Goal: Information Seeking & Learning: Learn about a topic

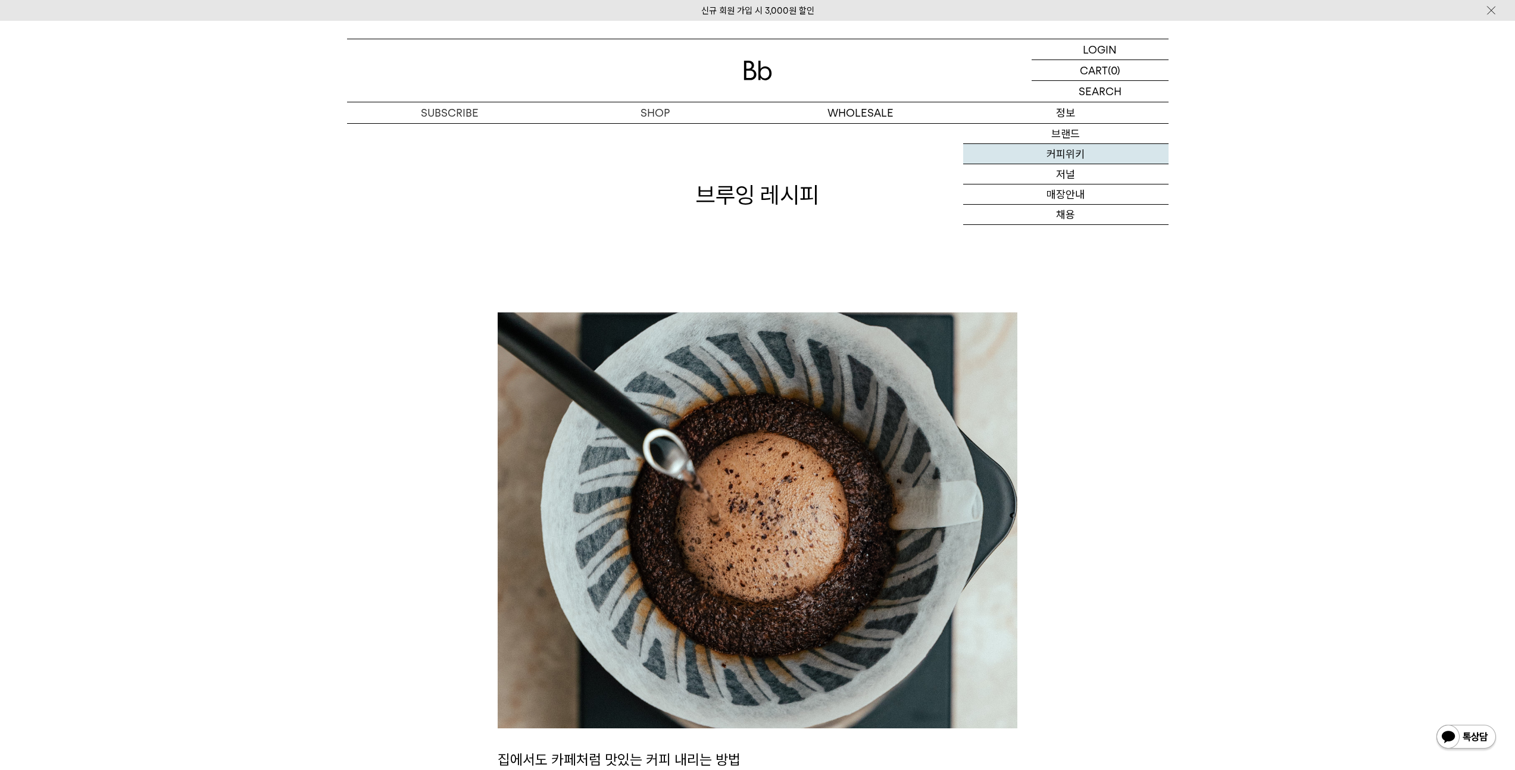
click at [1075, 162] on link "커피위키" at bounding box center [1065, 154] width 205 height 20
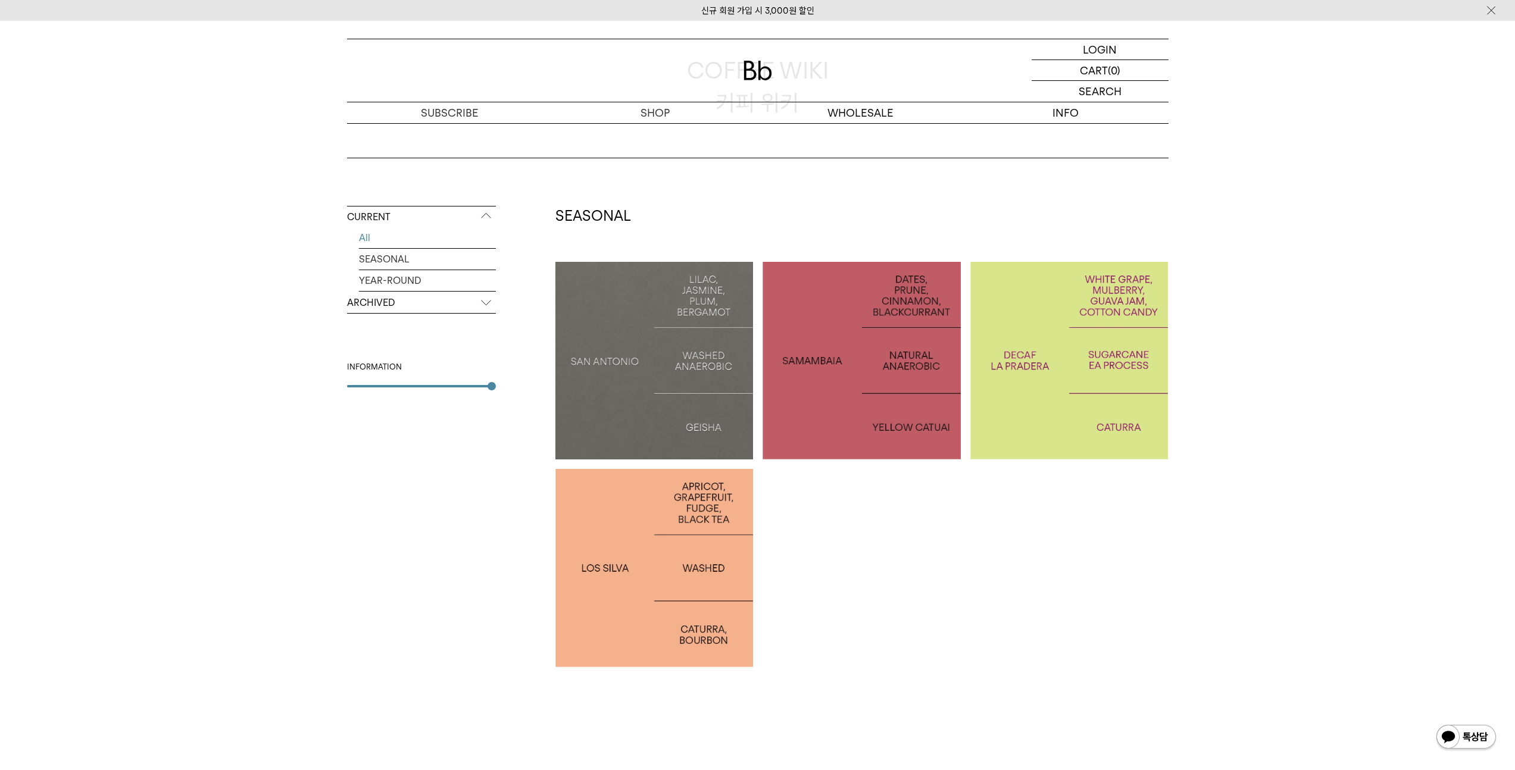
scroll to position [117, 0]
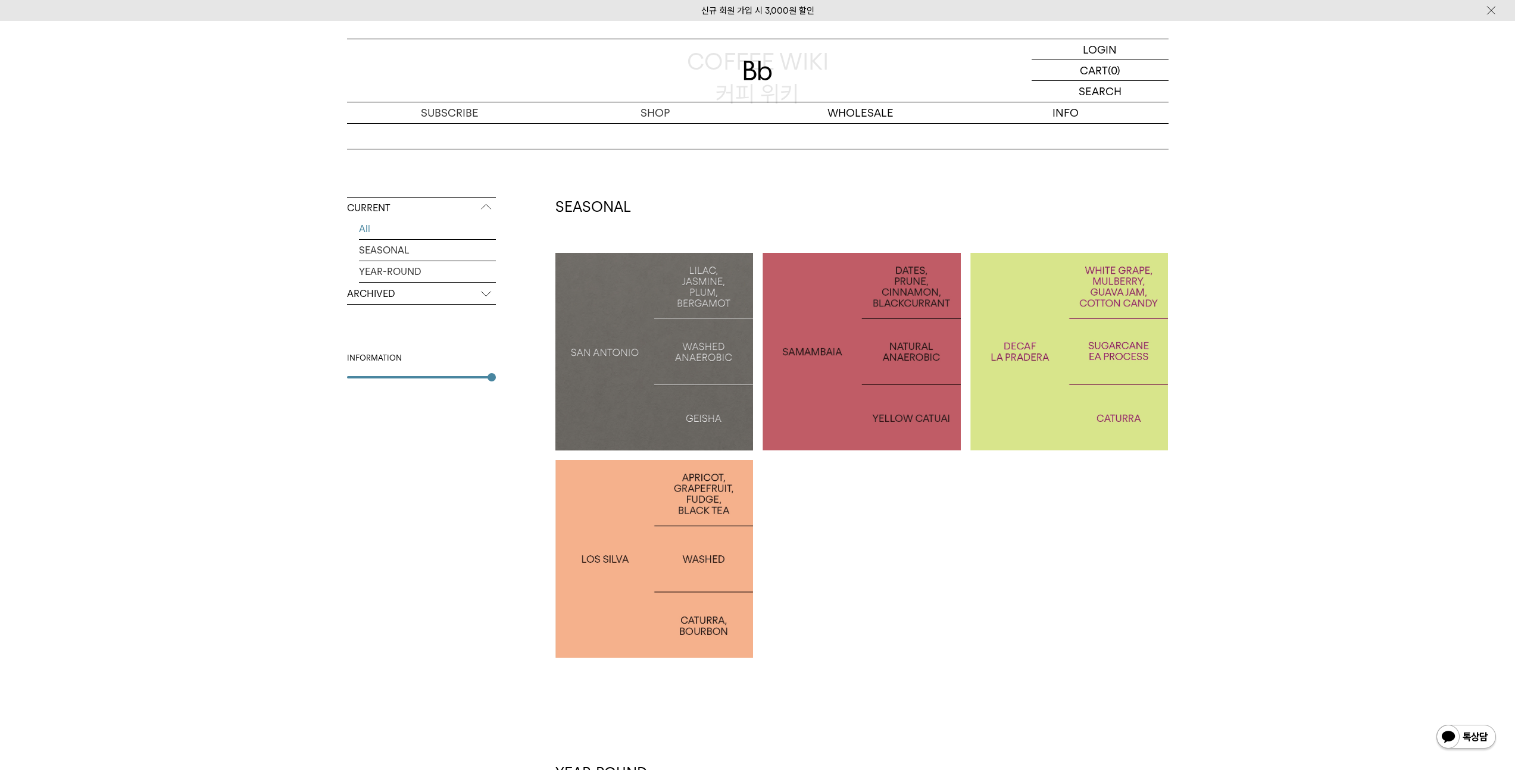
click at [1019, 395] on div at bounding box center [1069, 352] width 198 height 198
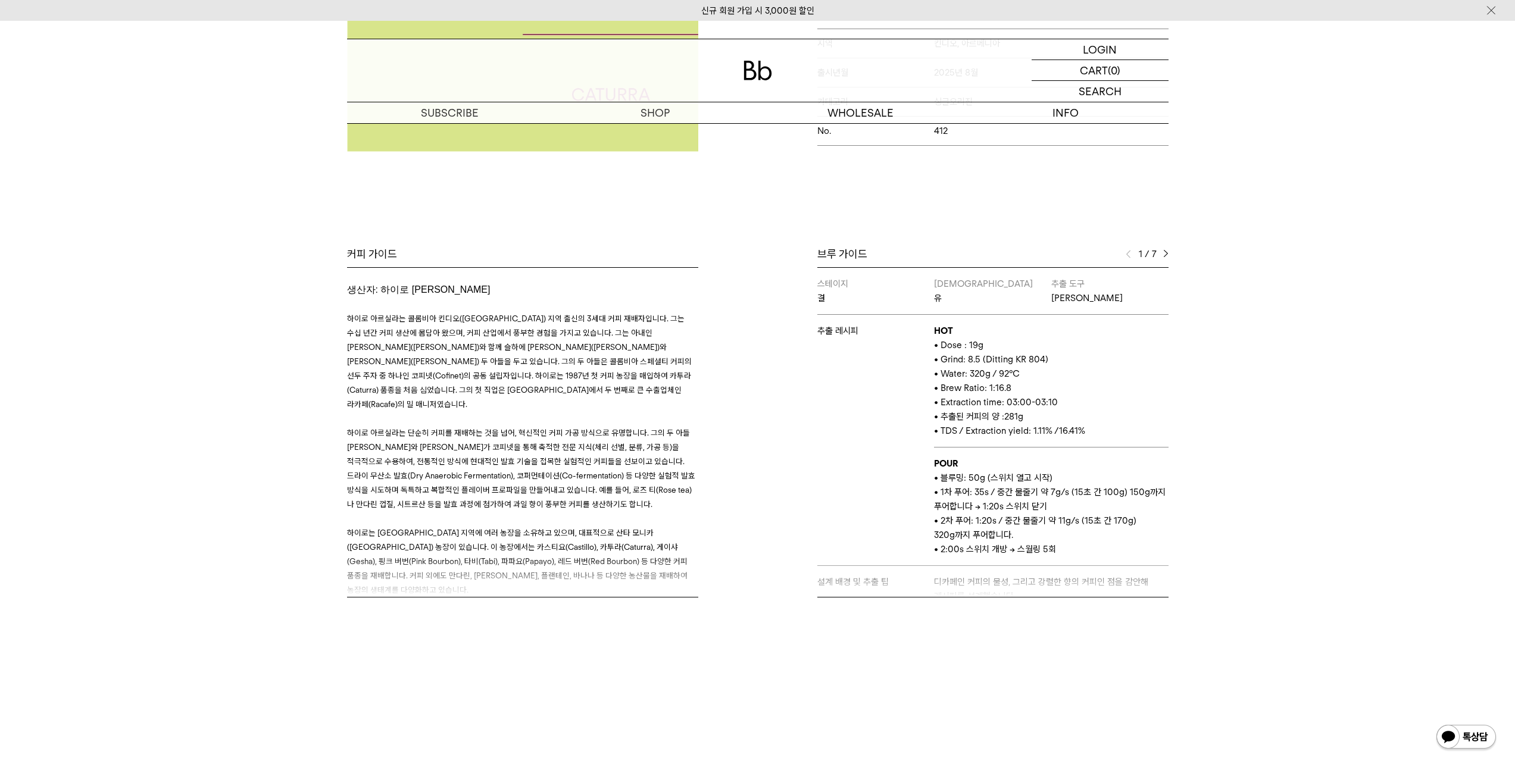
scroll to position [380, 0]
click at [1163, 253] on img at bounding box center [1165, 254] width 5 height 8
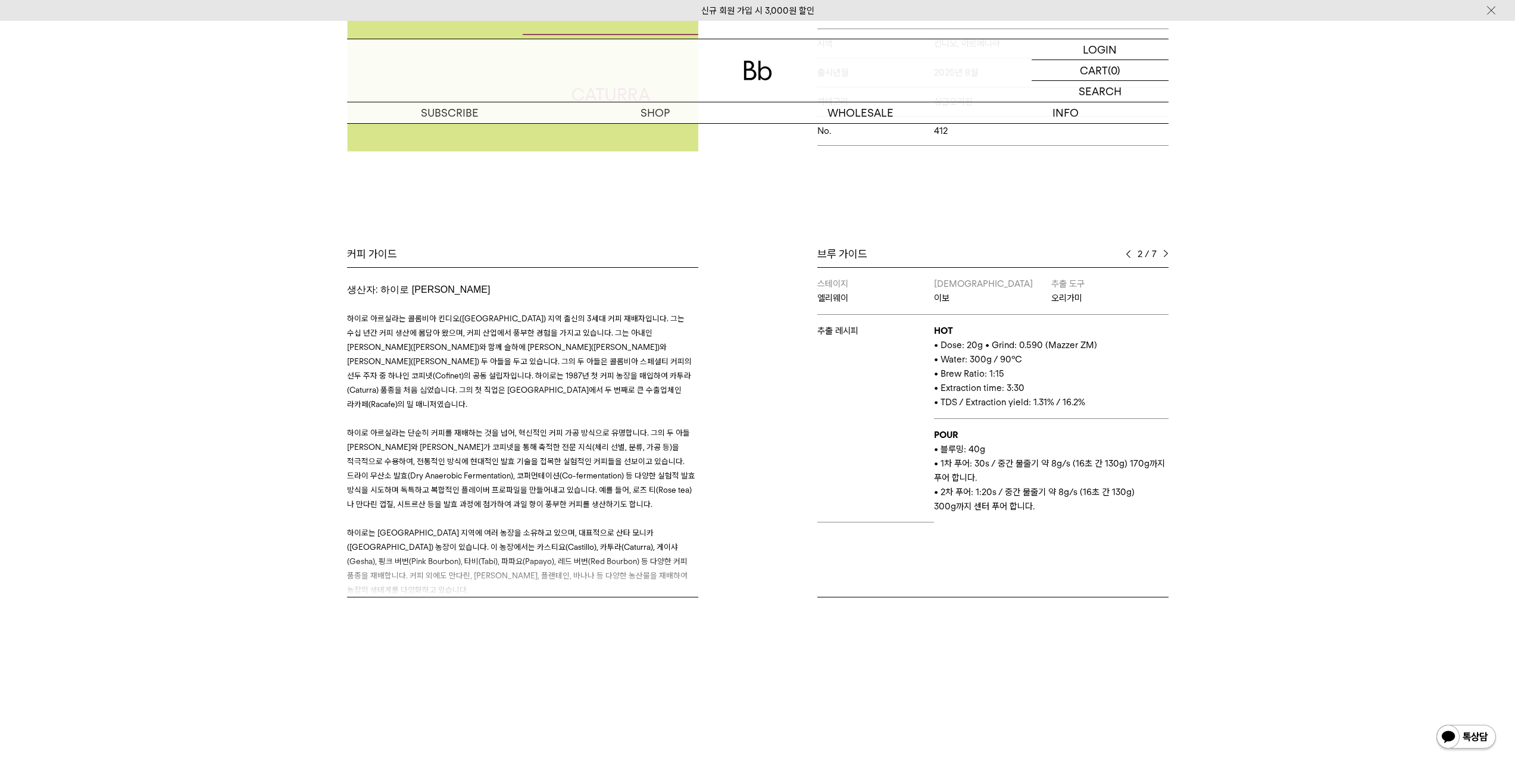
click at [1163, 253] on img at bounding box center [1165, 254] width 5 height 8
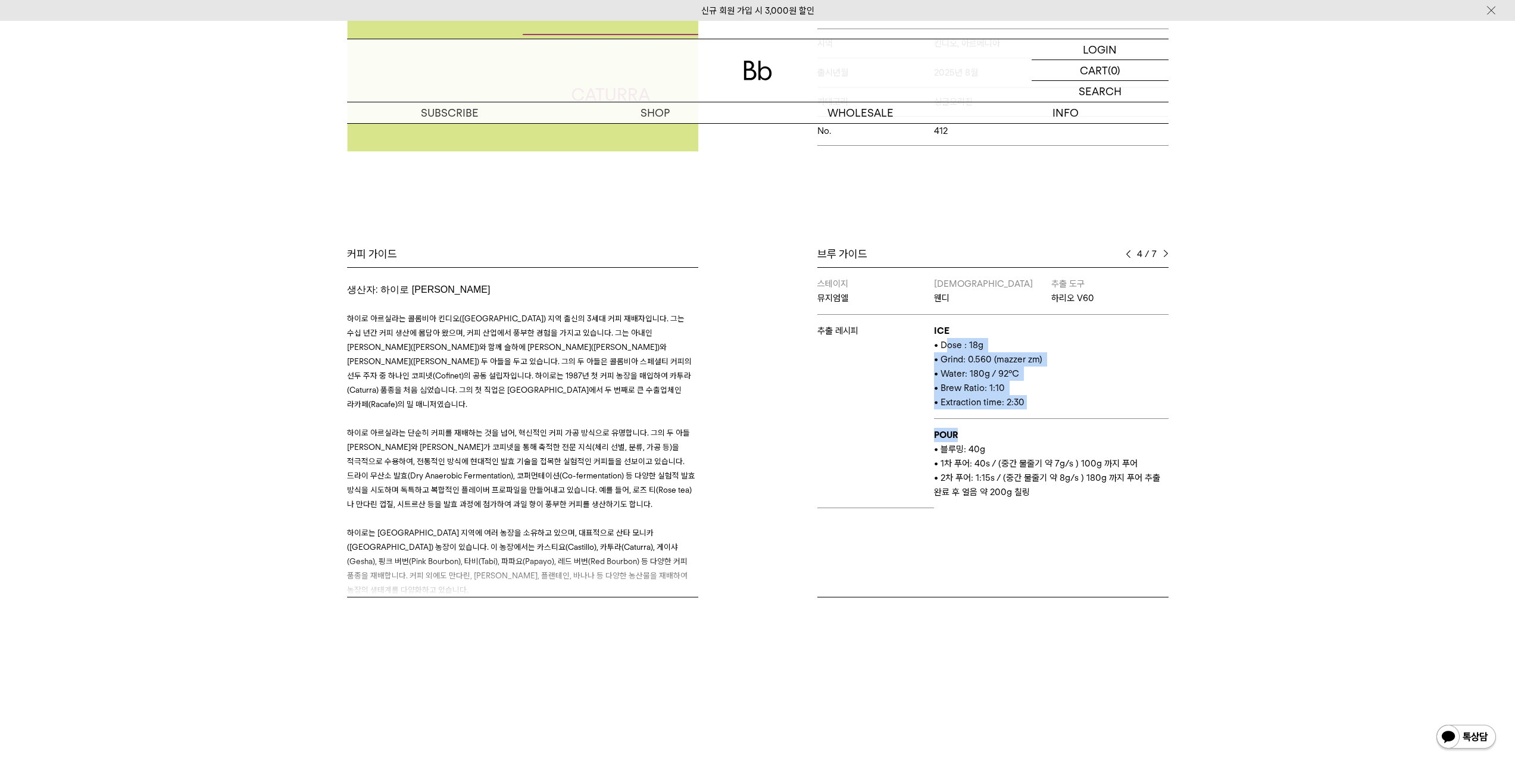
drag, startPoint x: 944, startPoint y: 343, endPoint x: 1043, endPoint y: 437, distance: 136.4
click at [1044, 437] on tbody "스테이지 뮤지엄엘 바리스타 웬디 추출 도구 하리오 V60 추출 레시피 ICE • Dose : 18g • Grind: 0.560 (mazzer …" at bounding box center [992, 388] width 351 height 240
drag, startPoint x: 1043, startPoint y: 437, endPoint x: 1042, endPoint y: 452, distance: 14.9
click at [1043, 437] on p "POUR" at bounding box center [1051, 435] width 234 height 14
drag, startPoint x: 1047, startPoint y: 490, endPoint x: 962, endPoint y: 348, distance: 164.9
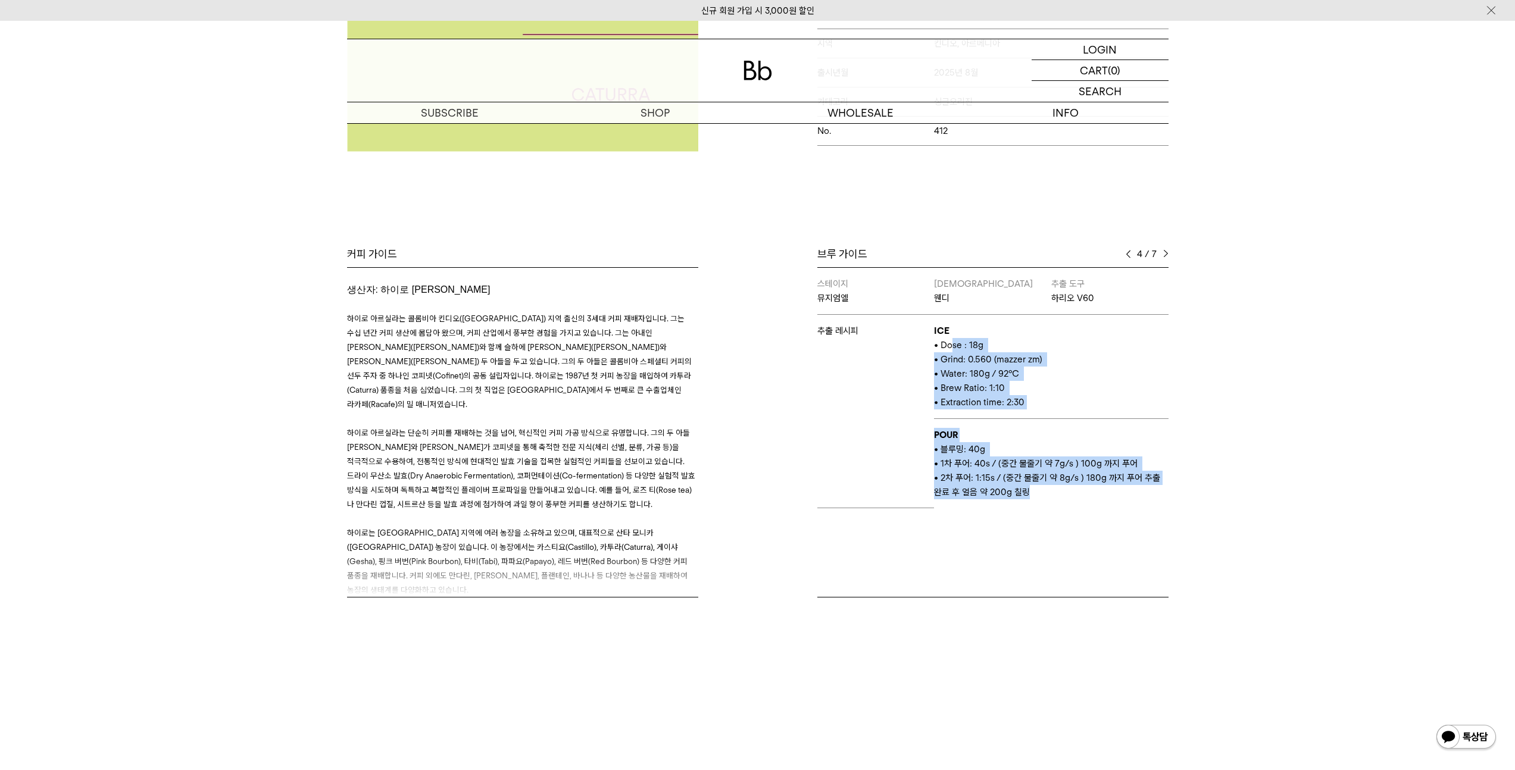
click at [953, 345] on tbody "스테이지 뮤지엄엘 바리스타 웬디 추출 도구 하리오 V60 추출 레시피 ICE • Dose : 18g • Grind: 0.560 (mazzer …" at bounding box center [992, 388] width 351 height 240
click at [977, 351] on p "• Dose : 18g" at bounding box center [1051, 345] width 234 height 14
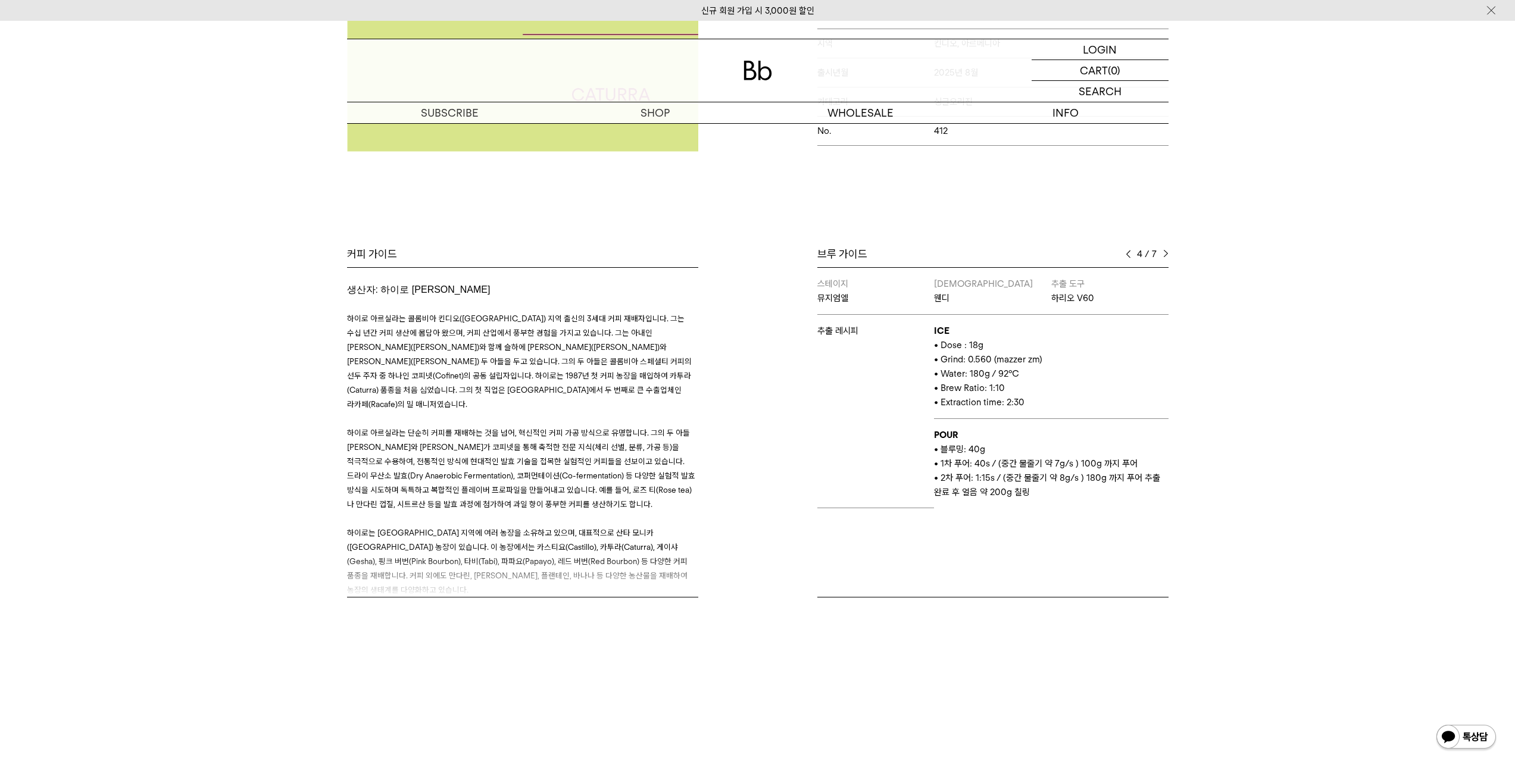
click at [1166, 255] on img at bounding box center [1165, 254] width 5 height 8
click at [1163, 259] on div "5 / 7" at bounding box center [1146, 254] width 43 height 14
click at [1165, 256] on img at bounding box center [1165, 254] width 5 height 8
click at [934, 331] on b "ICE" at bounding box center [941, 331] width 15 height 11
drag, startPoint x: 934, startPoint y: 331, endPoint x: 1024, endPoint y: 436, distance: 138.4
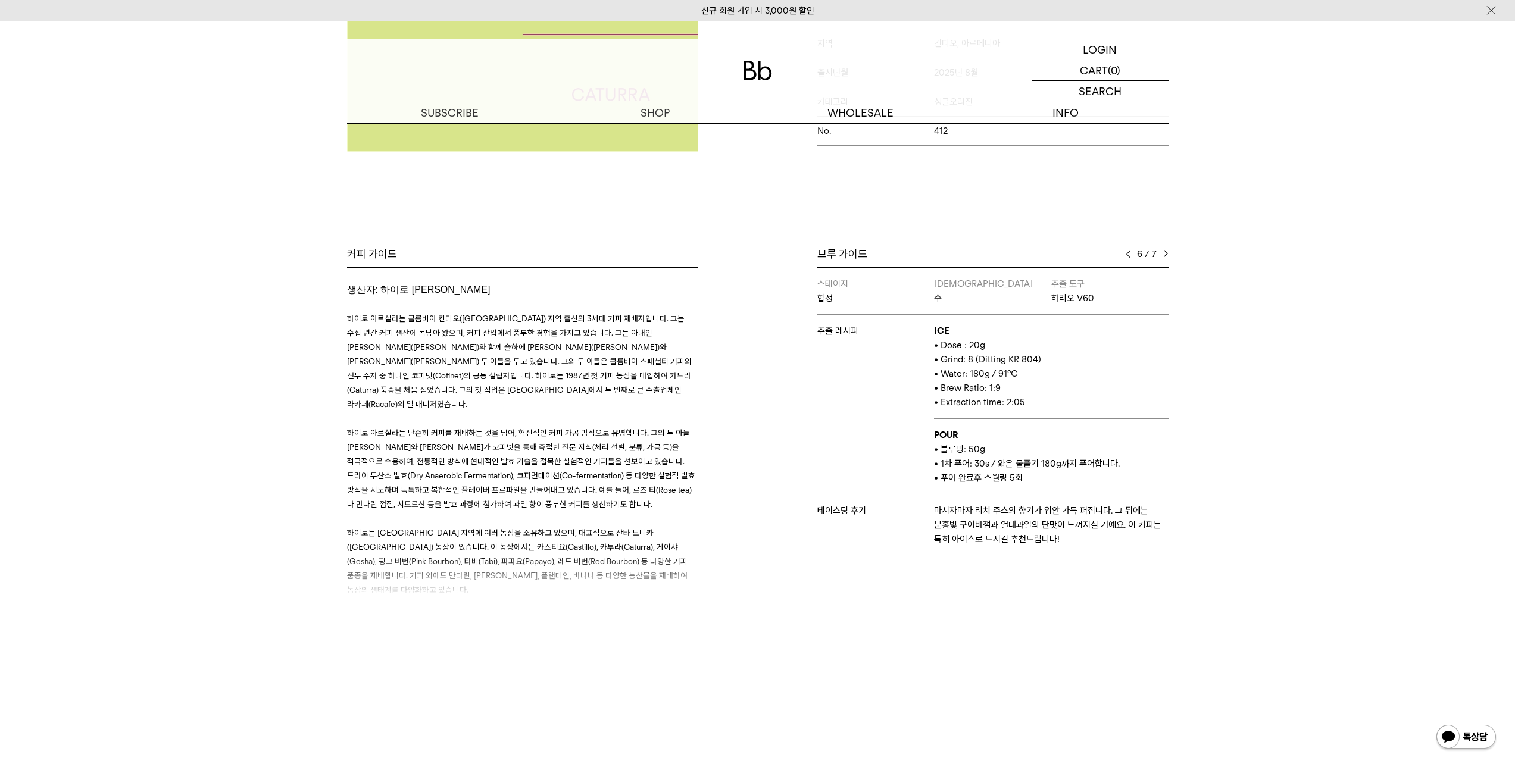
click at [1013, 426] on tbody "스테이지 합정 바리스타 수 추출 도구 하리오 V60 추출 레시피 ICE • Dose : 20g • Grind: 8 (Ditting KR 804…" at bounding box center [992, 411] width 351 height 287
drag, startPoint x: 999, startPoint y: 409, endPoint x: 940, endPoint y: 315, distance: 111.3
click at [940, 315] on tbody "스테이지 합정 바리스타 수 추출 도구 하리오 V60 추출 레시피 ICE • Dose : 20g • Grind: 8 (Ditting KR 804…" at bounding box center [992, 411] width 351 height 287
drag, startPoint x: 940, startPoint y: 315, endPoint x: 1088, endPoint y: 263, distance: 157.5
click at [940, 315] on td "ICE • Dose : 20g • Grind: 8 (Ditting KR 804) • Water: 180g / 91°C • Brew Ratio:…" at bounding box center [1051, 367] width 234 height 104
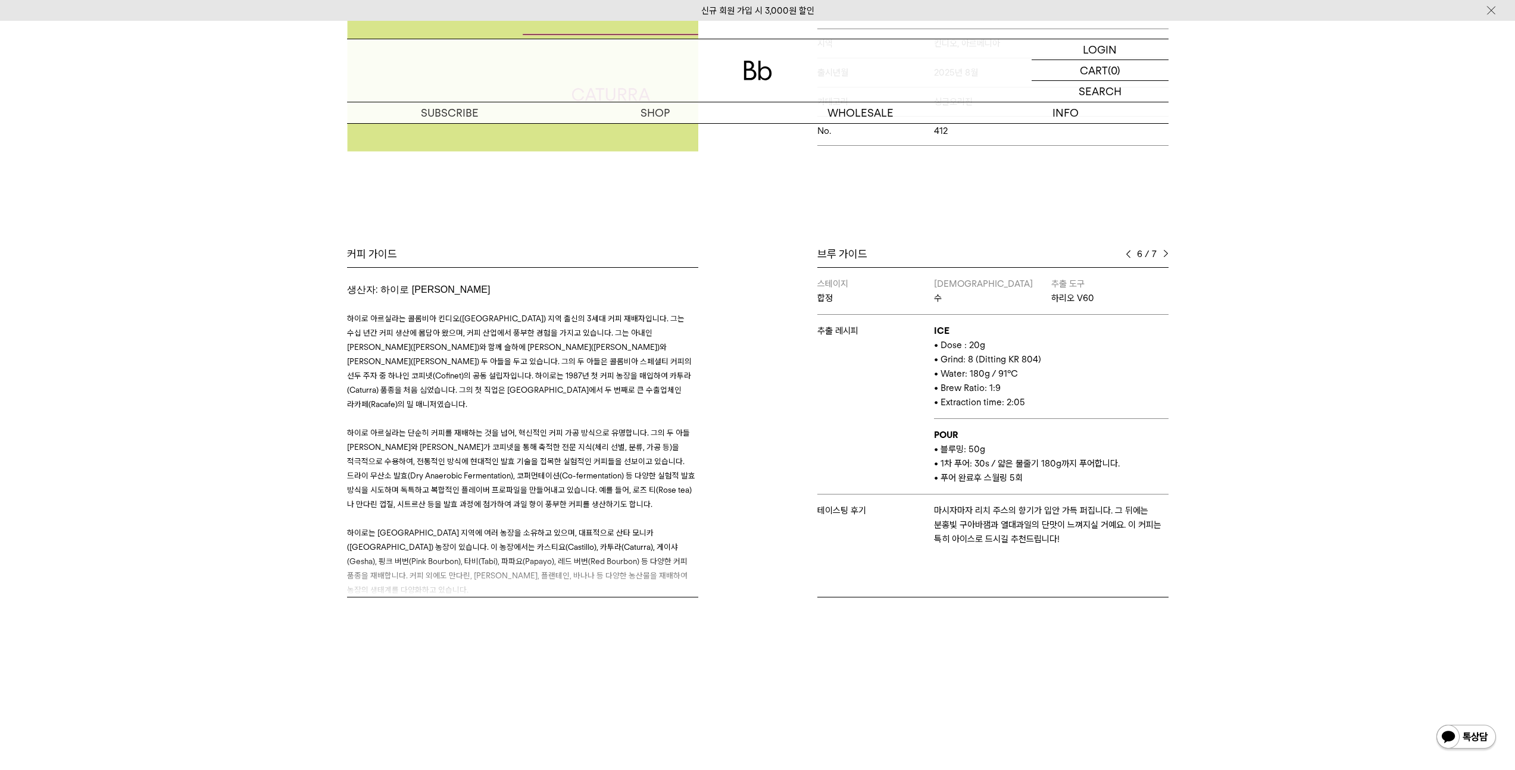
click at [1127, 256] on img at bounding box center [1127, 254] width 5 height 8
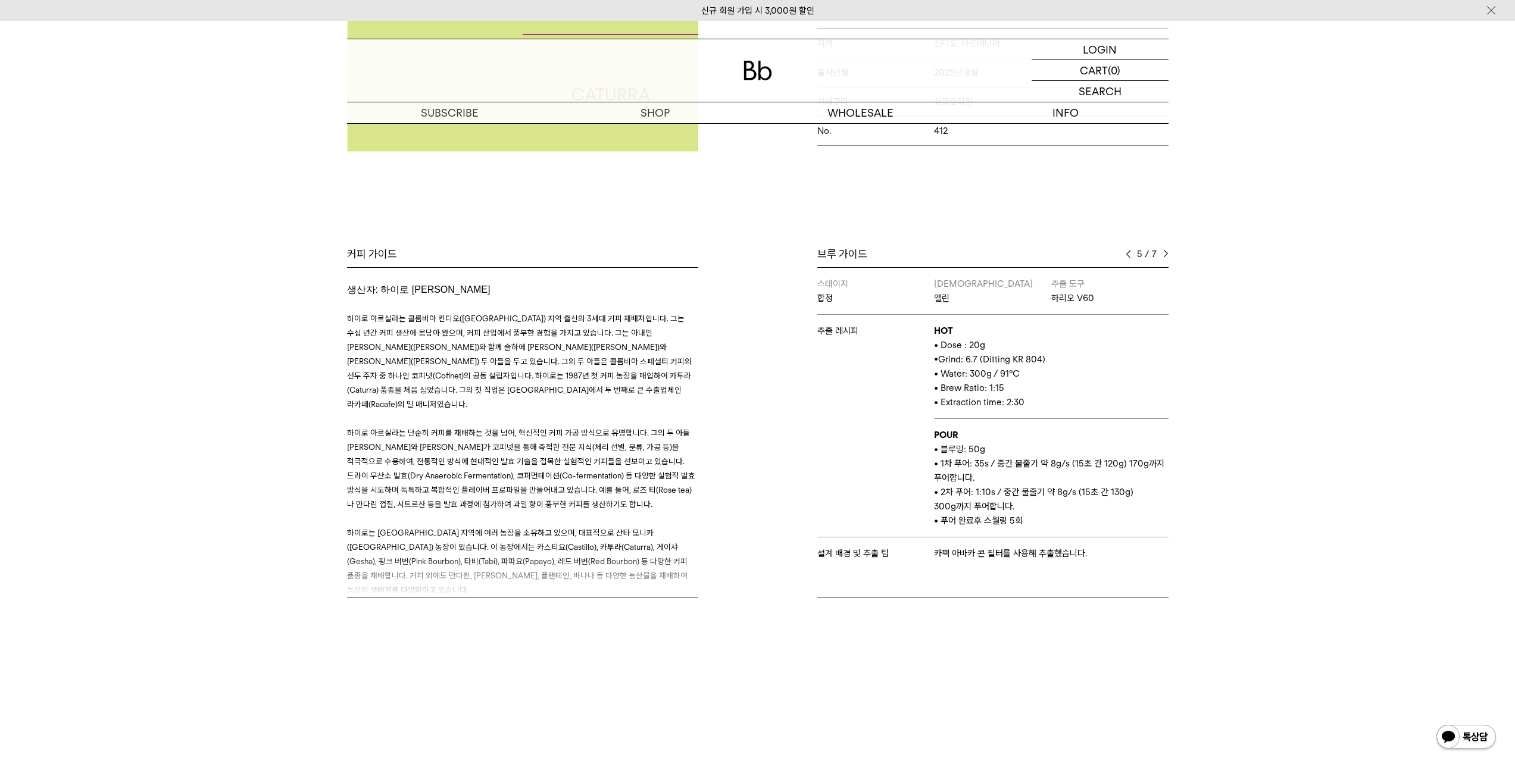
click at [1127, 256] on img at bounding box center [1127, 254] width 5 height 8
click at [1163, 255] on img at bounding box center [1165, 254] width 5 height 8
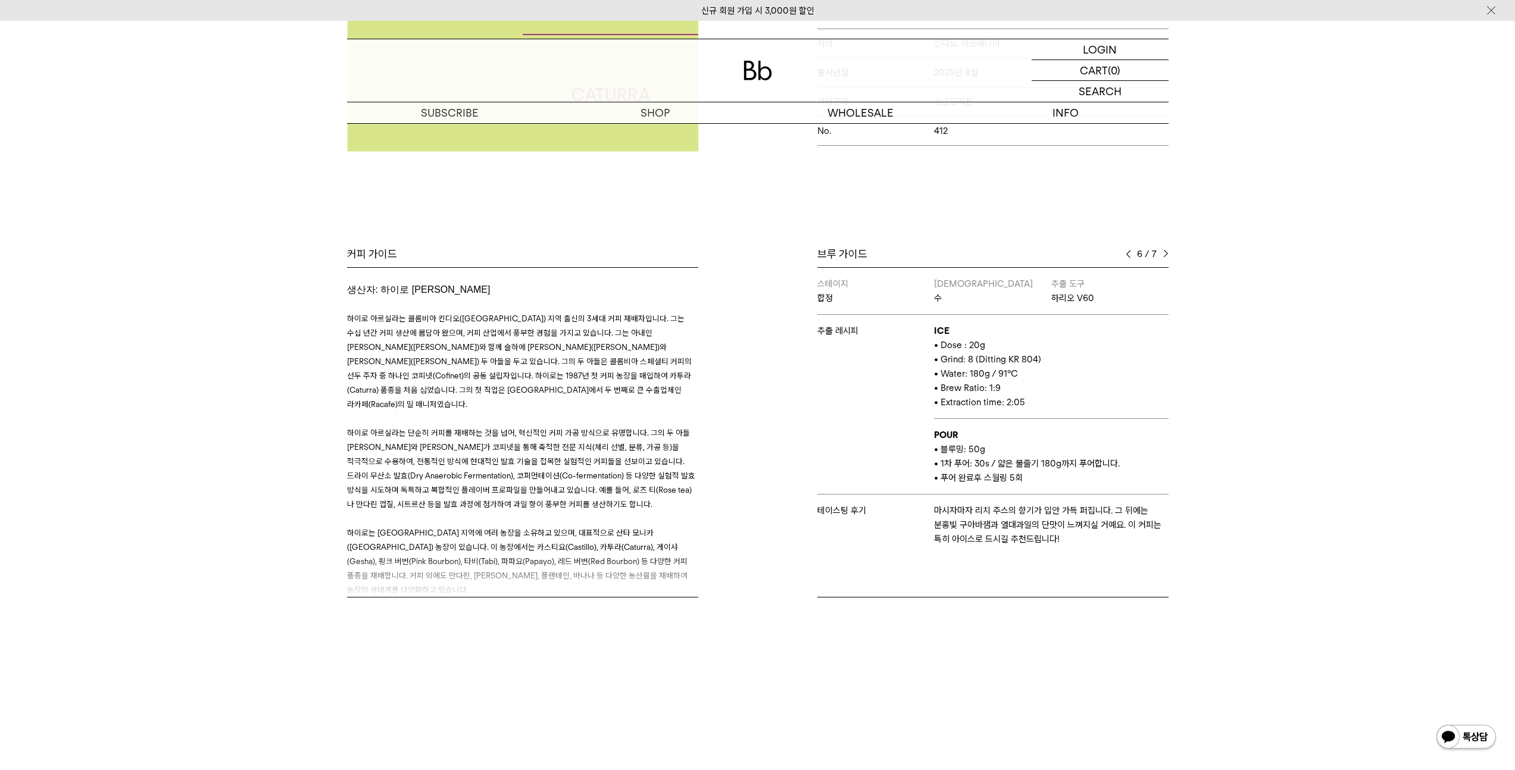
click at [1163, 255] on img at bounding box center [1165, 254] width 5 height 8
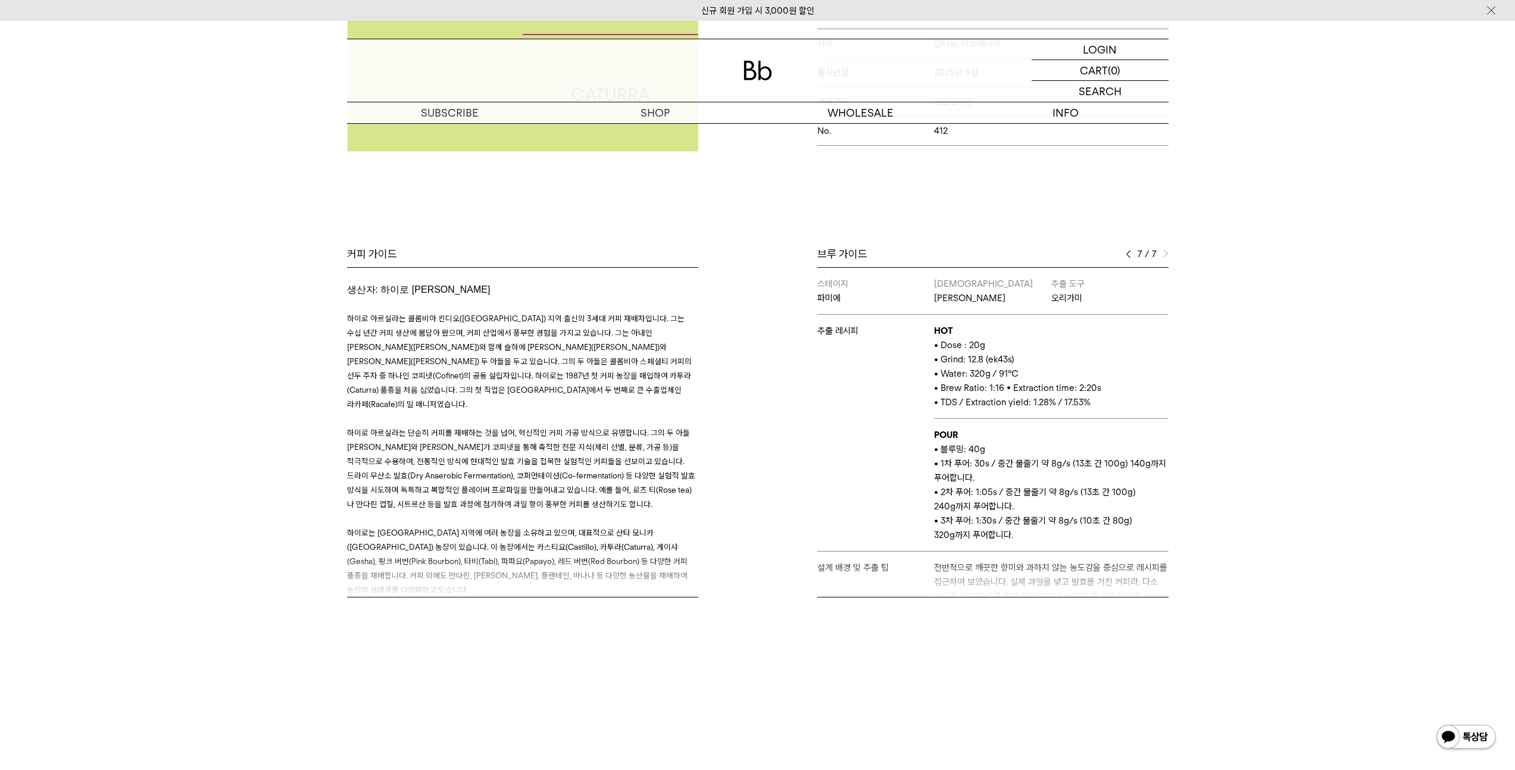
click at [1163, 255] on img at bounding box center [1165, 254] width 5 height 8
click at [1128, 251] on img at bounding box center [1127, 254] width 5 height 8
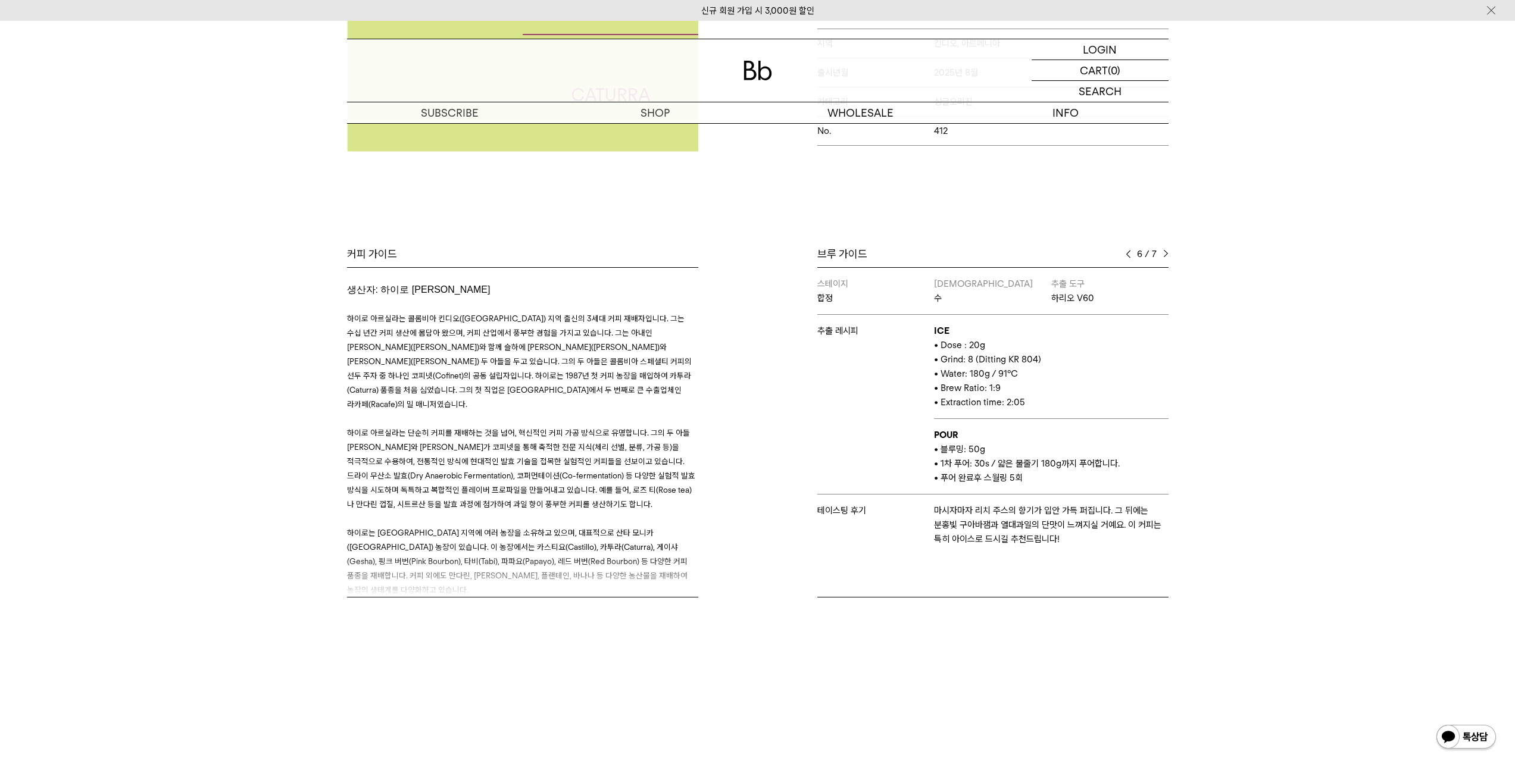
click at [1128, 251] on img at bounding box center [1127, 254] width 5 height 8
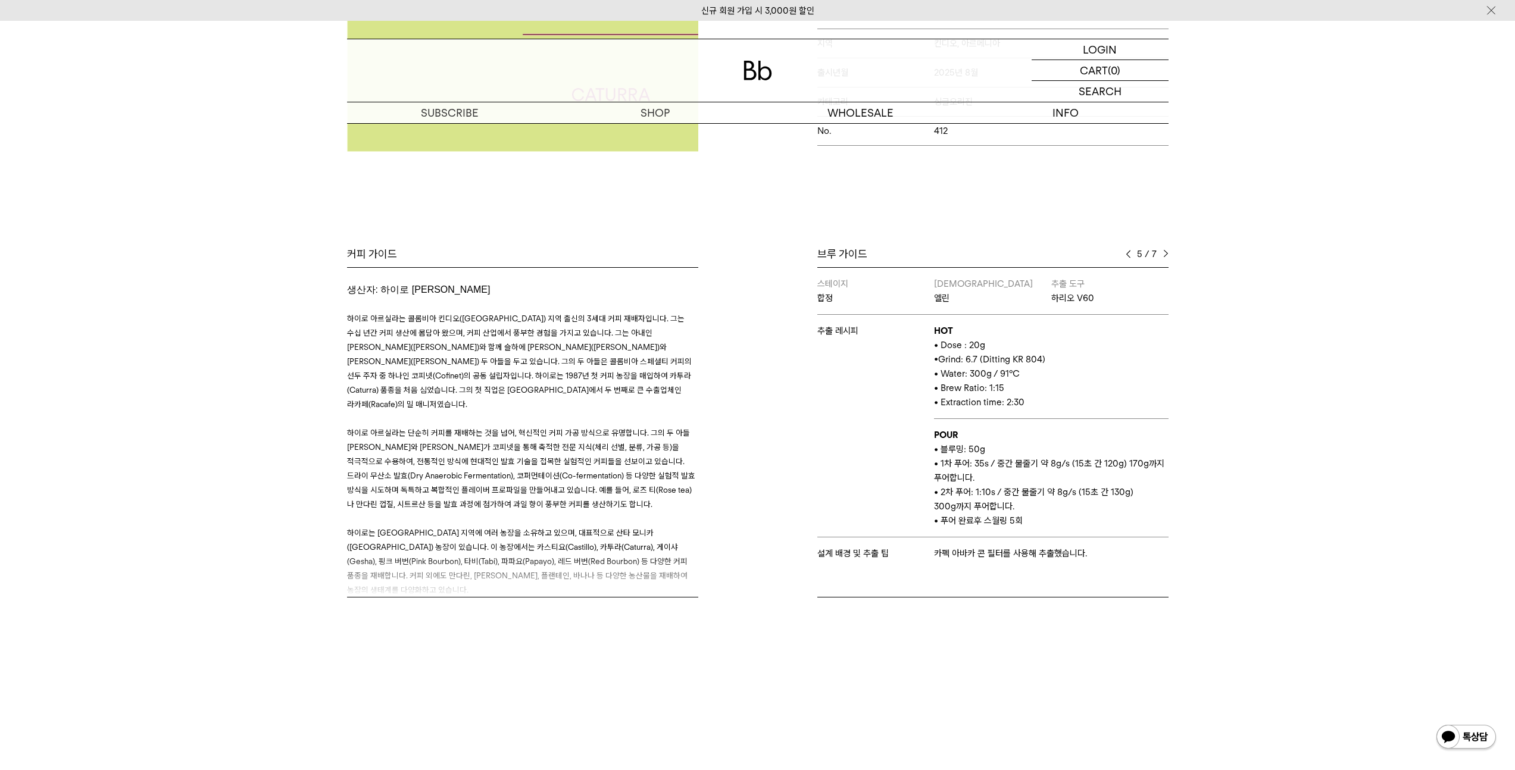
click at [1128, 251] on img at bounding box center [1127, 254] width 5 height 8
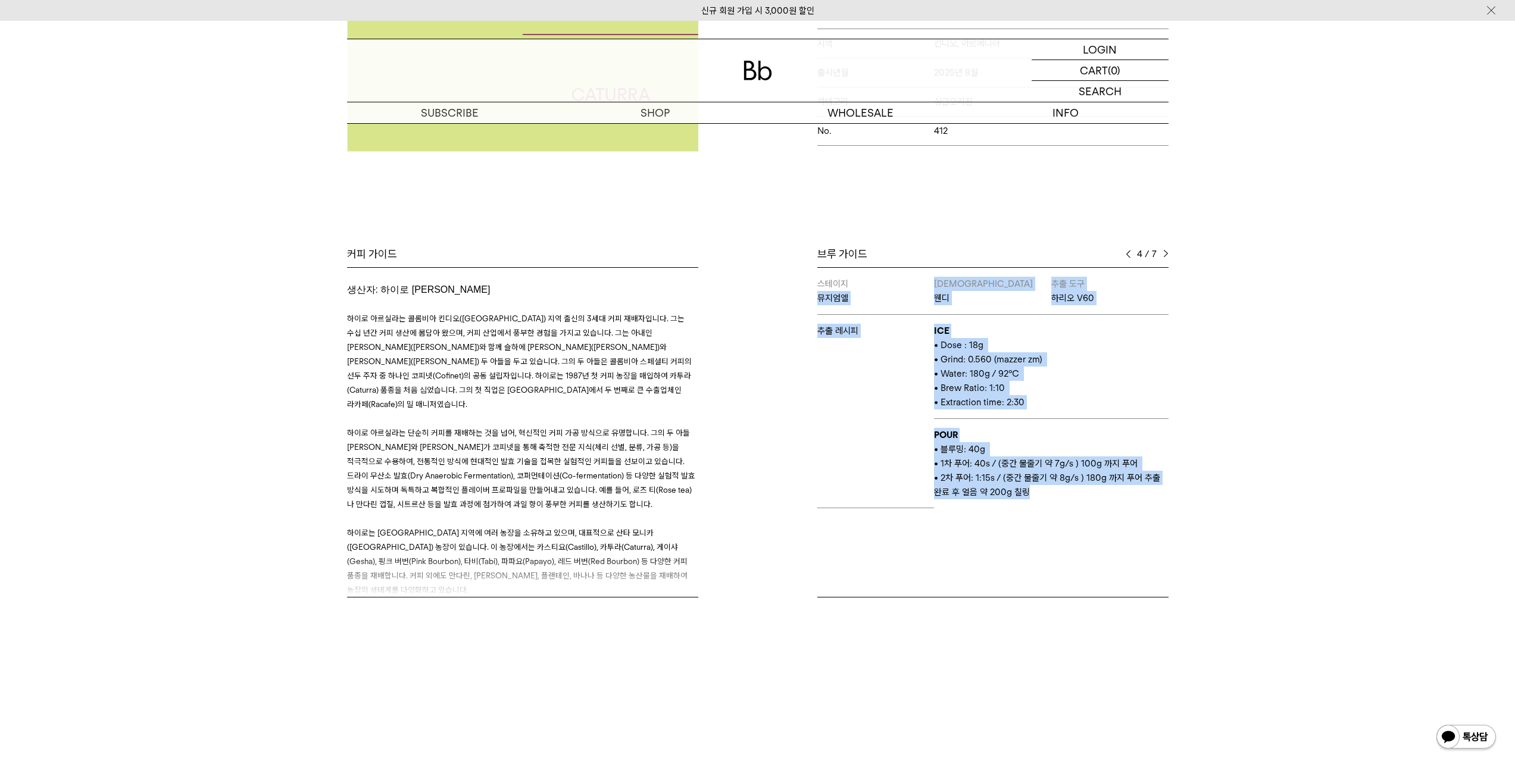
drag, startPoint x: 1074, startPoint y: 488, endPoint x: 916, endPoint y: 283, distance: 259.3
click at [916, 283] on tbody "스테이지 뮤지엄엘 바리스타 웬디 추출 도구 하리오 V60 추출 레시피 ICE • Dose : 18g • Grind: 0.560 (mazzer …" at bounding box center [992, 388] width 351 height 240
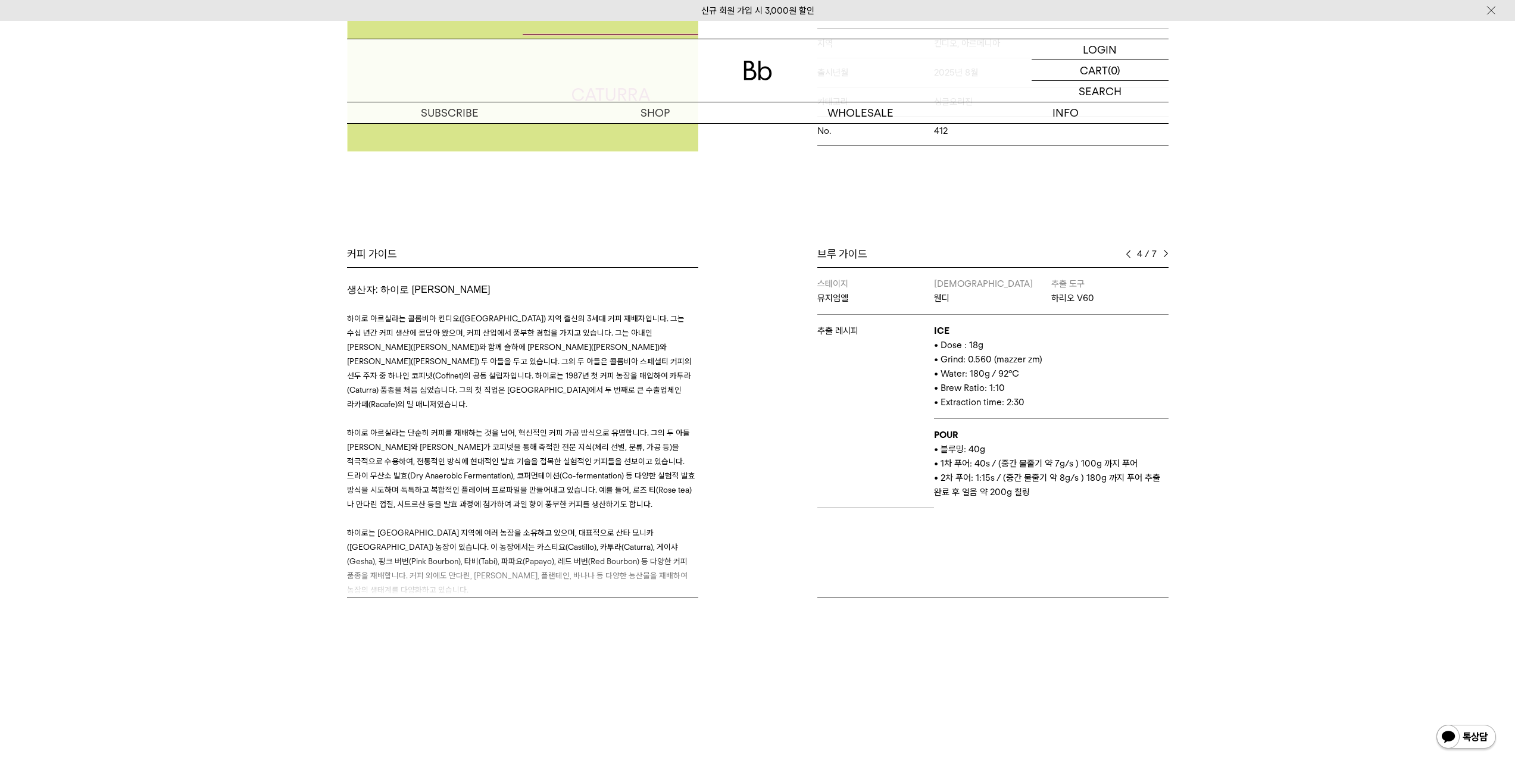
click at [916, 283] on td "스테이지 뮤지엄엘" at bounding box center [875, 291] width 117 height 47
drag, startPoint x: 811, startPoint y: 254, endPoint x: 1034, endPoint y: 528, distance: 354.0
click at [1034, 528] on div "브루 가이드 4 / 7 스테이지 결 바리스타 유 추출 도구 하리오 스위치 추출 레시피 HOT • Dose : 19g • Grind: 8.5 (…" at bounding box center [966, 422] width 417 height 351
click at [1035, 528] on div "스테이지 결 바리스타 유 추출 도구 하리오 스위치 추출 레시피 HOT • Dose : 19g • Grind: 8.5 (Ditting KR 80…" at bounding box center [992, 432] width 351 height 330
drag, startPoint x: 903, startPoint y: 323, endPoint x: 836, endPoint y: 224, distance: 119.8
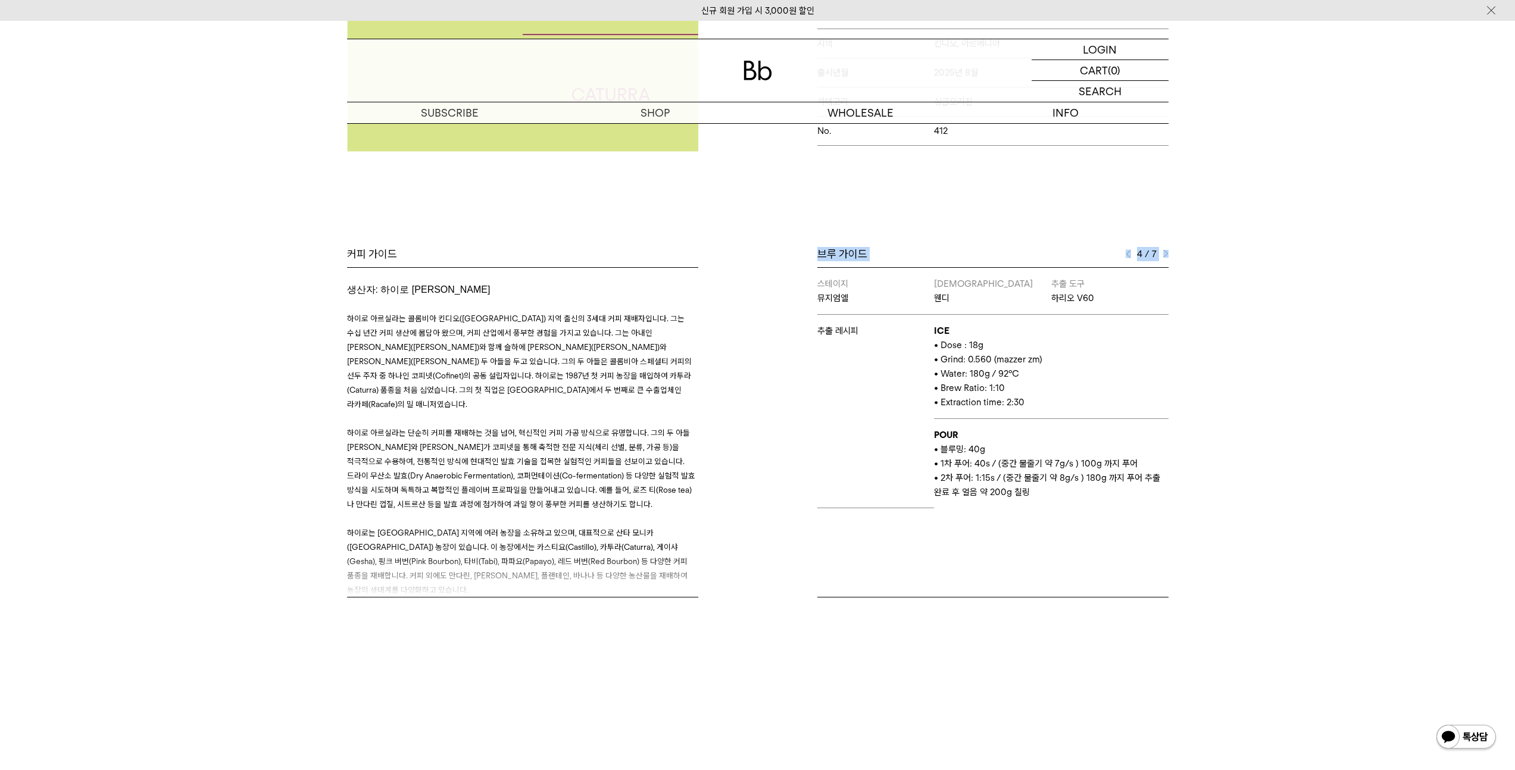
click at [836, 224] on div "Bb의 커피 ALL SEASONAL YEAR-ROUND AUCTION SERIES ARCHIVE 2023 2022 2021 2020 2019 …" at bounding box center [757, 229] width 1515 height 856
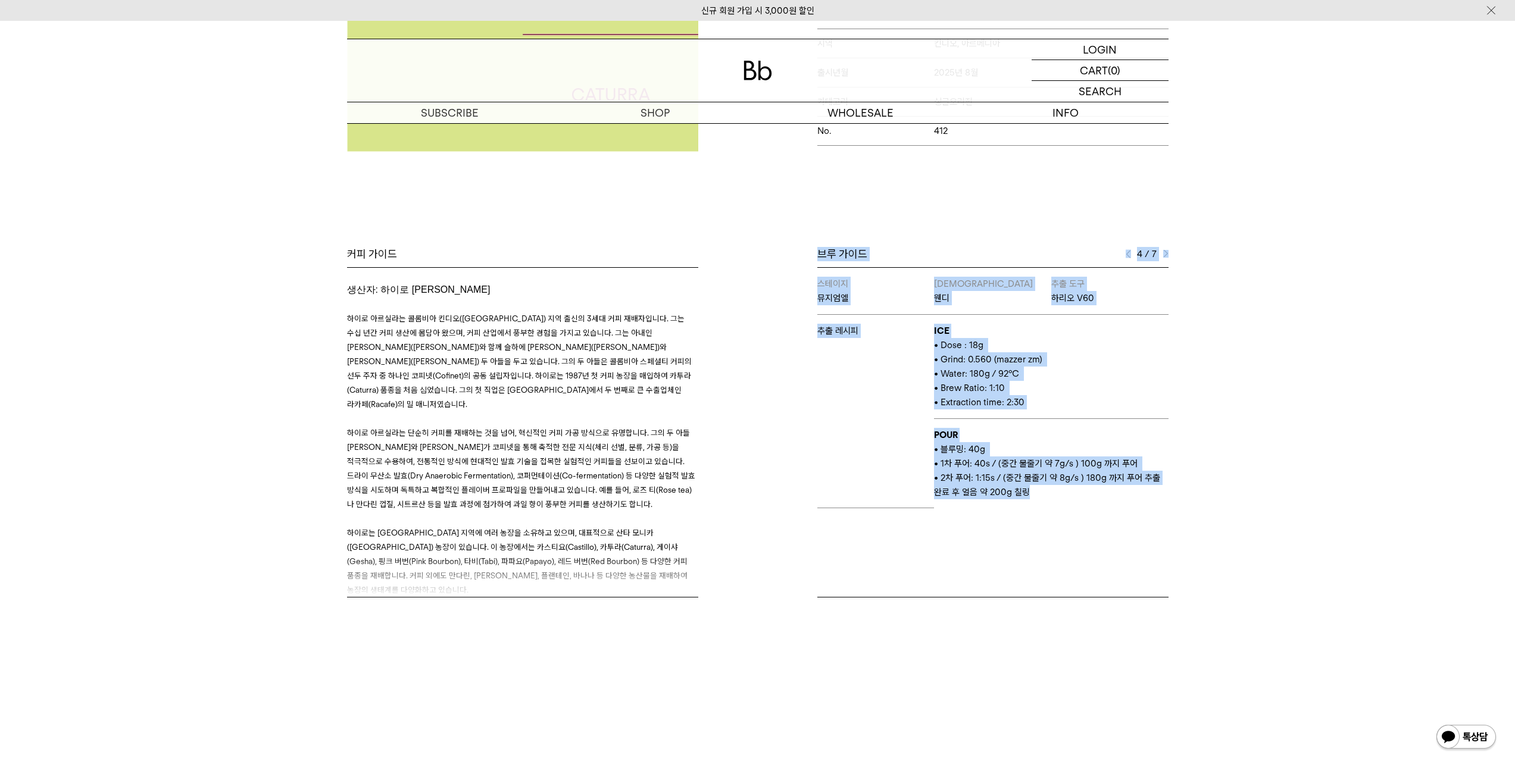
drag, startPoint x: 823, startPoint y: 230, endPoint x: 1084, endPoint y: 502, distance: 376.7
click at [1084, 502] on div "Bb의 커피 ALL SEASONAL YEAR-ROUND AUCTION SERIES ARCHIVE 2023 2022 2021 2020 2019 …" at bounding box center [757, 229] width 1515 height 856
click at [1084, 502] on td "POUR • 블루밍: 40g • 1차 푸어: 40s / (중간 물줄기 약 7g/s ) 100g 까지 푸어 • 2차 푸어: 1:15s / (중간…" at bounding box center [1051, 463] width 234 height 89
drag, startPoint x: 1062, startPoint y: 480, endPoint x: 789, endPoint y: 227, distance: 371.9
click at [789, 227] on div "Bb의 커피 ALL SEASONAL YEAR-ROUND AUCTION SERIES ARCHIVE 2023 2022 2021 2020 2019 …" at bounding box center [757, 229] width 1515 height 856
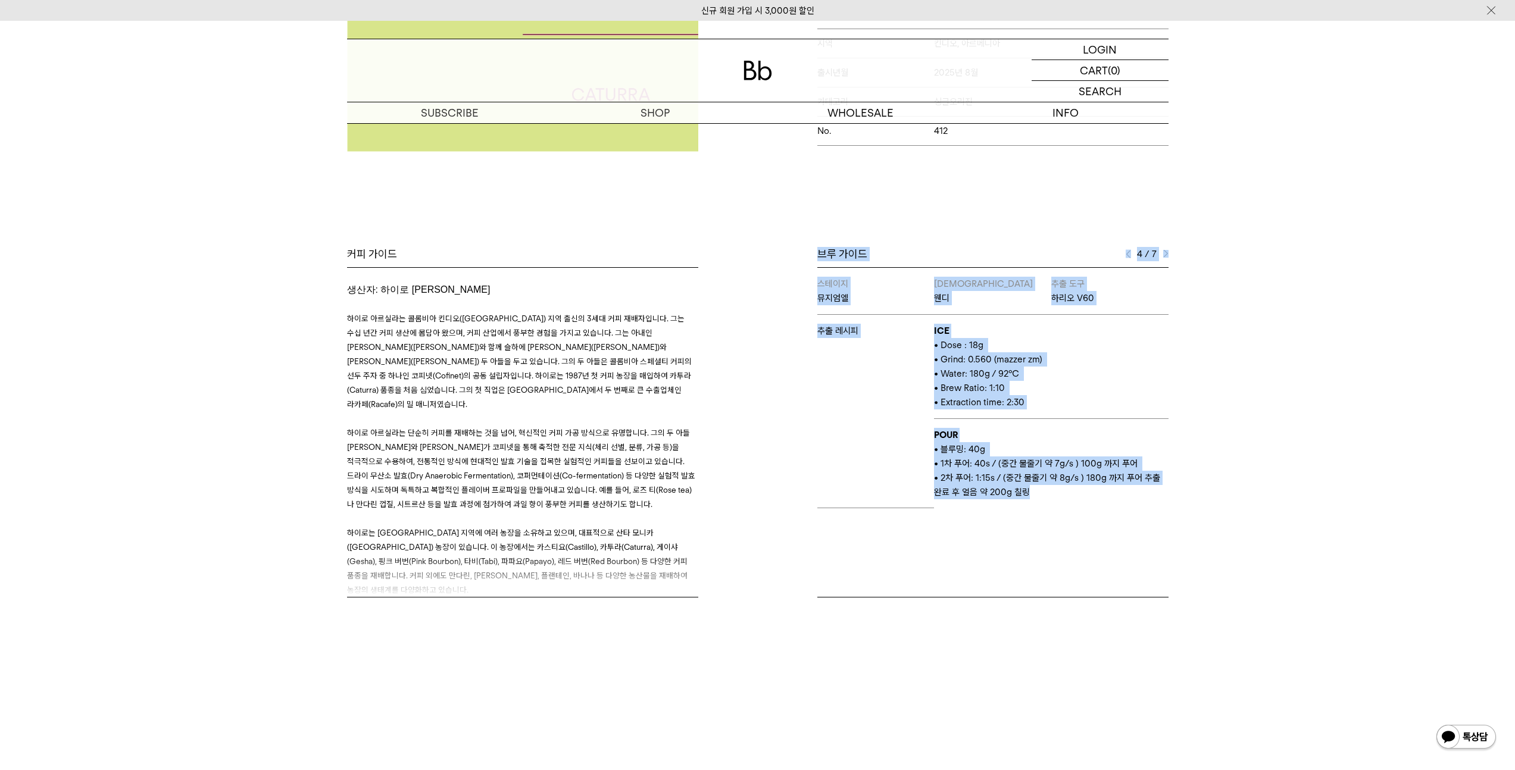
click at [789, 227] on div "Bb의 커피 ALL SEASONAL YEAR-ROUND AUCTION SERIES ARCHIVE 2023 2022 2021 2020 2019 …" at bounding box center [757, 229] width 1515 height 856
drag, startPoint x: 789, startPoint y: 227, endPoint x: 1073, endPoint y: 488, distance: 385.8
click at [1072, 487] on div "Bb의 커피 ALL SEASONAL YEAR-ROUND AUCTION SERIES ARCHIVE 2023 2022 2021 2020 2019 …" at bounding box center [757, 229] width 1515 height 856
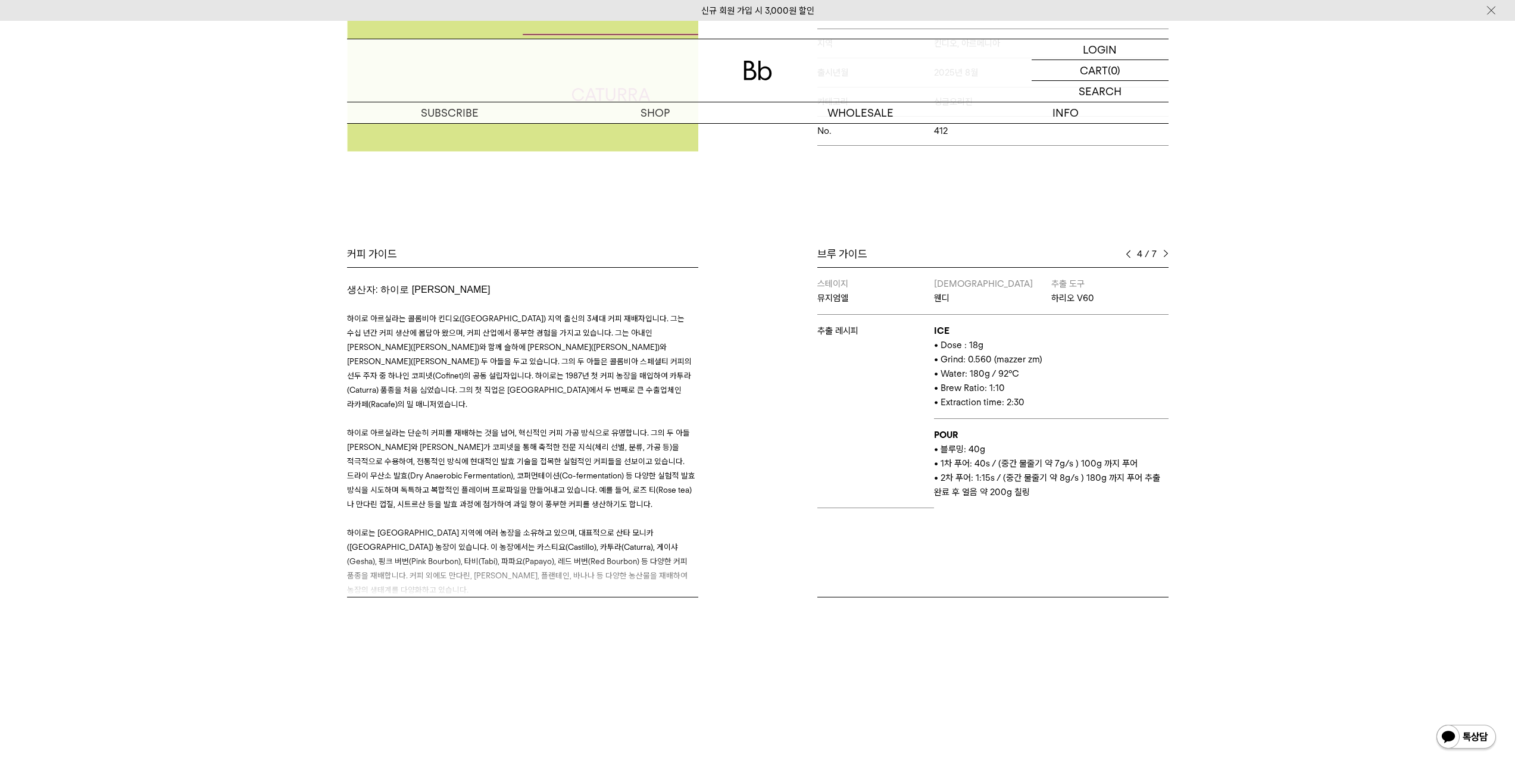
click at [1074, 488] on p "• 2차 푸어: 1:15s / (중간 물줄기 약 8g/s ) 180g 까지 푸어 추출 완료 후 얼음 약 200g 칠링" at bounding box center [1051, 485] width 234 height 29
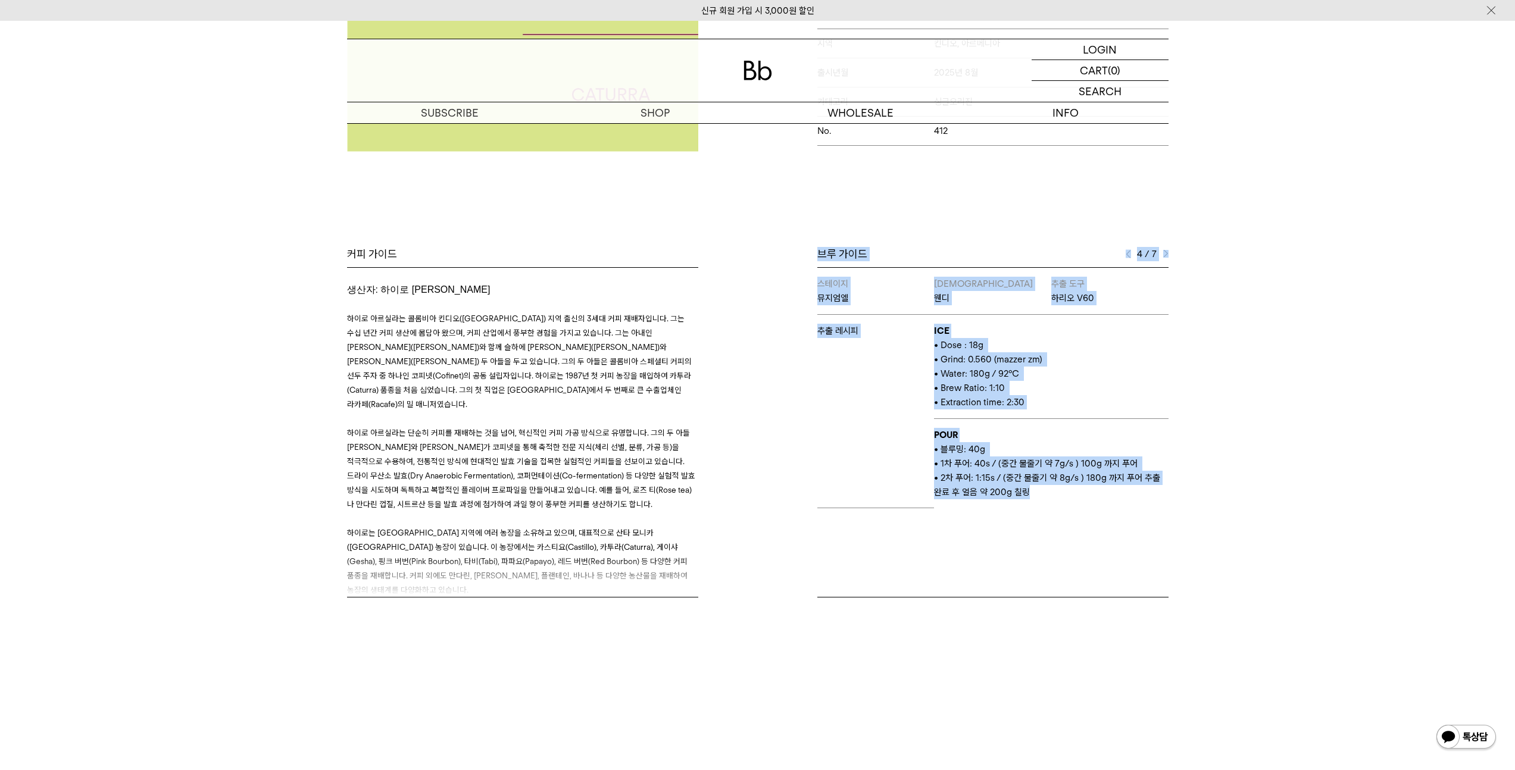
drag, startPoint x: 1075, startPoint y: 489, endPoint x: 781, endPoint y: 224, distance: 395.2
click at [781, 224] on div "Bb의 커피 ALL SEASONAL YEAR-ROUND AUCTION SERIES ARCHIVE 2023 2022 2021 2020 2019 …" at bounding box center [757, 229] width 1515 height 856
drag, startPoint x: 781, startPoint y: 224, endPoint x: 1088, endPoint y: 536, distance: 436.8
click at [1088, 536] on div "Bb의 커피 ALL SEASONAL YEAR-ROUND AUCTION SERIES ARCHIVE 2023 2022 2021 2020 2019 …" at bounding box center [757, 229] width 1515 height 856
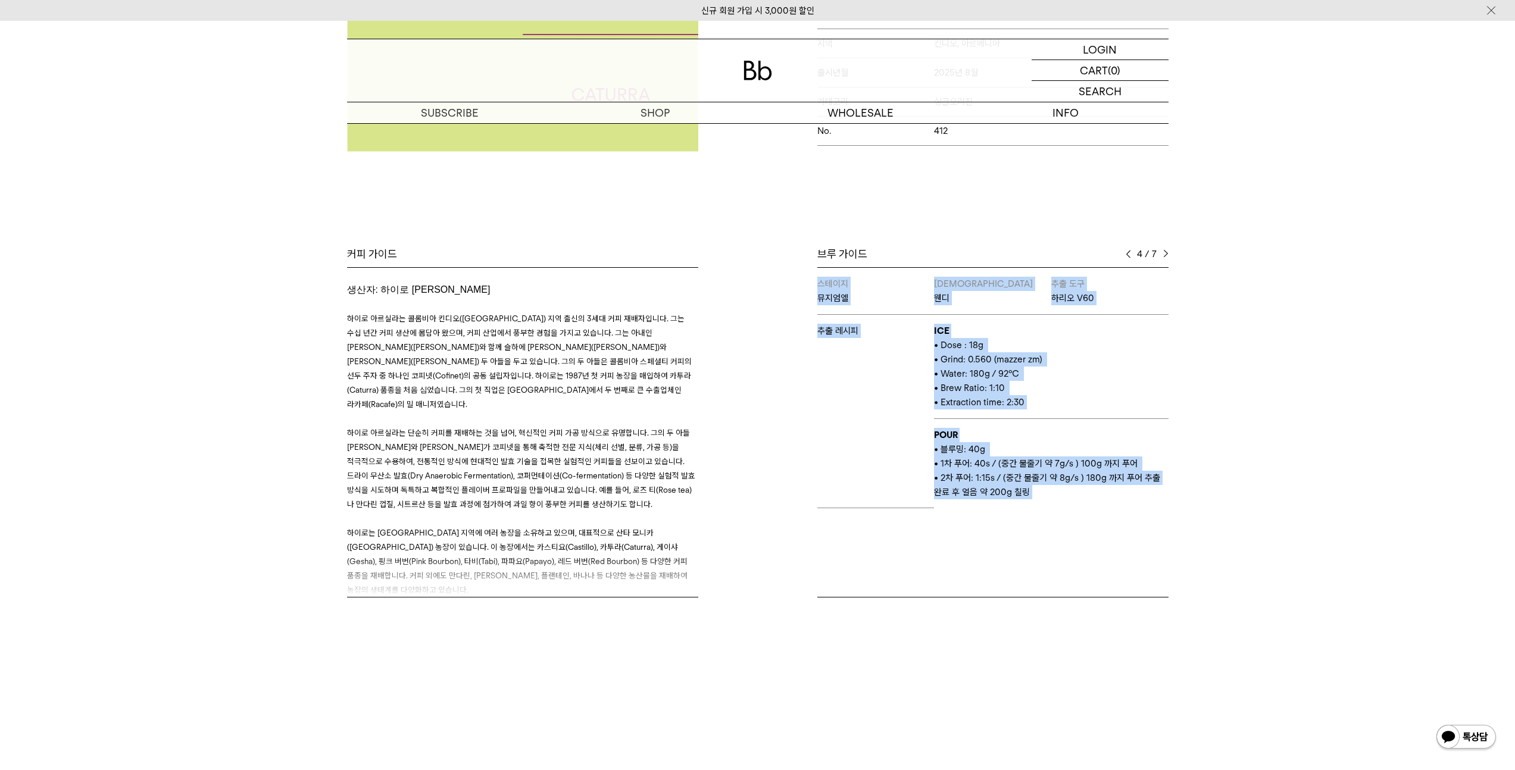
click at [1088, 534] on div "스테이지 결 바리스타 유 추출 도구 하리오 스위치 추출 레시피 HOT • Dose : 19g • Grind: 8.5 (Ditting KR 80…" at bounding box center [992, 432] width 351 height 330
click at [1125, 253] on img at bounding box center [1127, 254] width 5 height 8
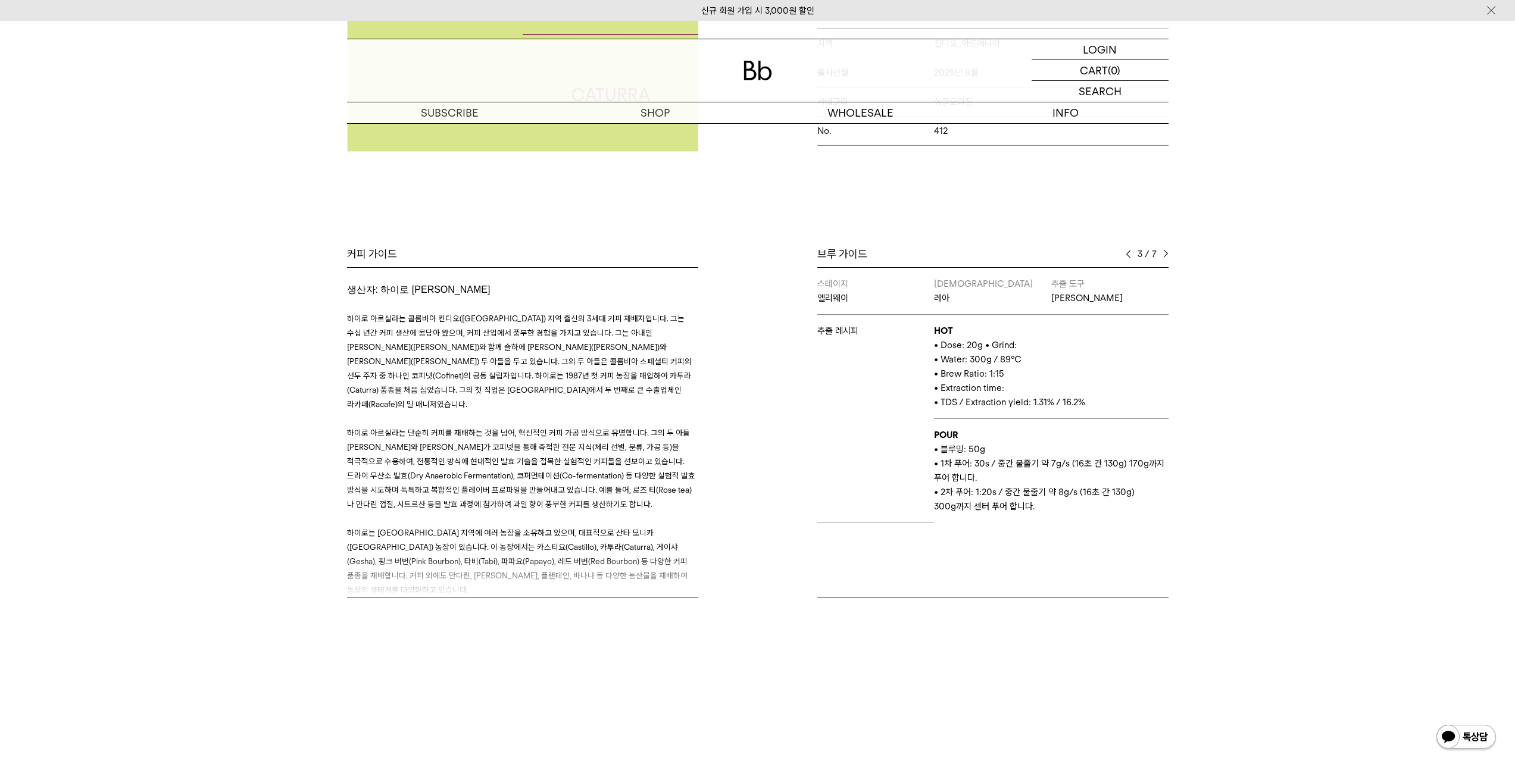
click at [1165, 258] on div "3 / 7" at bounding box center [1146, 254] width 43 height 14
click at [1164, 254] on img at bounding box center [1165, 254] width 5 height 8
click at [1127, 254] on img at bounding box center [1127, 254] width 5 height 8
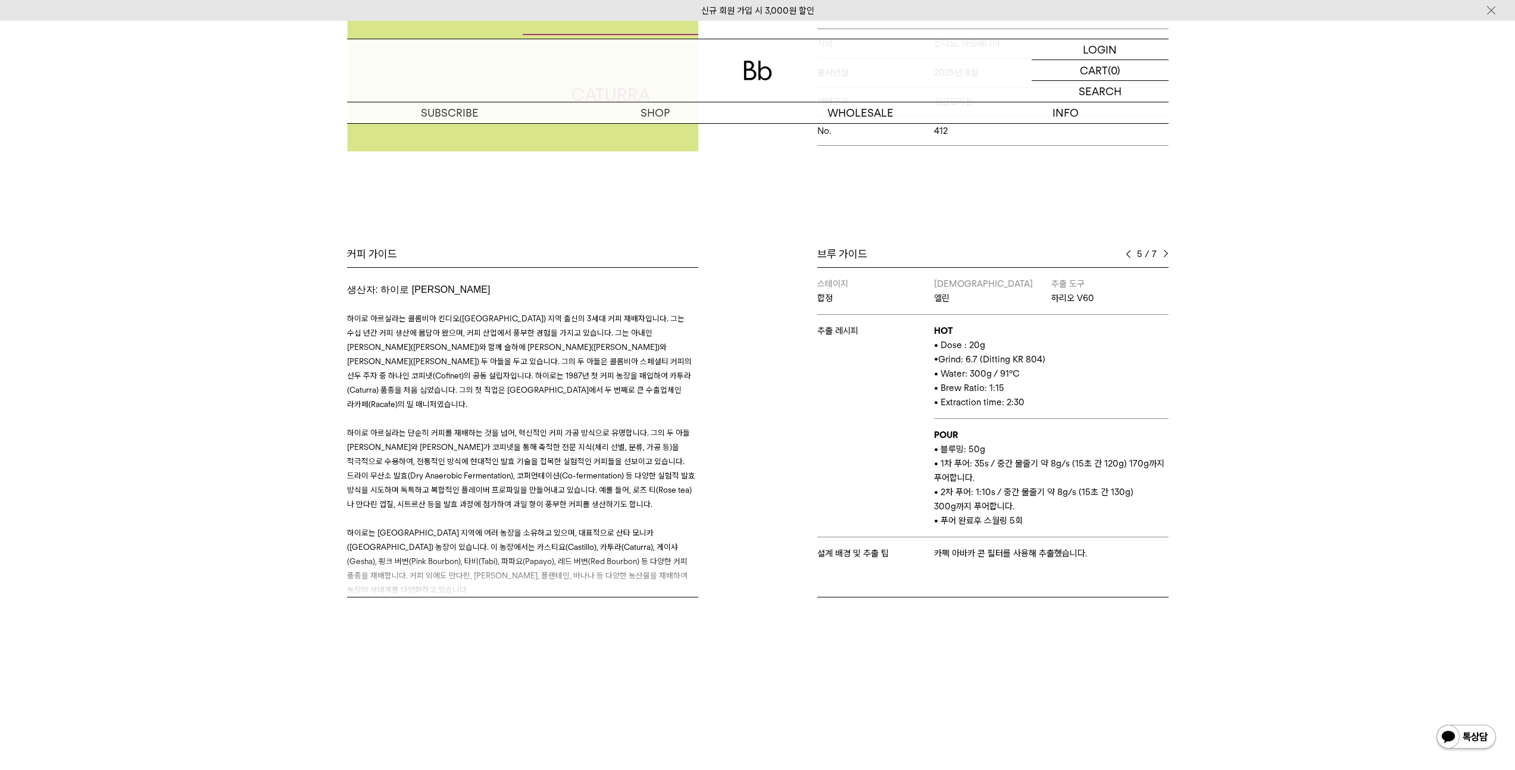
click at [1127, 254] on img at bounding box center [1127, 254] width 5 height 8
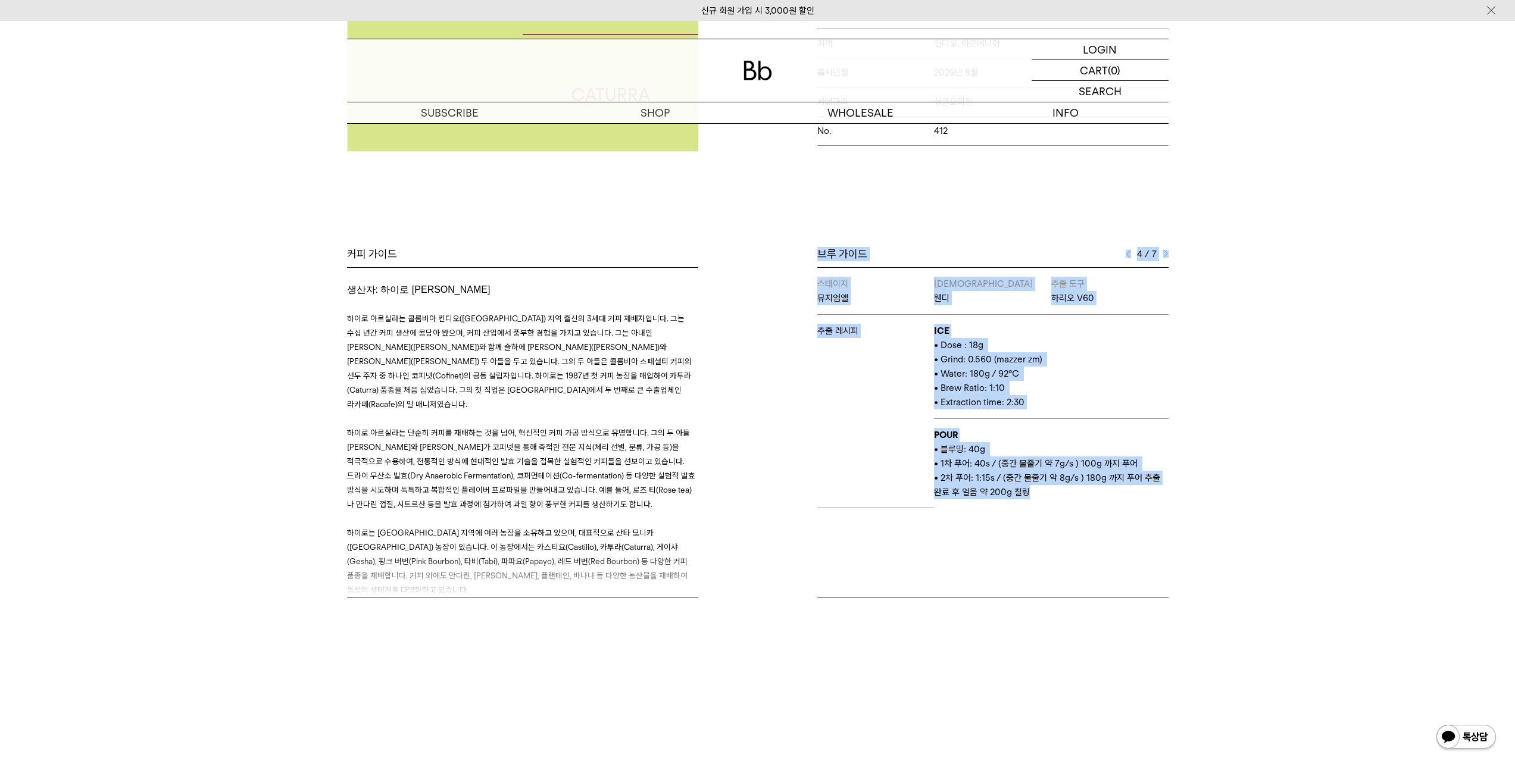
drag, startPoint x: 1044, startPoint y: 504, endPoint x: 796, endPoint y: 239, distance: 362.9
click at [796, 239] on div "Bb의 커피 ALL SEASONAL YEAR-ROUND AUCTION SERIES ARCHIVE 2023 2022 2021 2020 2019 …" at bounding box center [757, 229] width 1515 height 856
drag, startPoint x: 796, startPoint y: 239, endPoint x: 1080, endPoint y: 500, distance: 385.4
click at [1080, 499] on div "Bb의 커피 ALL SEASONAL YEAR-ROUND AUCTION SERIES ARCHIVE 2023 2022 2021 2020 2019 …" at bounding box center [757, 229] width 1515 height 856
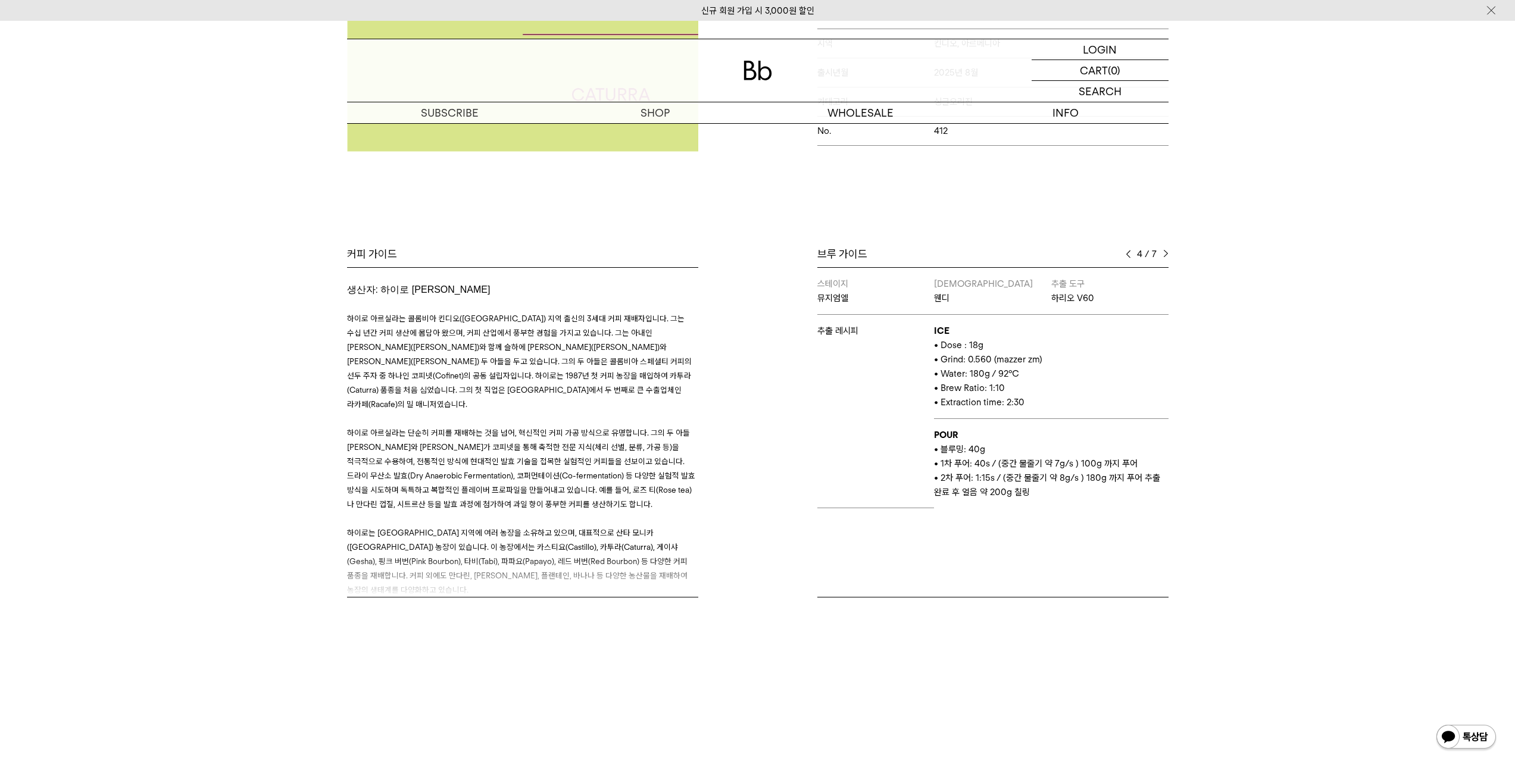
click at [1080, 499] on td "POUR • 블루밍: 40g • 1차 푸어: 40s / (중간 물줄기 약 7g/s ) 100g 까지 푸어 • 2차 푸어: 1:15s / (중간…" at bounding box center [1051, 463] width 234 height 89
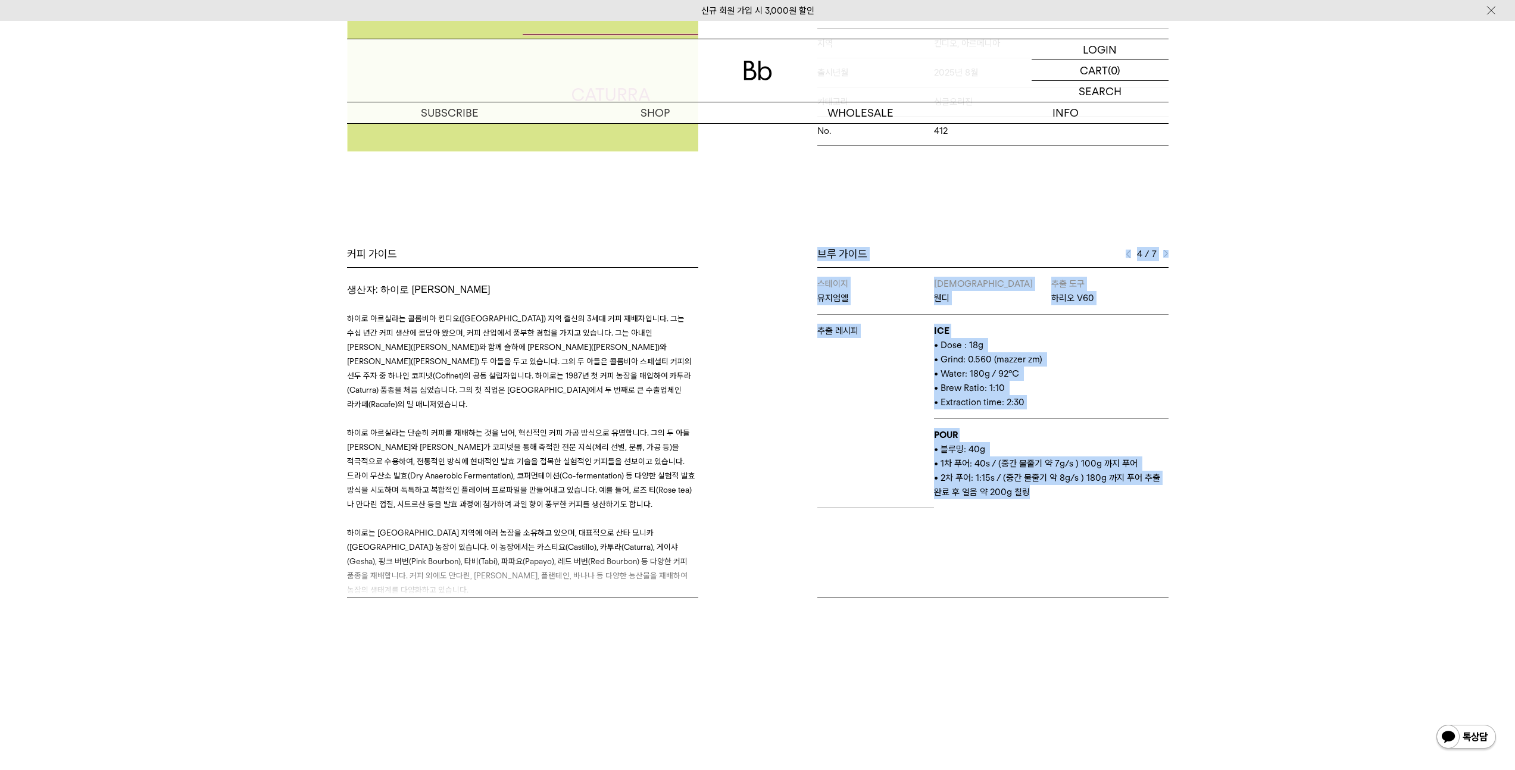
drag, startPoint x: 1071, startPoint y: 489, endPoint x: 770, endPoint y: 168, distance: 439.6
click at [770, 168] on div "Bb의 커피 ALL SEASONAL YEAR-ROUND AUCTION SERIES ARCHIVE 2023 2022 2021 2020 2019 …" at bounding box center [757, 229] width 1515 height 856
click at [782, 194] on div "Bb의 커피 ALL SEASONAL YEAR-ROUND AUCTION SERIES ARCHIVE 2023 2022 2021 2020 2019 …" at bounding box center [757, 229] width 1515 height 856
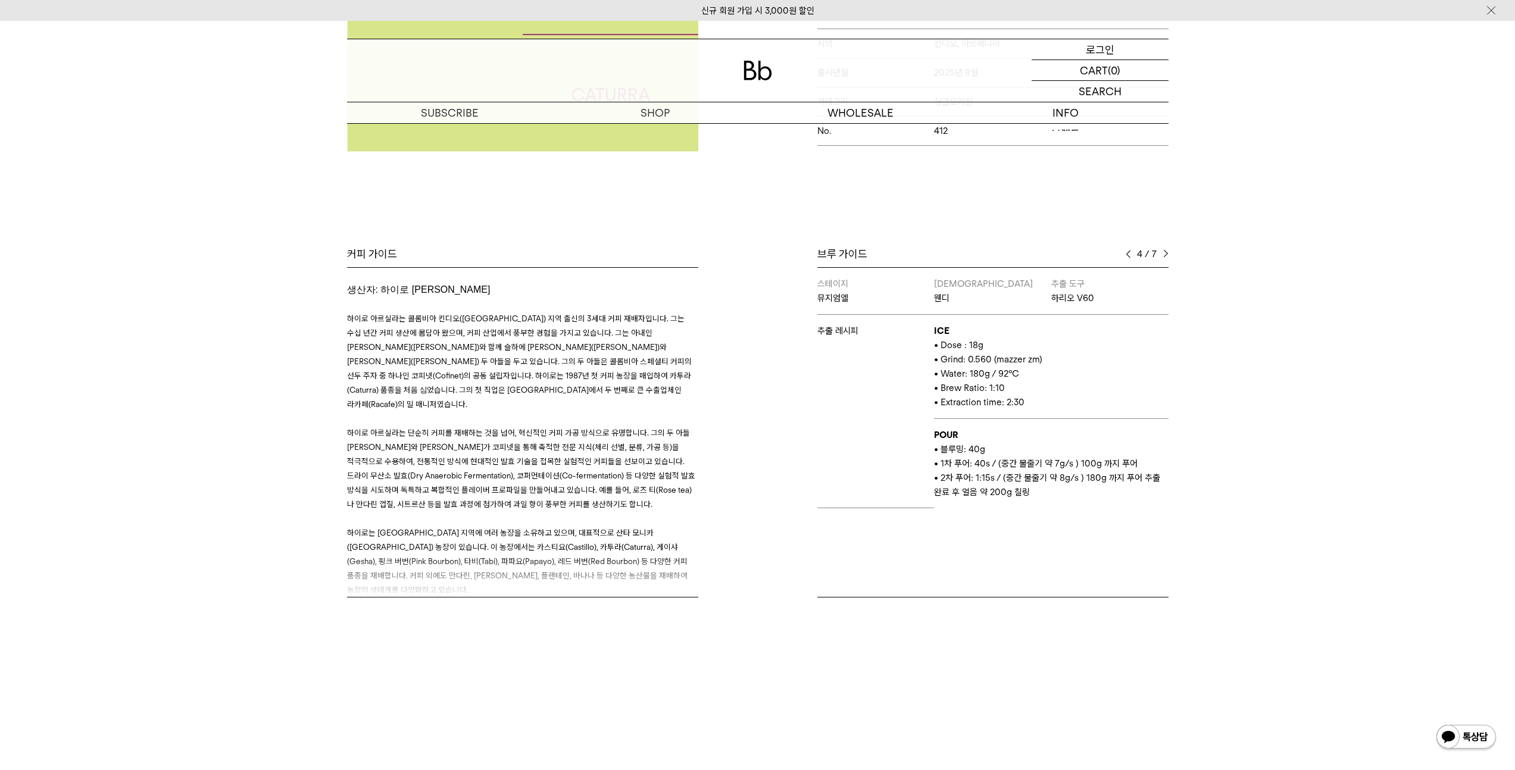
click at [1099, 53] on p "로그인" at bounding box center [1099, 49] width 29 height 20
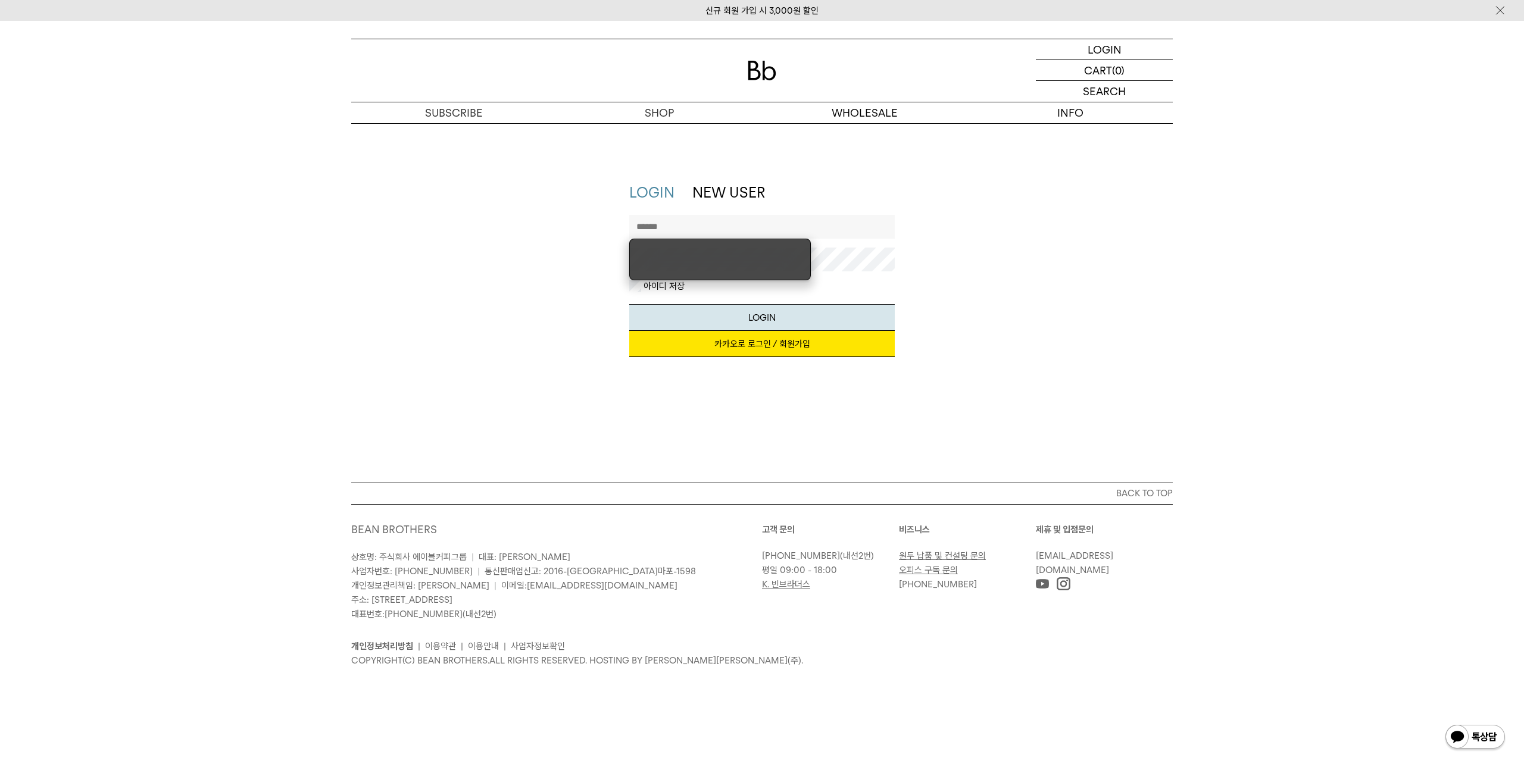
click at [736, 352] on link "카카오로 로그인 / 회원가입" at bounding box center [762, 344] width 266 height 26
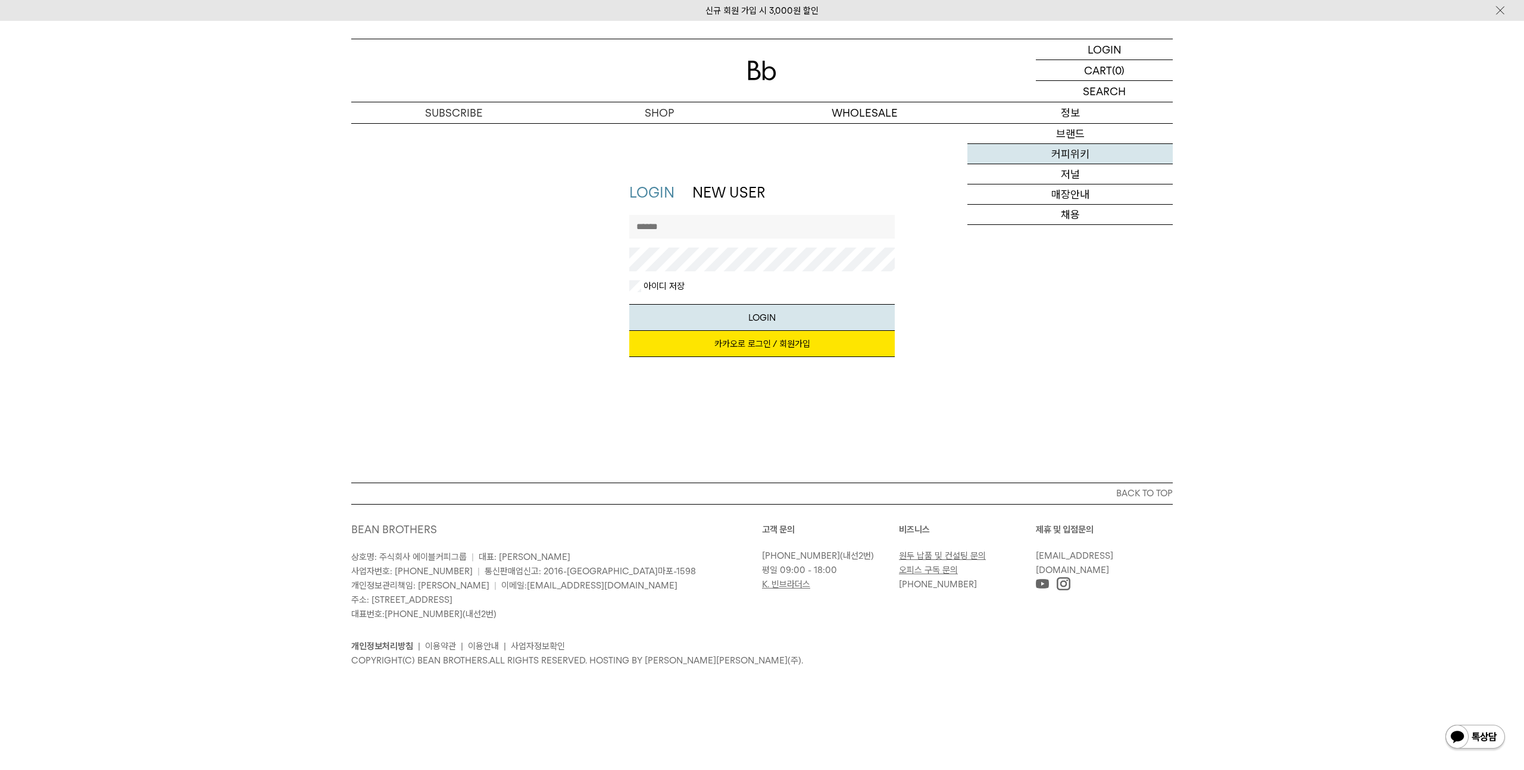
click at [1056, 152] on link "커피위키" at bounding box center [1069, 154] width 205 height 20
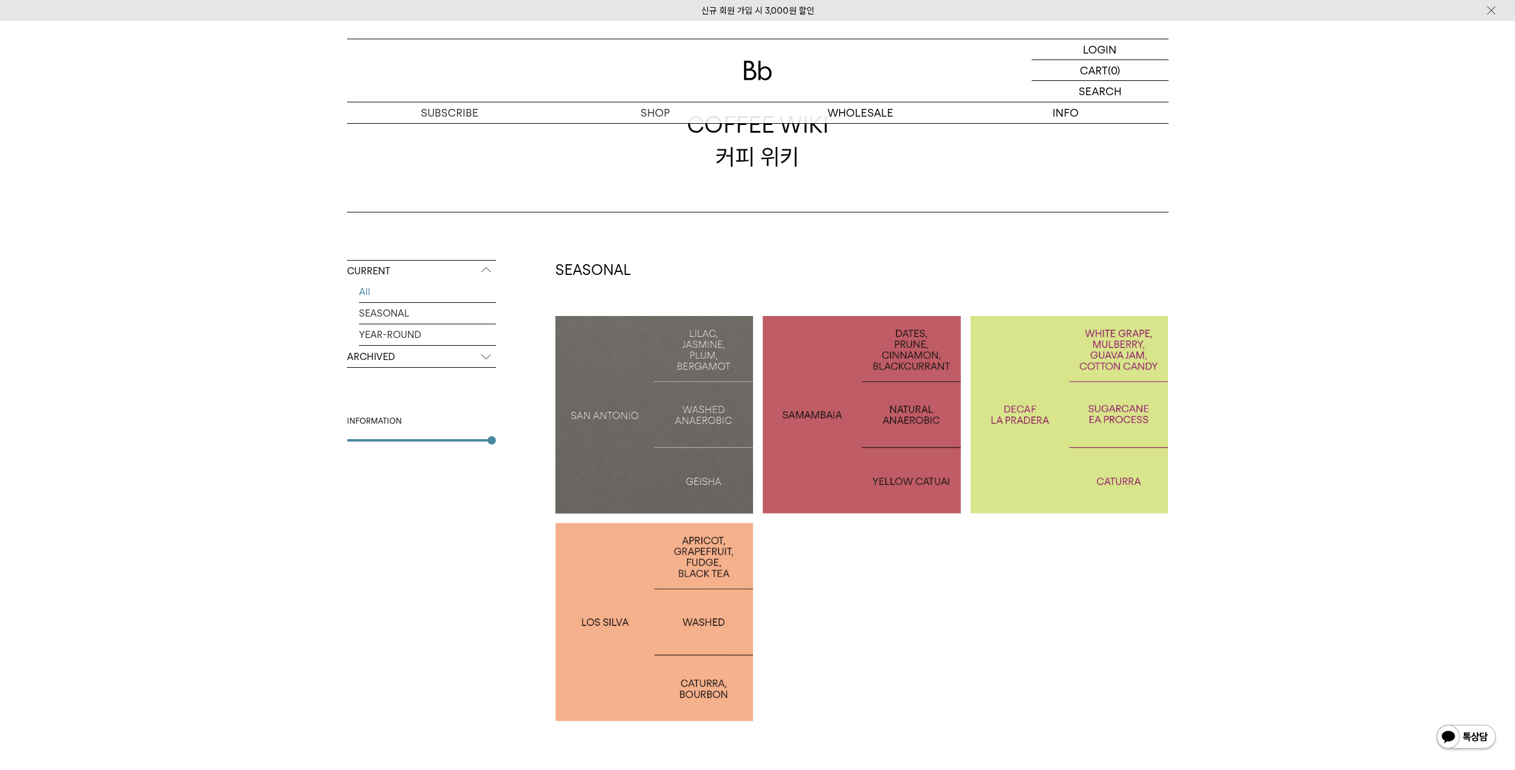
scroll to position [82, 0]
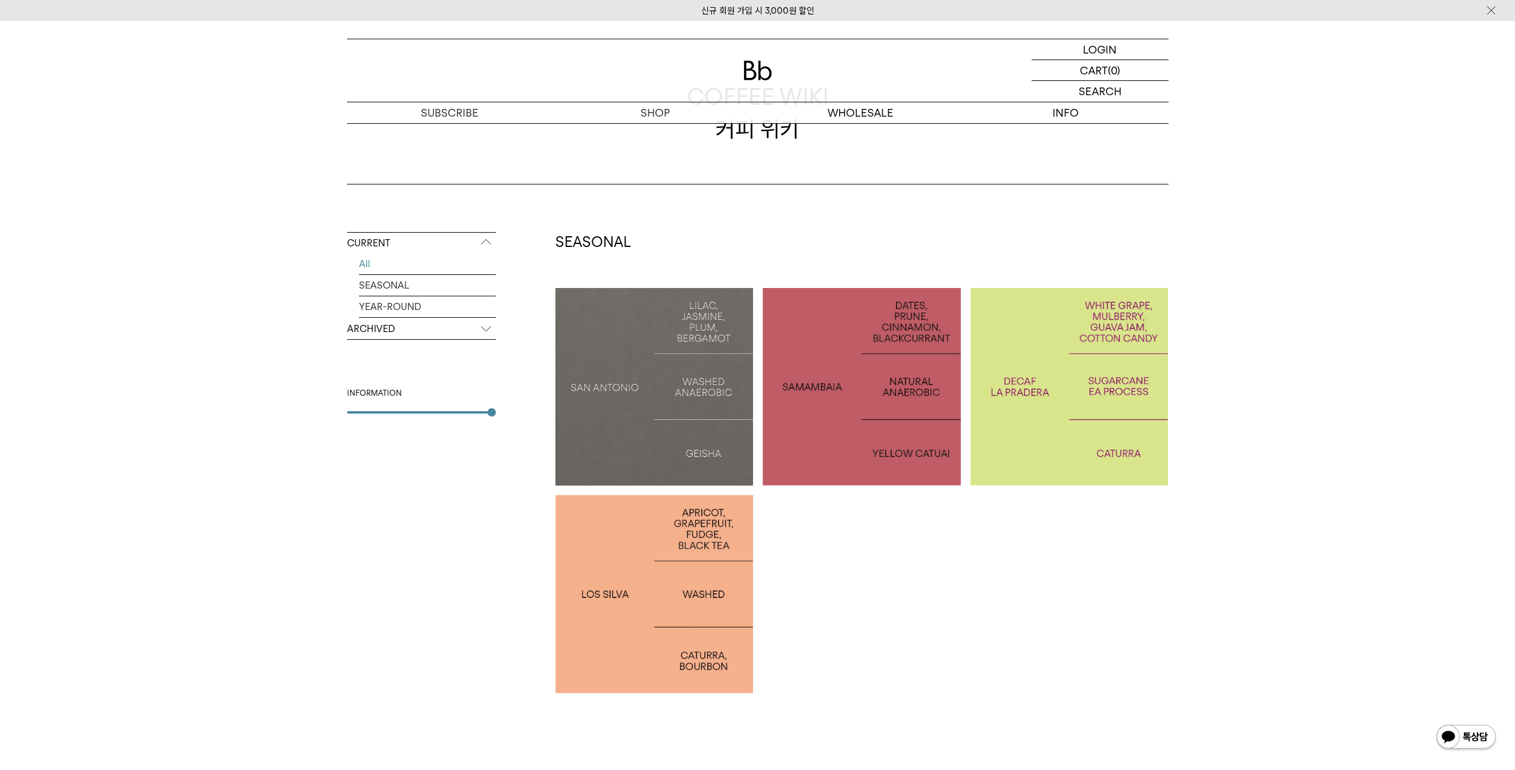
click at [1078, 392] on p "COLOMBIA LA PRADERA DECAF" at bounding box center [1069, 387] width 198 height 35
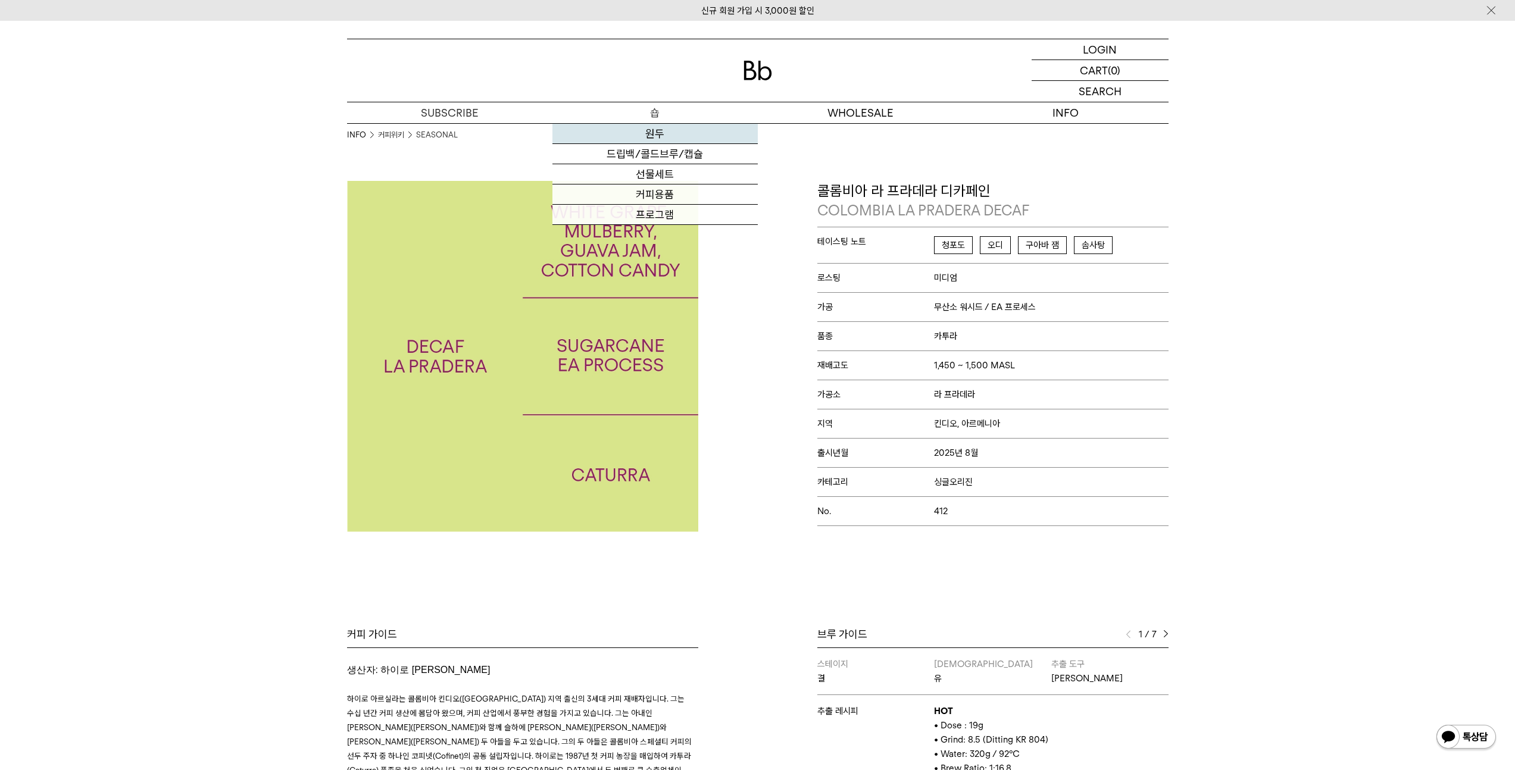
click at [674, 136] on link "원두" at bounding box center [654, 134] width 205 height 20
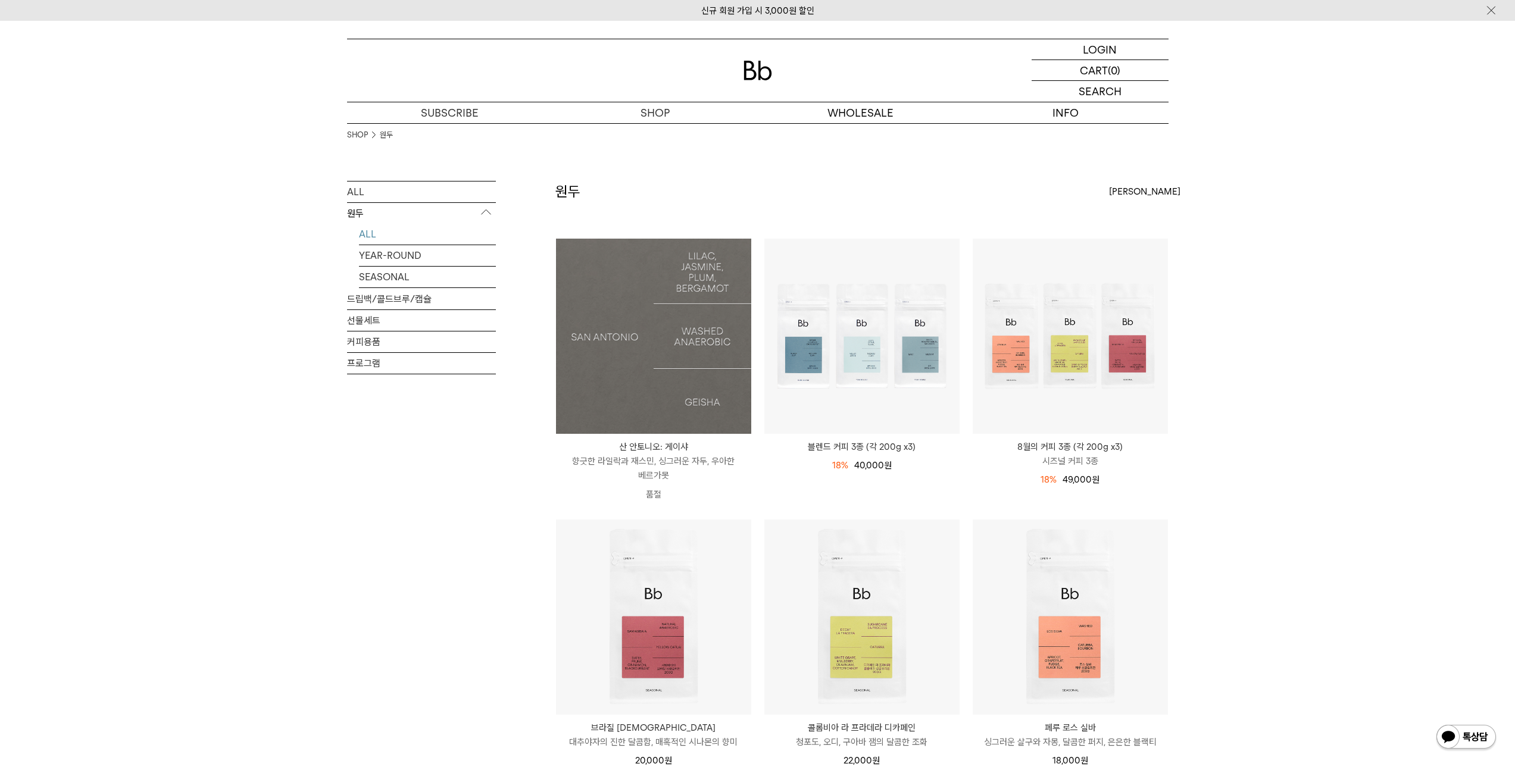
scroll to position [227, 0]
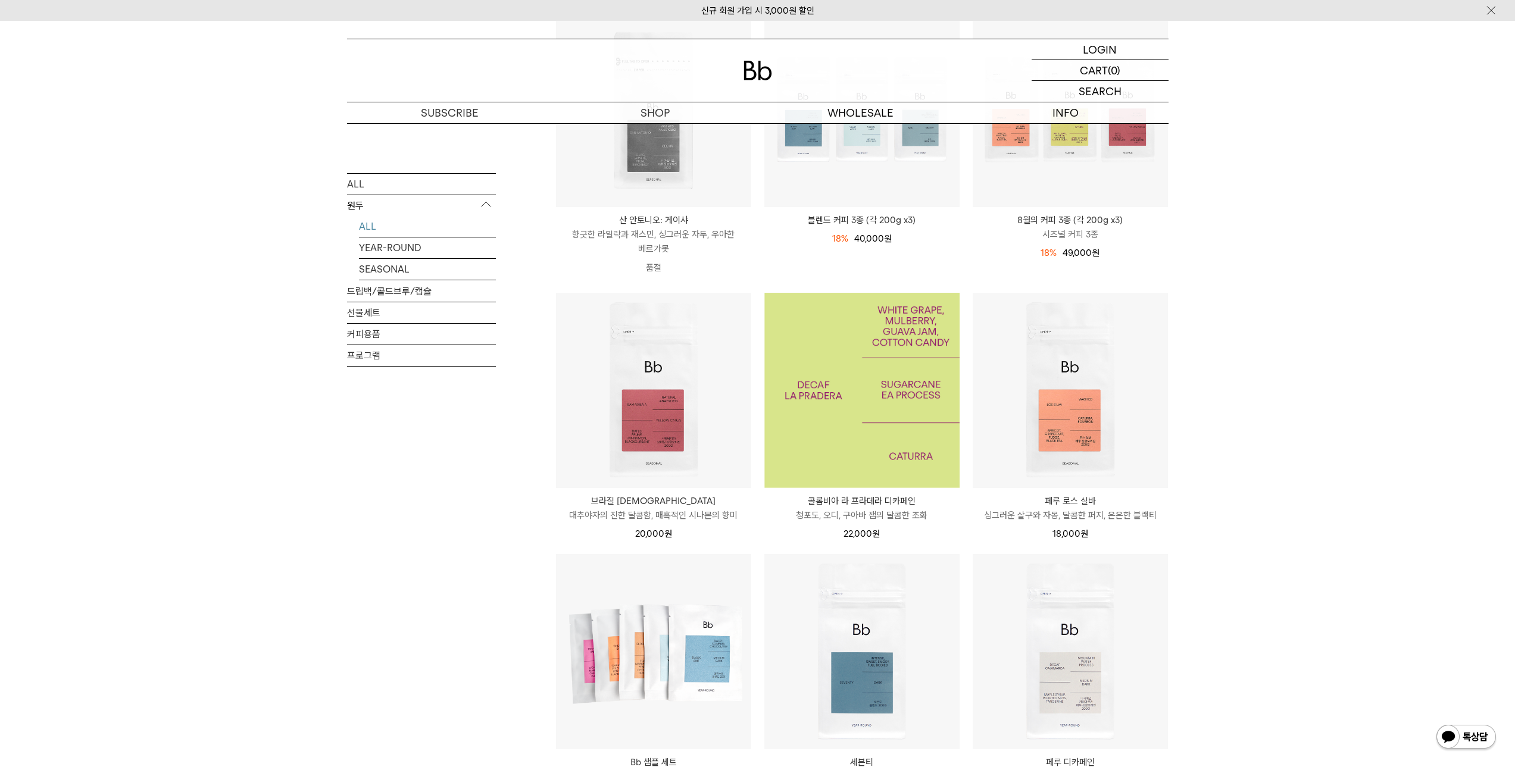
click at [859, 379] on img at bounding box center [861, 390] width 195 height 195
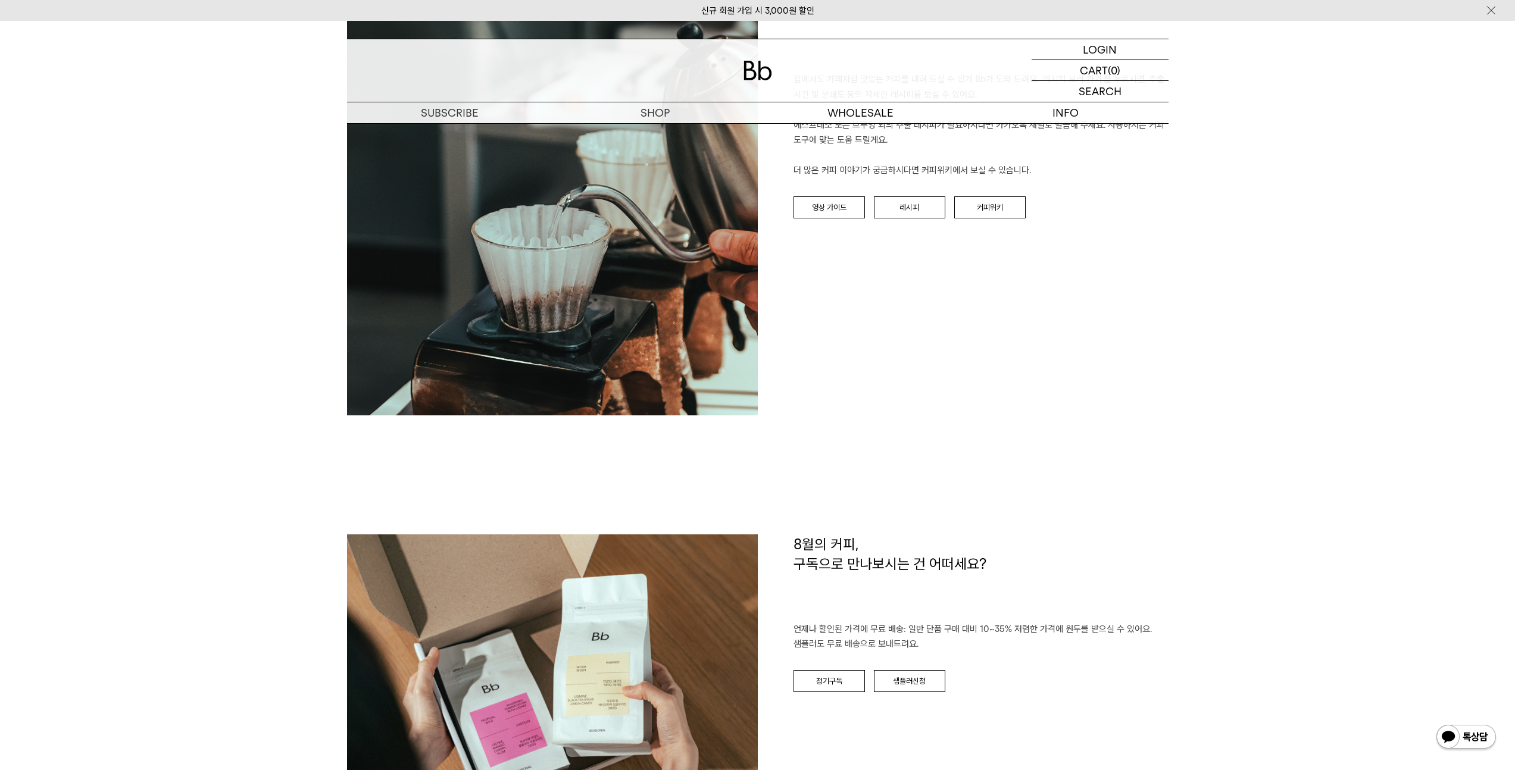
scroll to position [1257, 0]
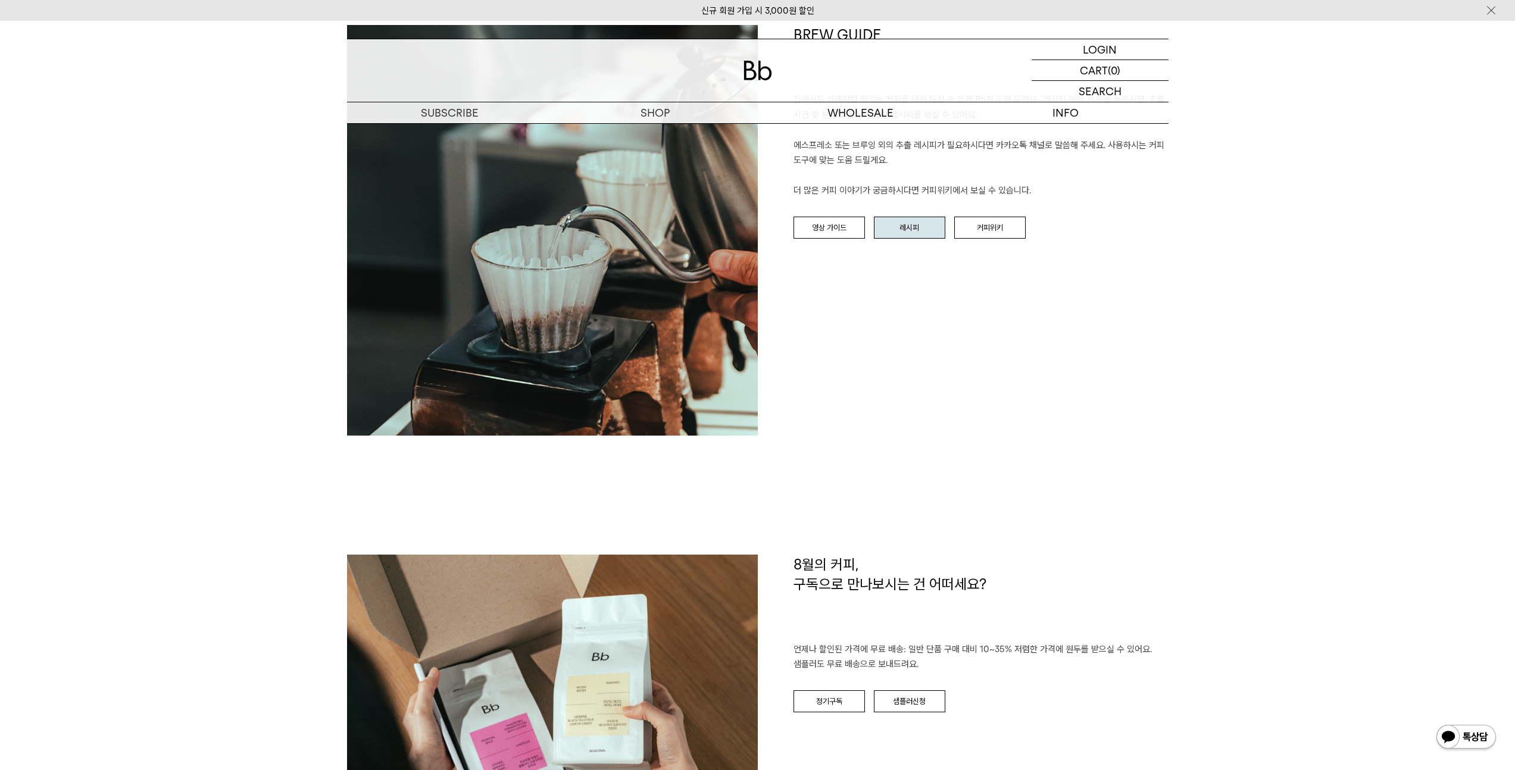
click at [908, 226] on link "레시피" at bounding box center [909, 228] width 71 height 23
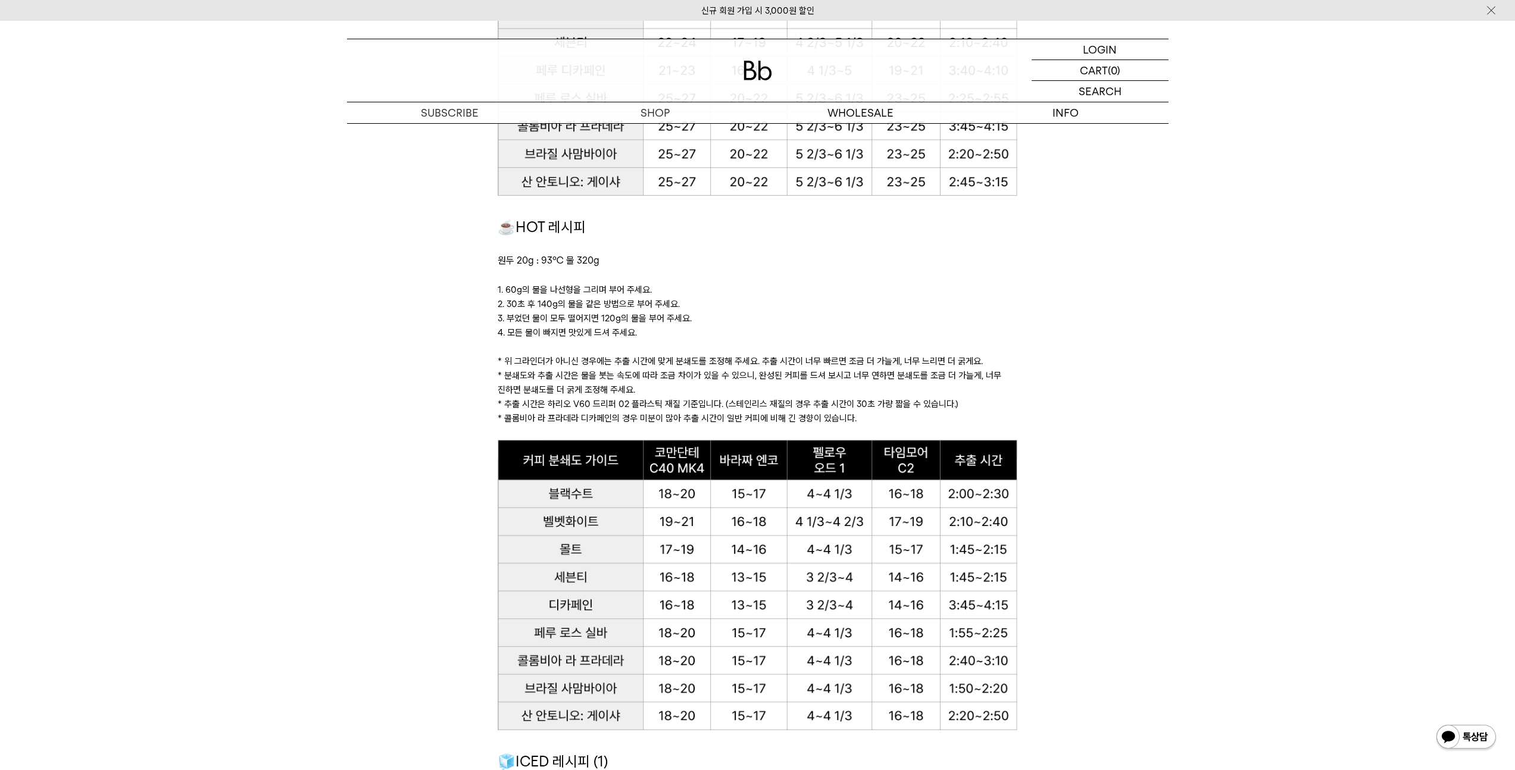
scroll to position [1169, 0]
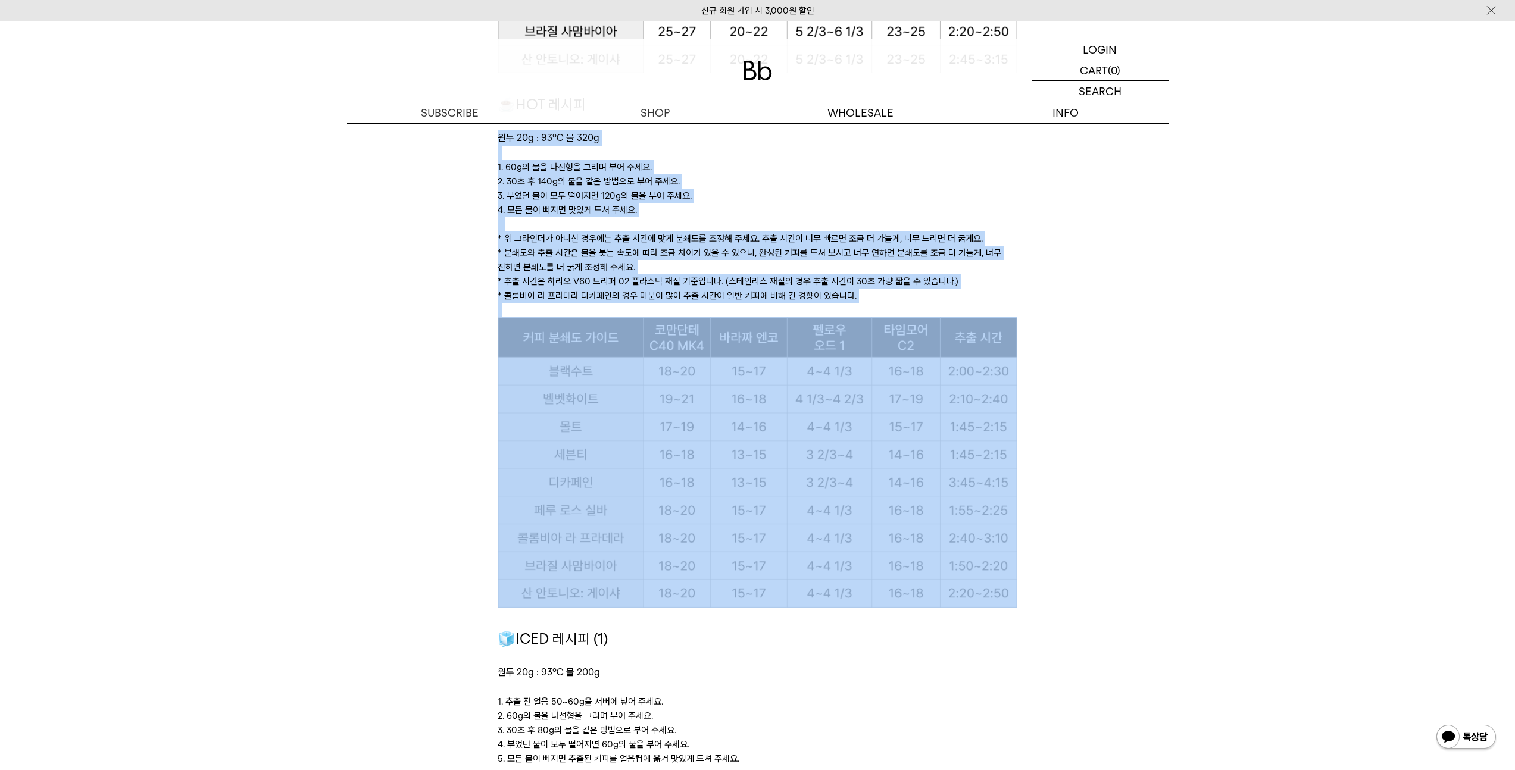
drag, startPoint x: 532, startPoint y: 163, endPoint x: 705, endPoint y: 326, distance: 237.4
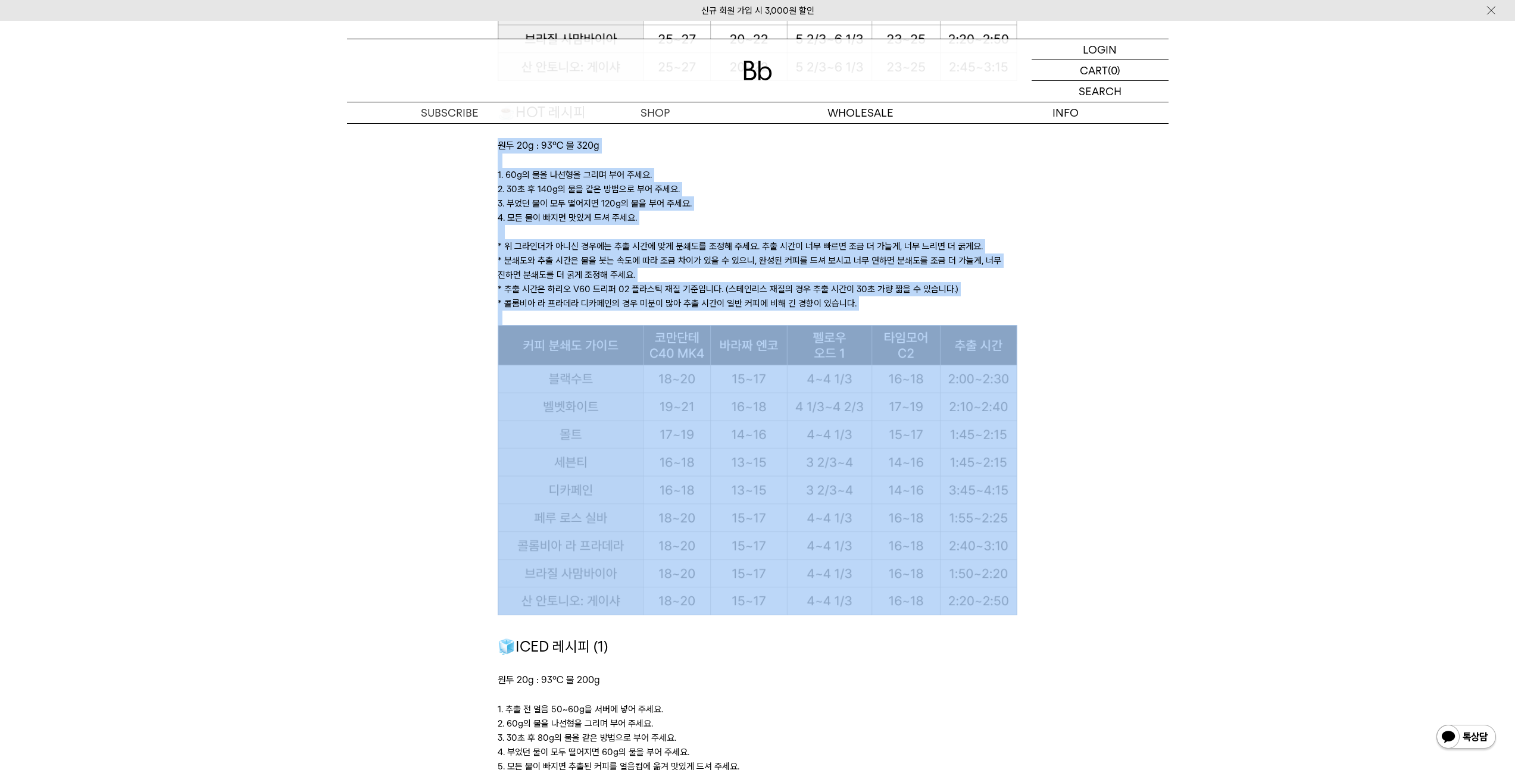
click at [727, 311] on p at bounding box center [758, 318] width 520 height 14
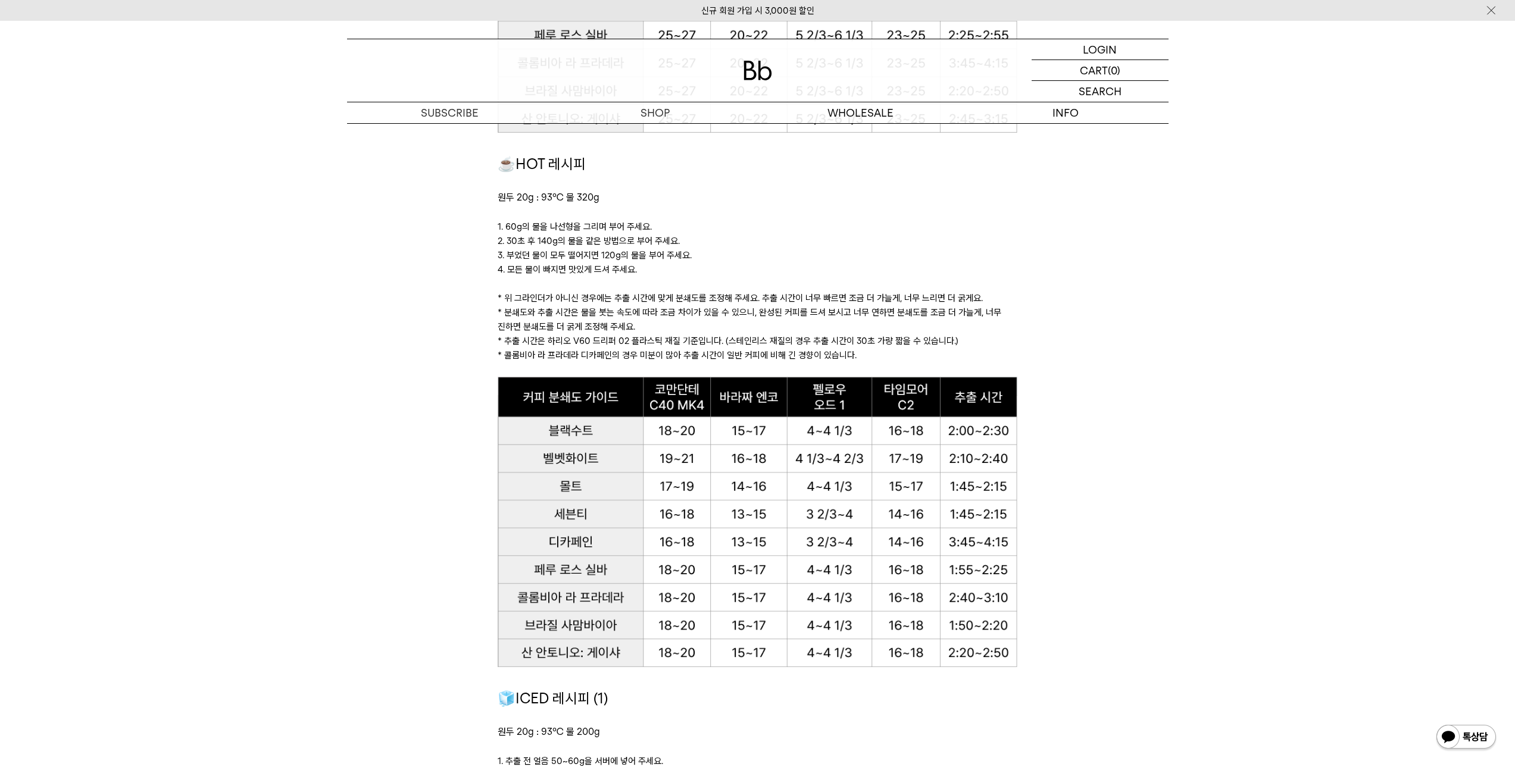
scroll to position [1059, 0]
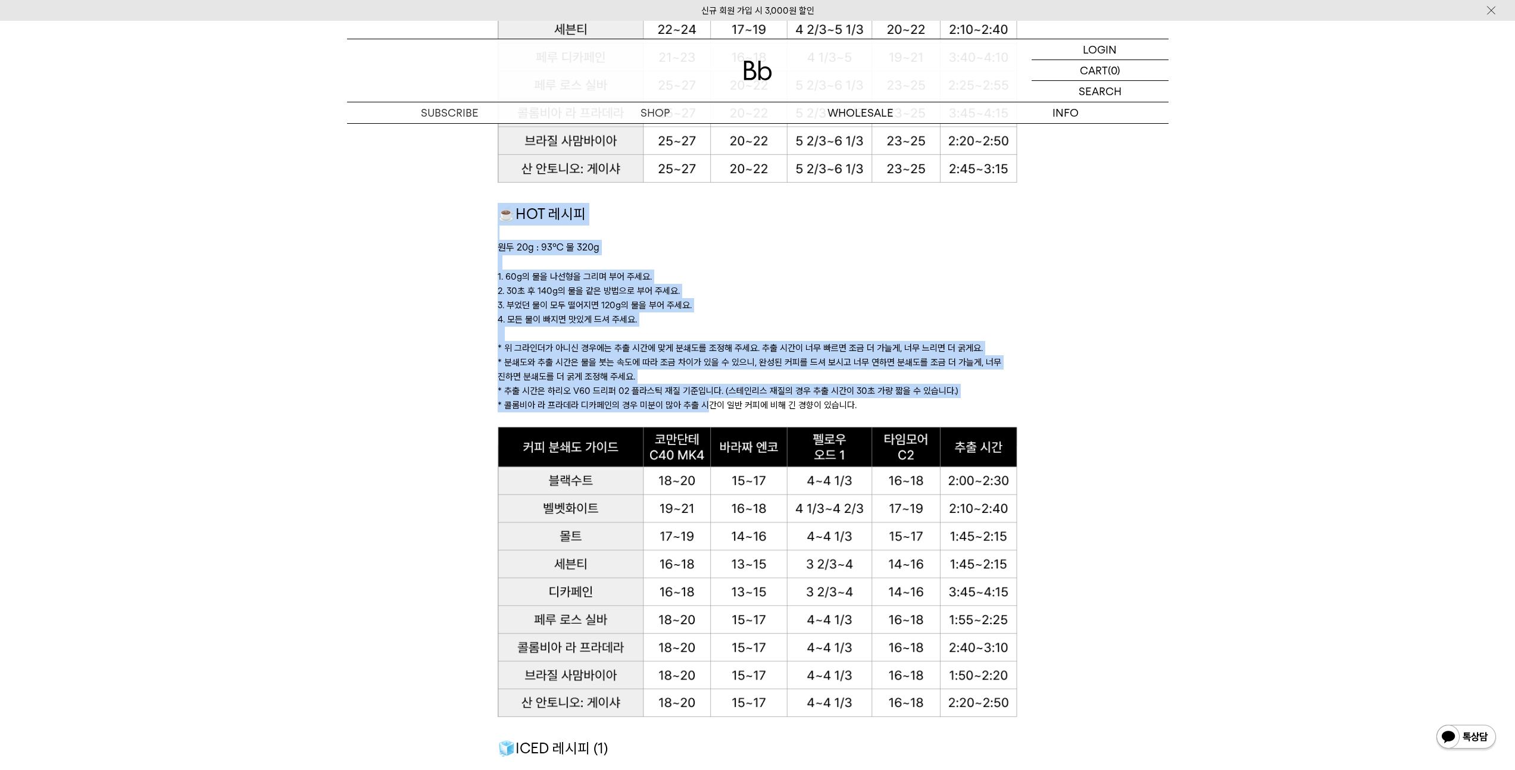
drag, startPoint x: 503, startPoint y: 209, endPoint x: 703, endPoint y: 409, distance: 282.8
click at [703, 409] on div "☕HOT 레시피 원두 20g : 93℃ 물 320g 1. 60g의 물을 나선형을 그리며 부어 주세요. 2. 30초 후 140g의 물을 같은 방…" at bounding box center [758, 315] width 520 height 224
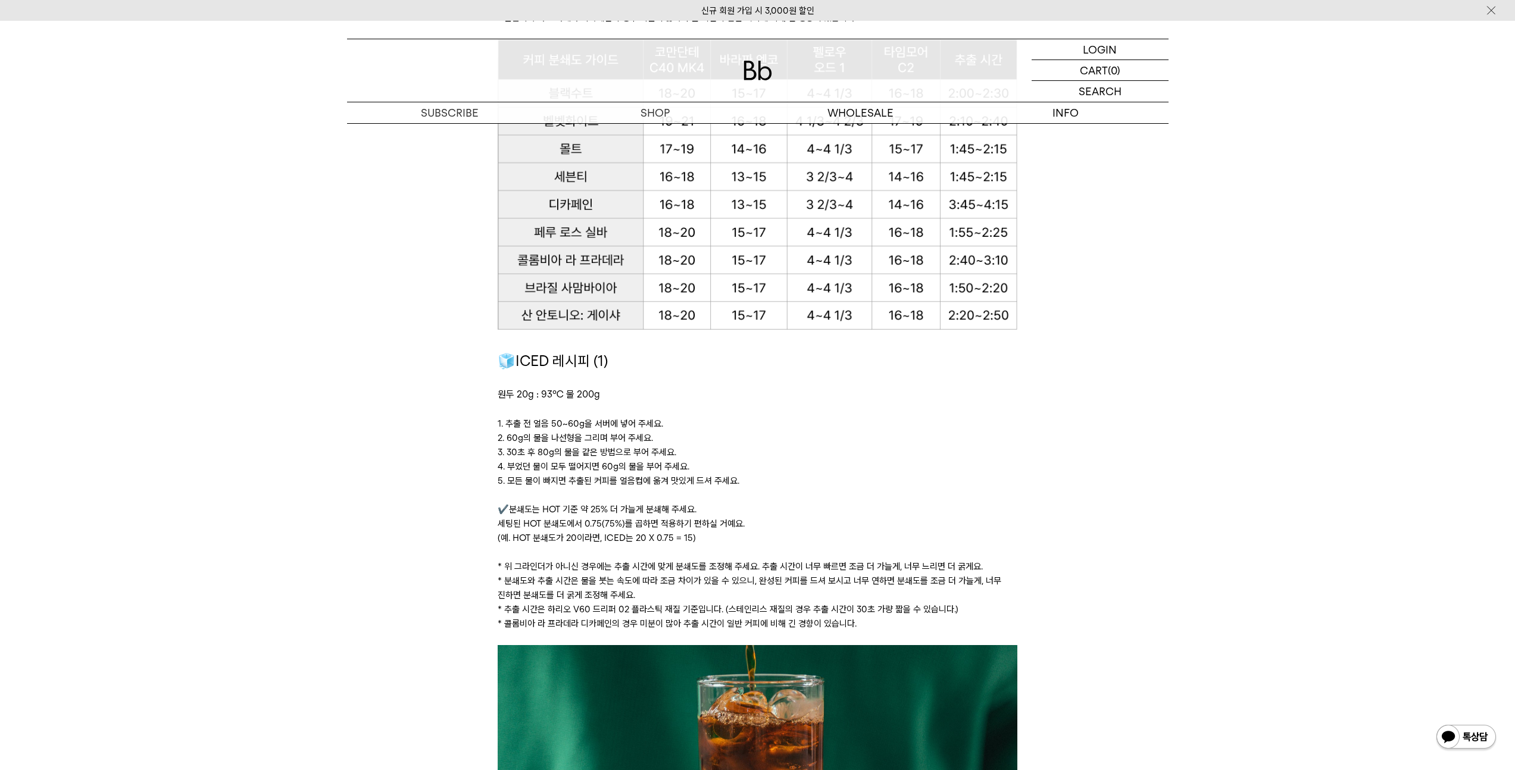
click at [670, 431] on p "2. 60g의 물을 나선형을 그리며 부어 주세요." at bounding box center [758, 438] width 520 height 14
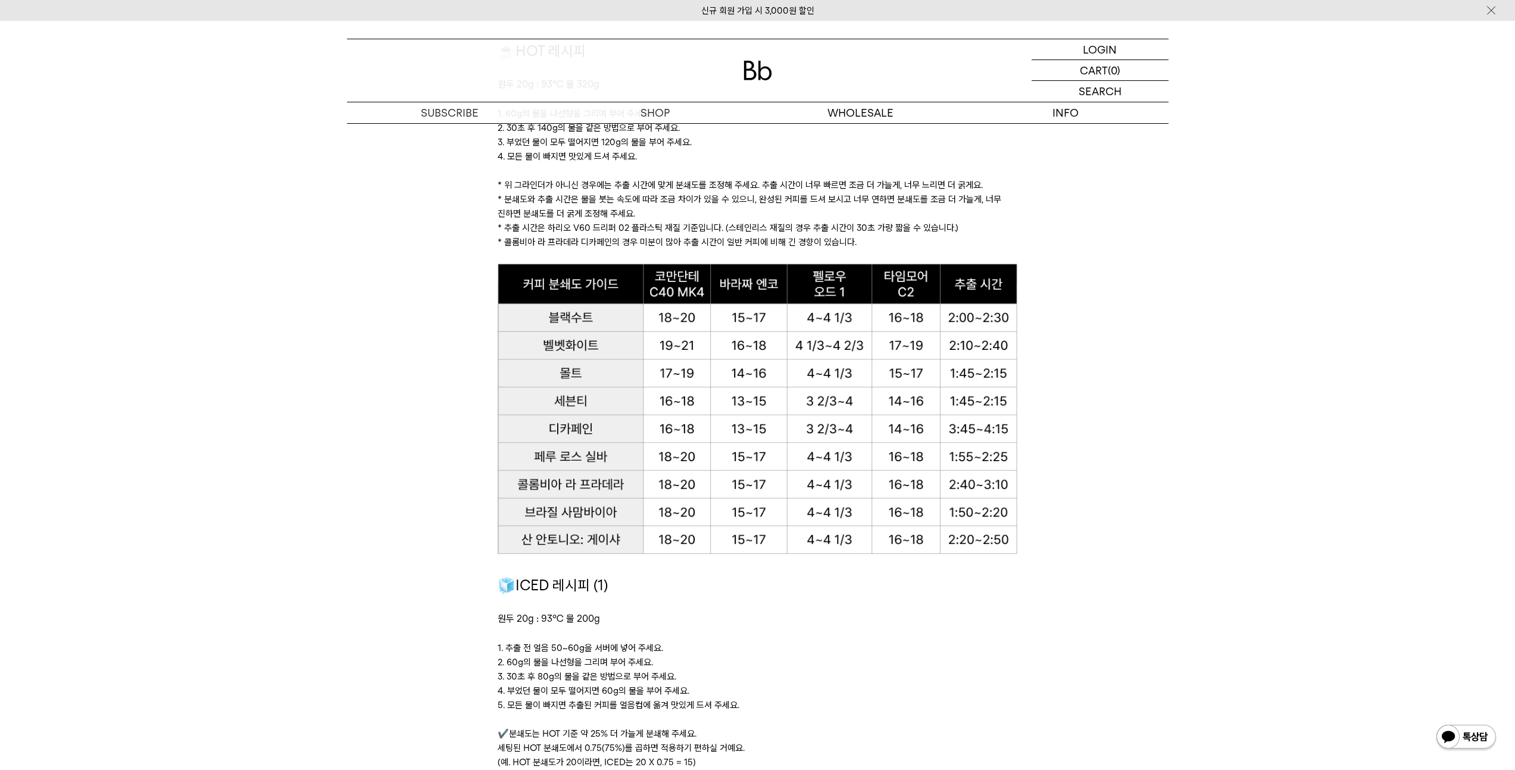
scroll to position [1378, 0]
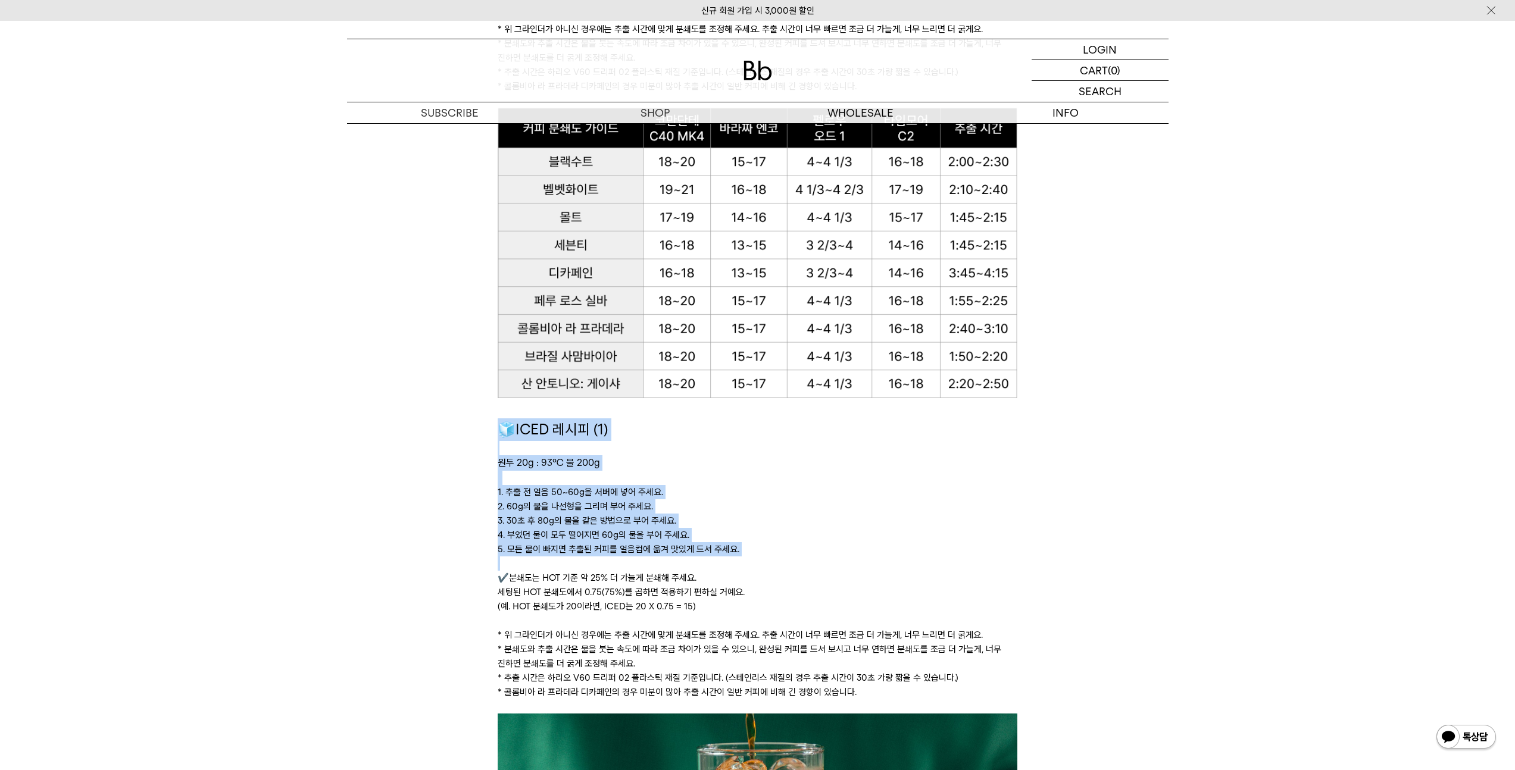
drag, startPoint x: 505, startPoint y: 431, endPoint x: 711, endPoint y: 564, distance: 244.7
click at [706, 562] on div "🧊ICED 레시피 (1) 원두 20g : 93℃ 물 200g ﻿ 1. 추출 전 얼음 50~60g을 서버에 넣어 주세요. 2. 60g의 물을 나…" at bounding box center [758, 565] width 520 height 295
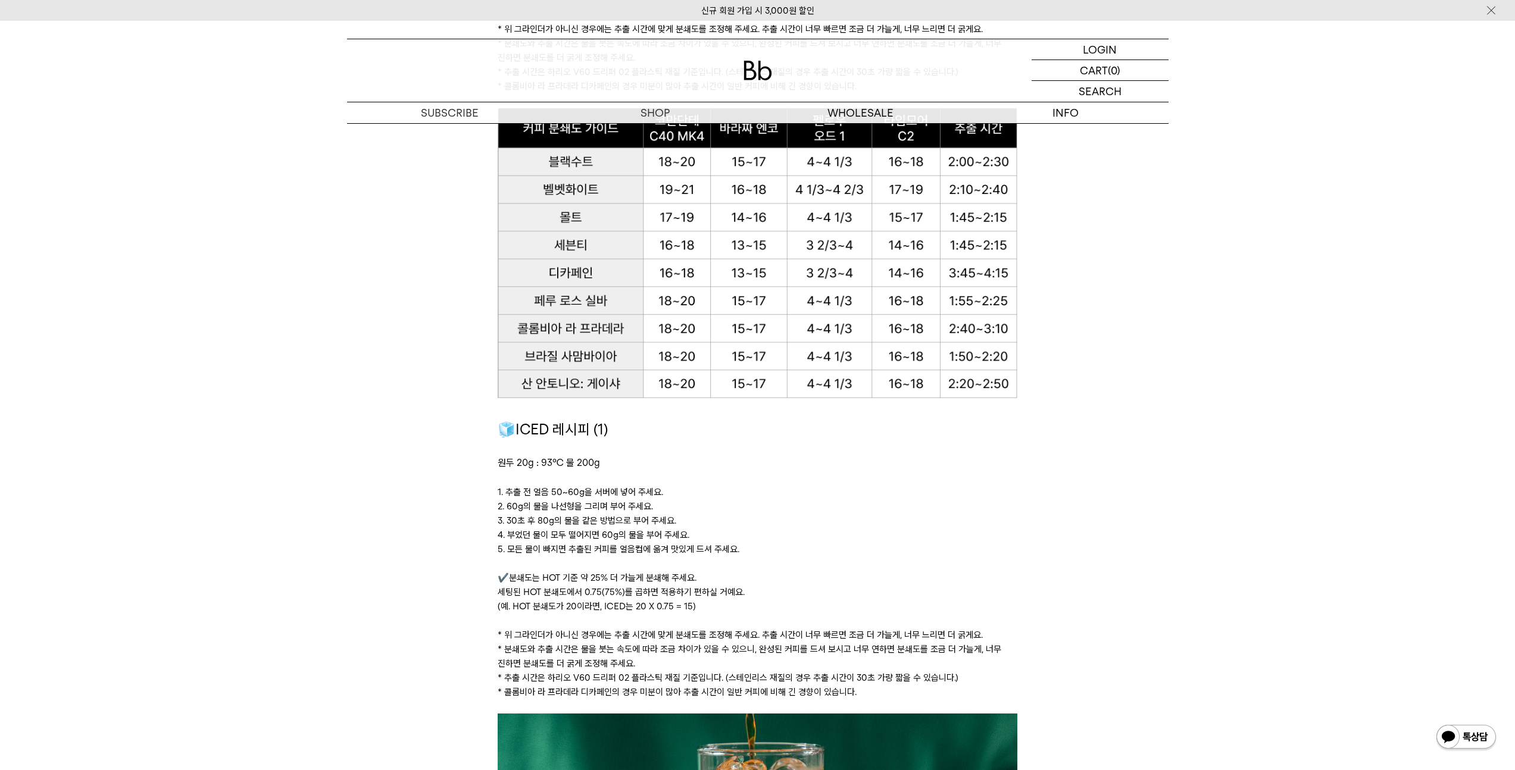
click at [711, 564] on p at bounding box center [758, 563] width 520 height 14
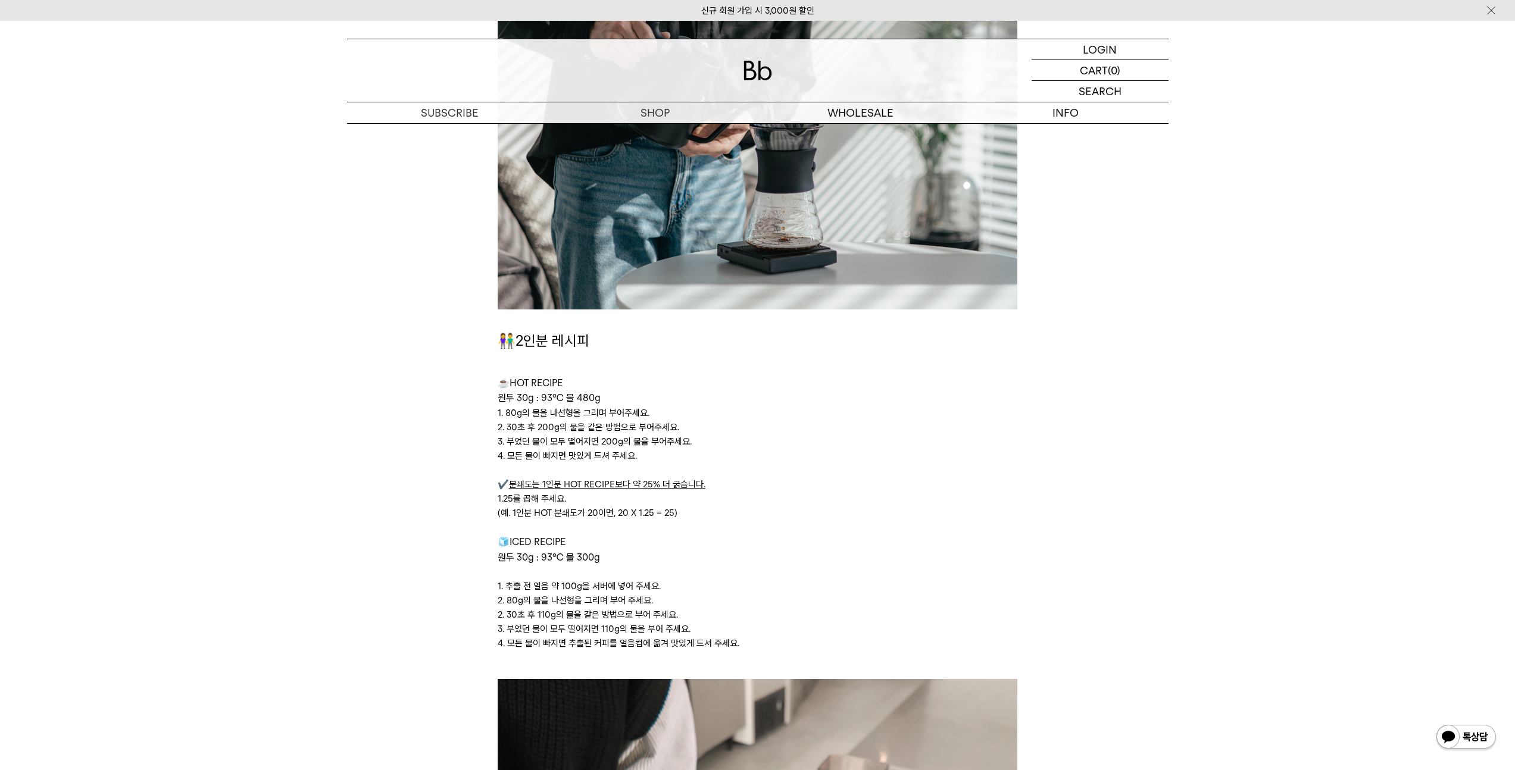
scroll to position [2774, 0]
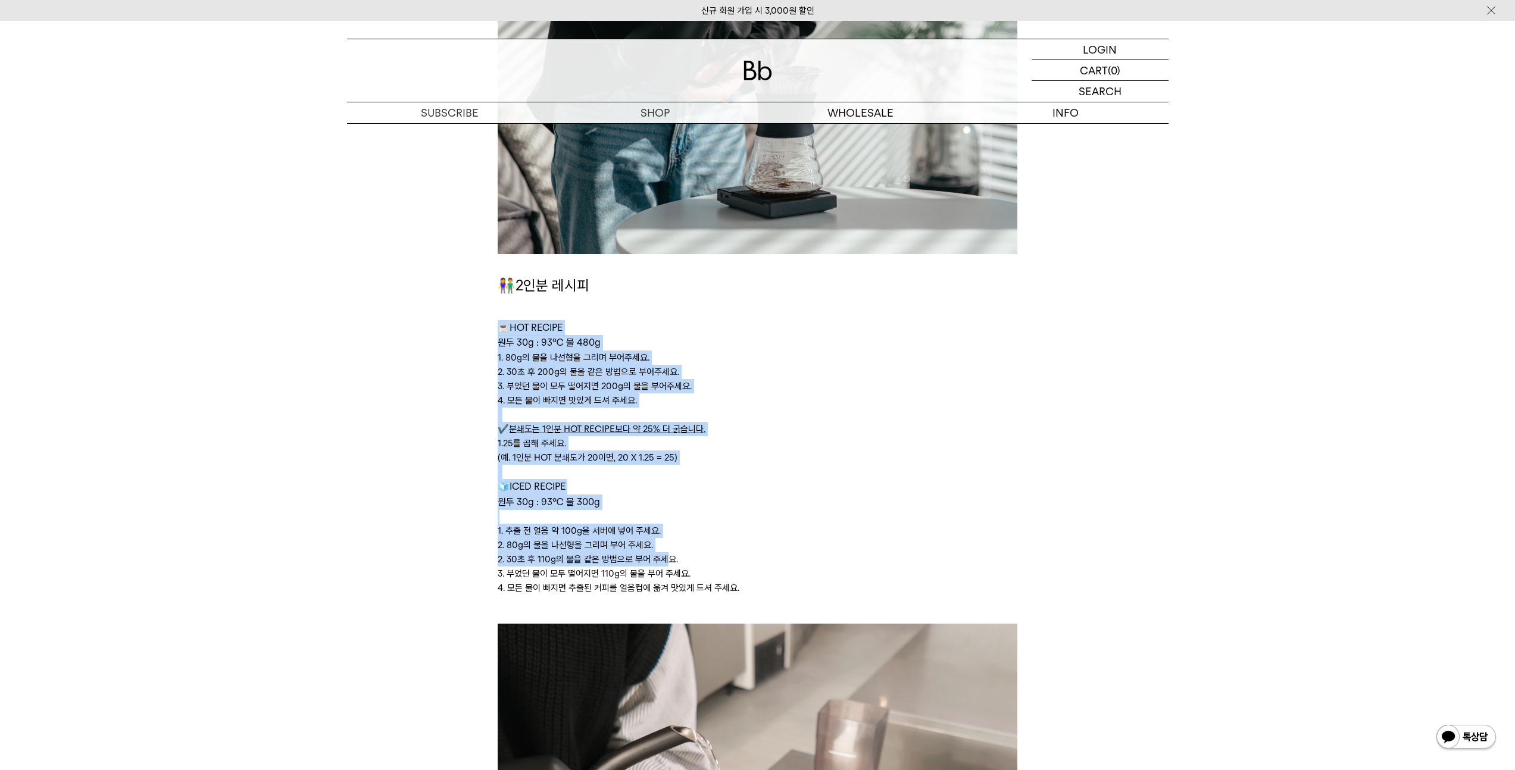
drag, startPoint x: 501, startPoint y: 327, endPoint x: 668, endPoint y: 556, distance: 283.3
click at [668, 556] on div "👫2인분 레시피 ☕ HOT RECIPE 원두 30g : 93℃ 물 480g 1. 80g의 물을 나선형을 그리며 부어주세요. 2. 30초 후 2…" at bounding box center [758, 448] width 520 height 349
click at [670, 558] on p "2. 30초 후 110g의 물을 같은 방법으로 부어 주세요." at bounding box center [758, 559] width 520 height 14
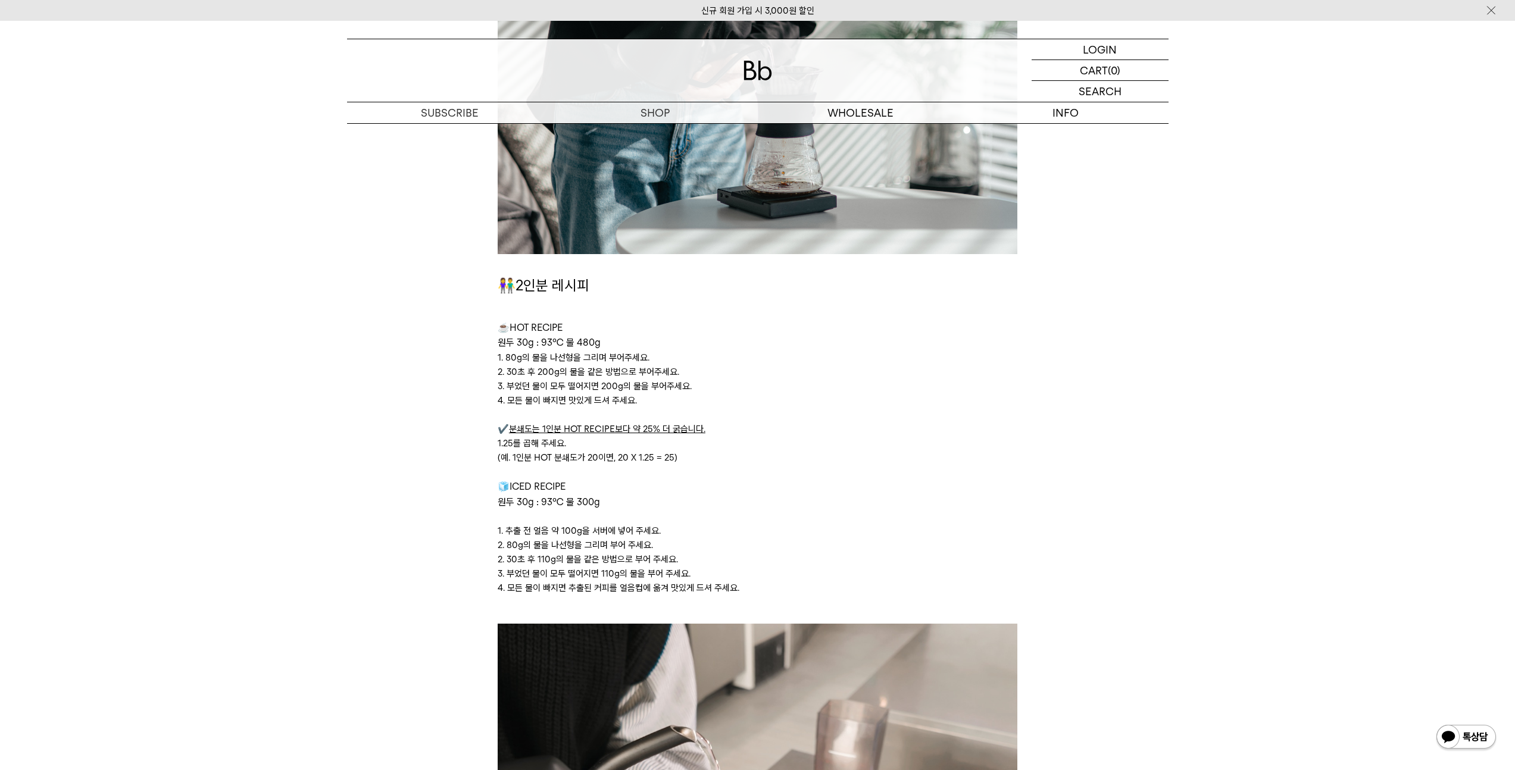
drag, startPoint x: 661, startPoint y: 552, endPoint x: 508, endPoint y: 483, distance: 168.6
click at [508, 483] on div "👫2인분 레시피 ☕ HOT RECIPE 원두 30g : 93℃ 물 480g 1. 80g의 물을 나선형을 그리며 부어주세요. 2. 30초 후 2…" at bounding box center [758, 448] width 520 height 349
click at [508, 483] on span "🧊ICED RECIPE" at bounding box center [532, 486] width 68 height 11
drag, startPoint x: 503, startPoint y: 486, endPoint x: 780, endPoint y: 584, distance: 293.6
click at [780, 584] on div "👫2인분 레시피 ☕ HOT RECIPE 원두 30g : 93℃ 물 480g 1. 80g의 물을 나선형을 그리며 부어주세요. 2. 30초 후 2…" at bounding box center [758, 448] width 520 height 349
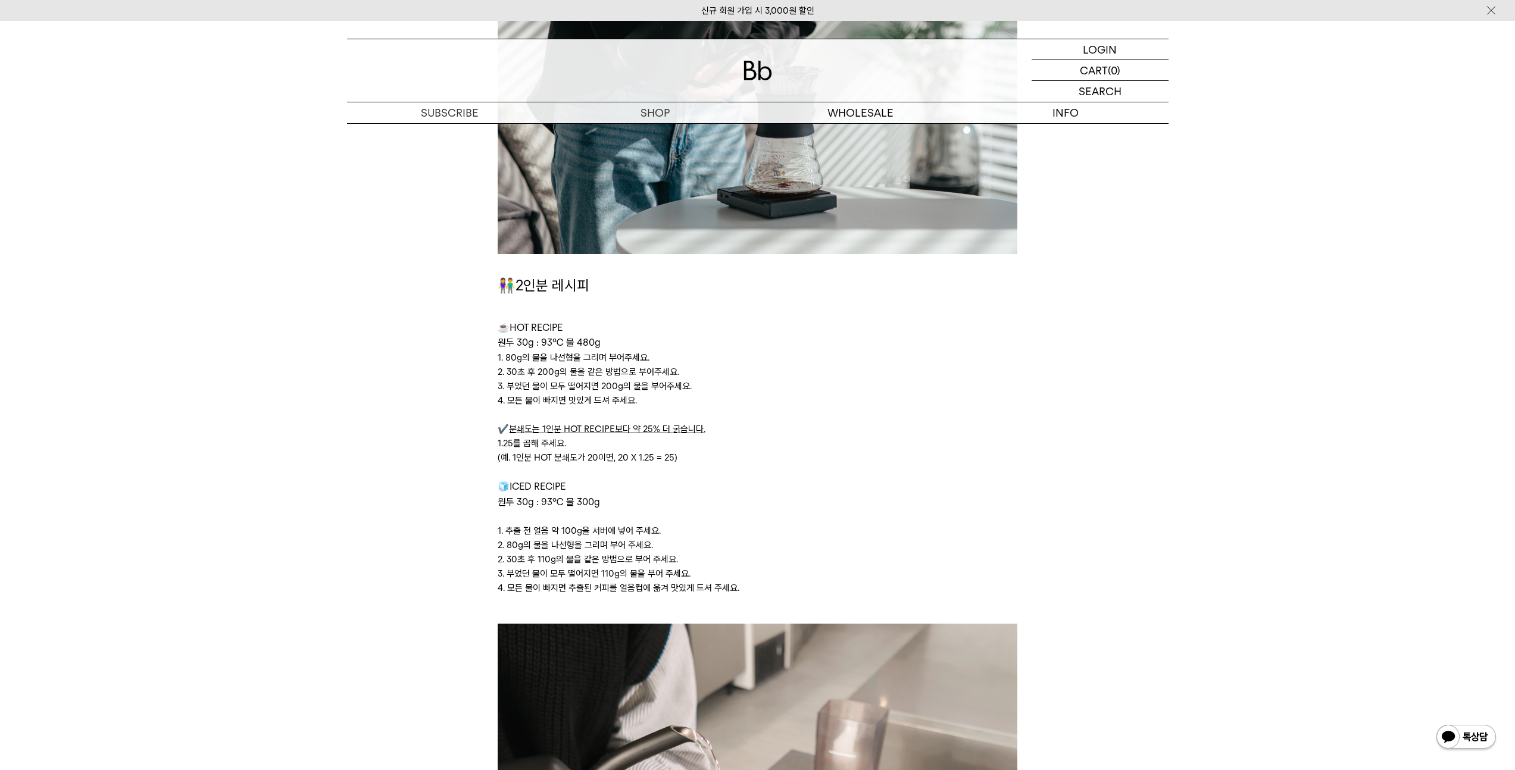
click at [780, 584] on p "4. 모든 물이 빠지면 추출된 커피를 얼음컵에 옮겨 맛있게 드셔 주세요." at bounding box center [758, 588] width 520 height 14
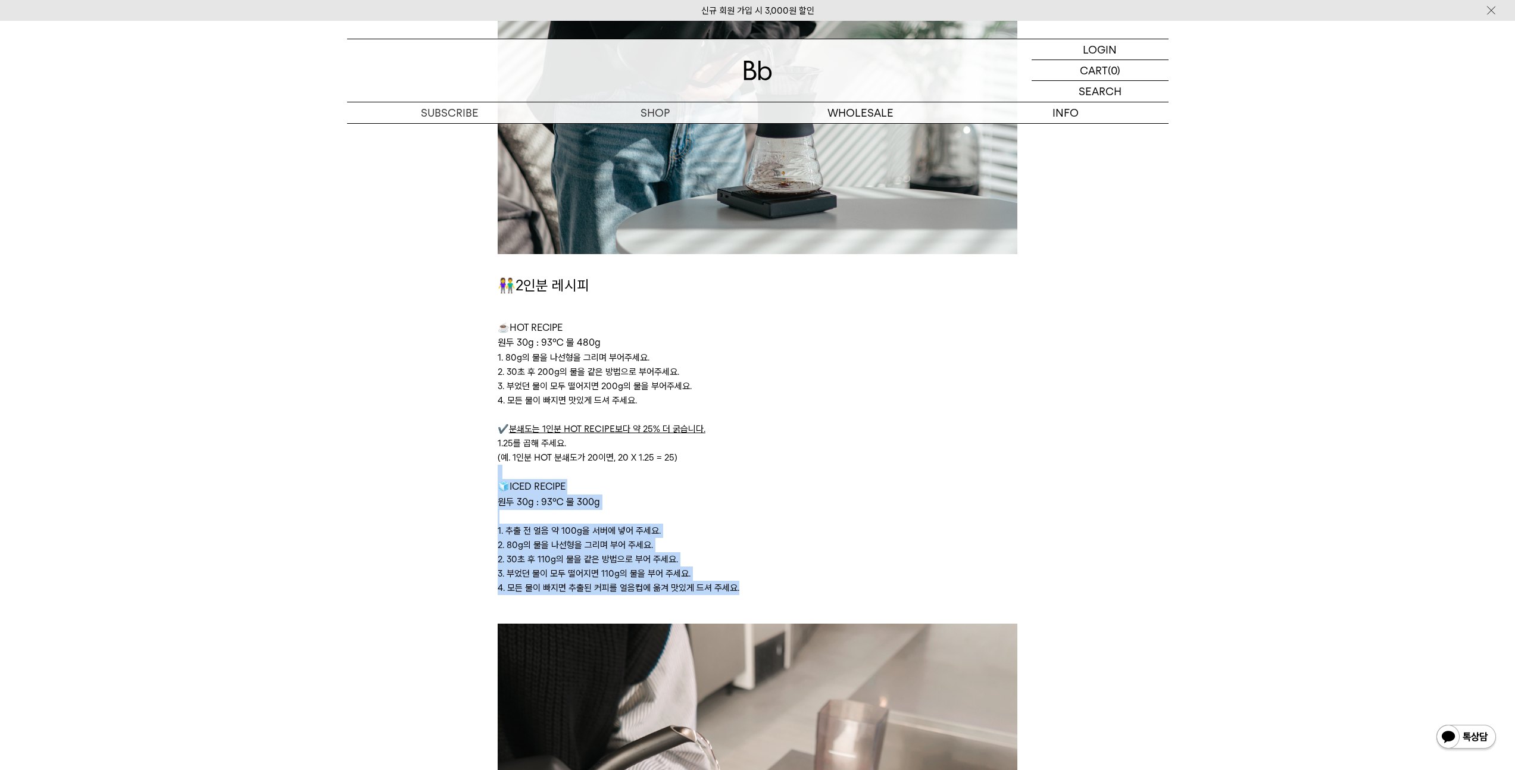
drag, startPoint x: 777, startPoint y: 585, endPoint x: 495, endPoint y: 484, distance: 299.1
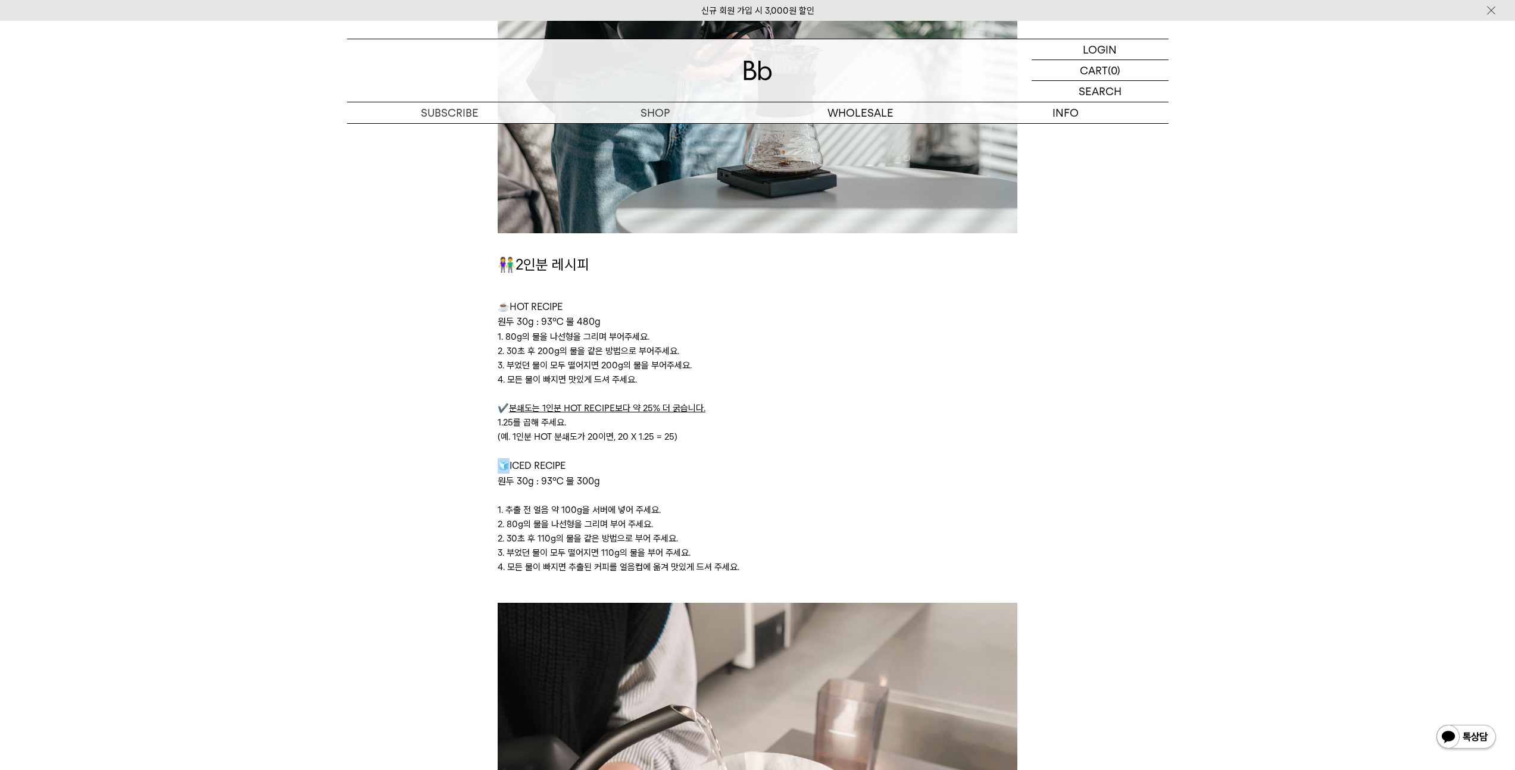
scroll to position [2797, 0]
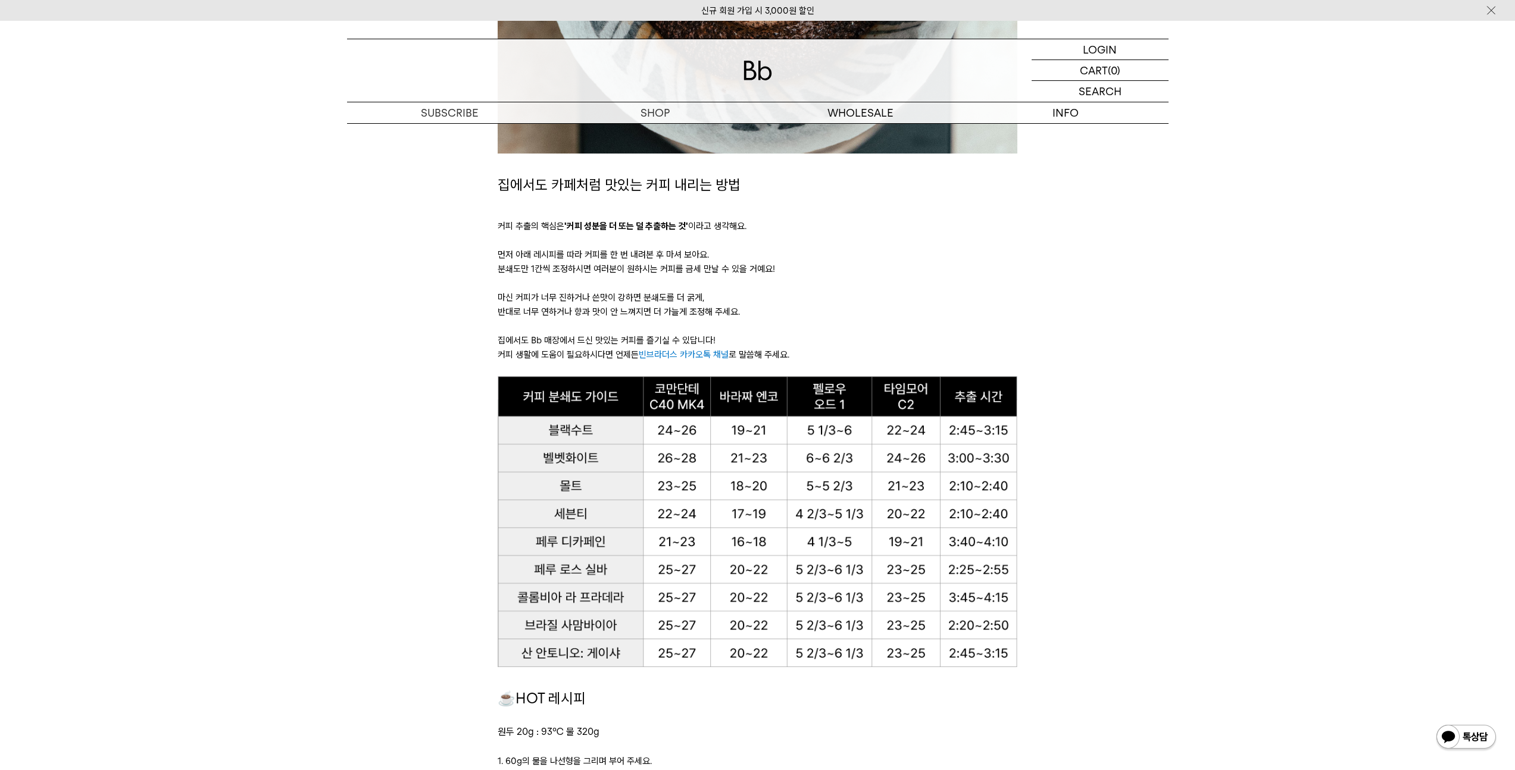
scroll to position [570, 0]
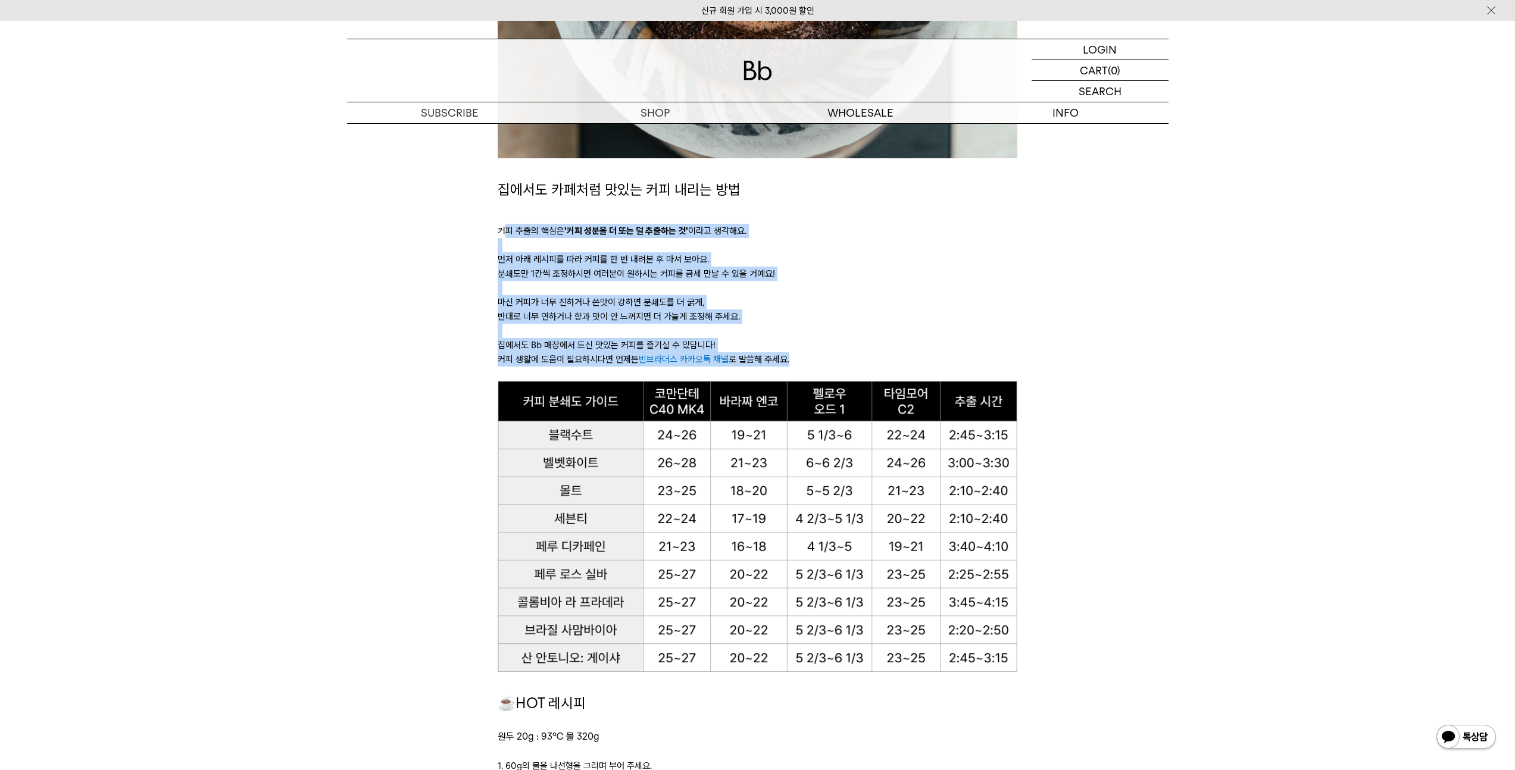
drag, startPoint x: 505, startPoint y: 227, endPoint x: 813, endPoint y: 361, distance: 336.3
click at [813, 361] on div "집에서도 카페처럼 맛있는 커피 내리는 방법 커피 추출의 핵심은 '커피 성분을 더 또는 덜 추출하는 것' 이라고 생각해요. 먼저 아래 레시피를 …" at bounding box center [758, 280] width 520 height 203
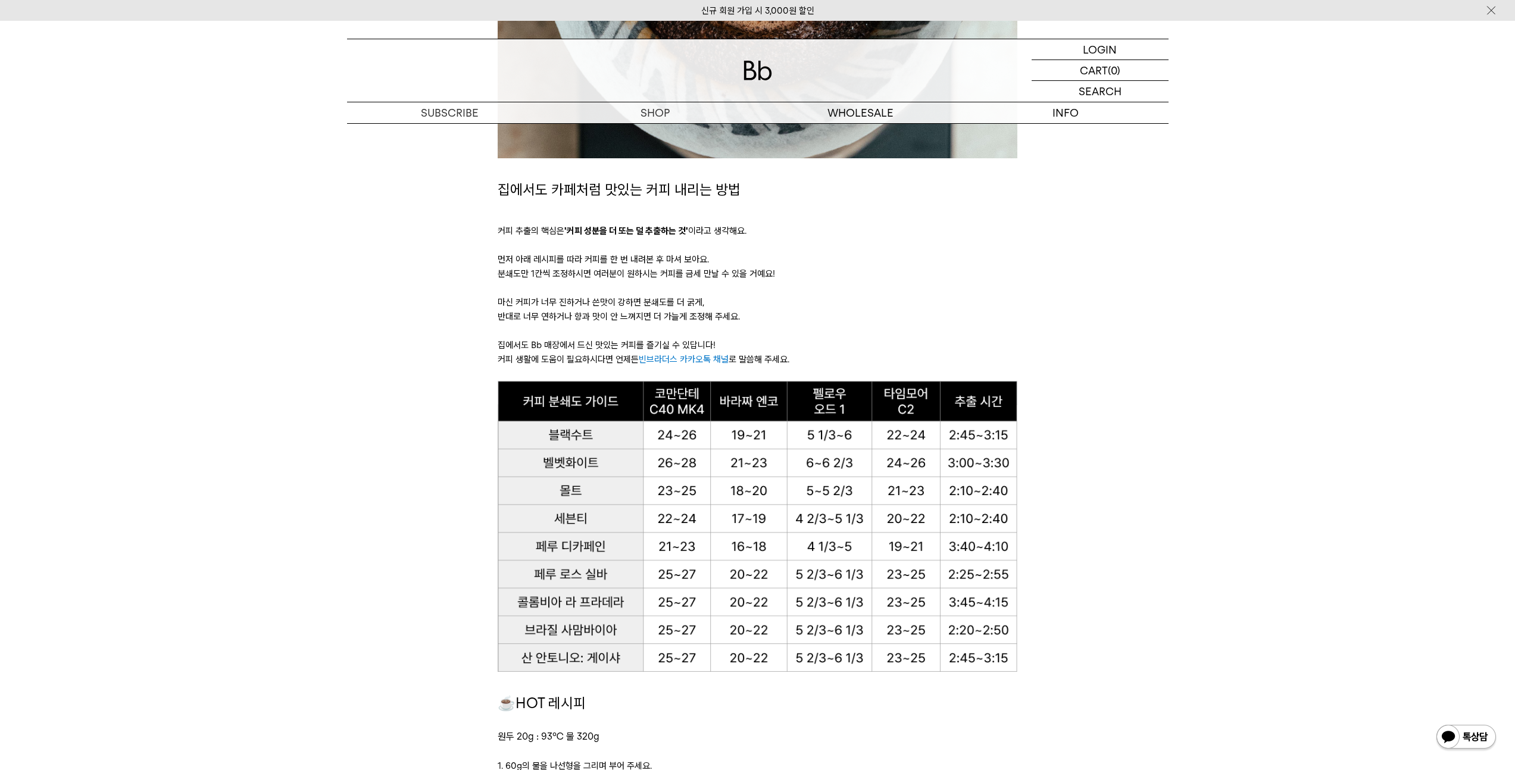
click at [812, 361] on p "커피 생활에 도움이 필요하시다면 언제든 빈브라더스 카카오톡 채널 로 말씀해 주세요." at bounding box center [758, 359] width 520 height 14
click at [1083, 160] on link "커피위키" at bounding box center [1065, 154] width 205 height 20
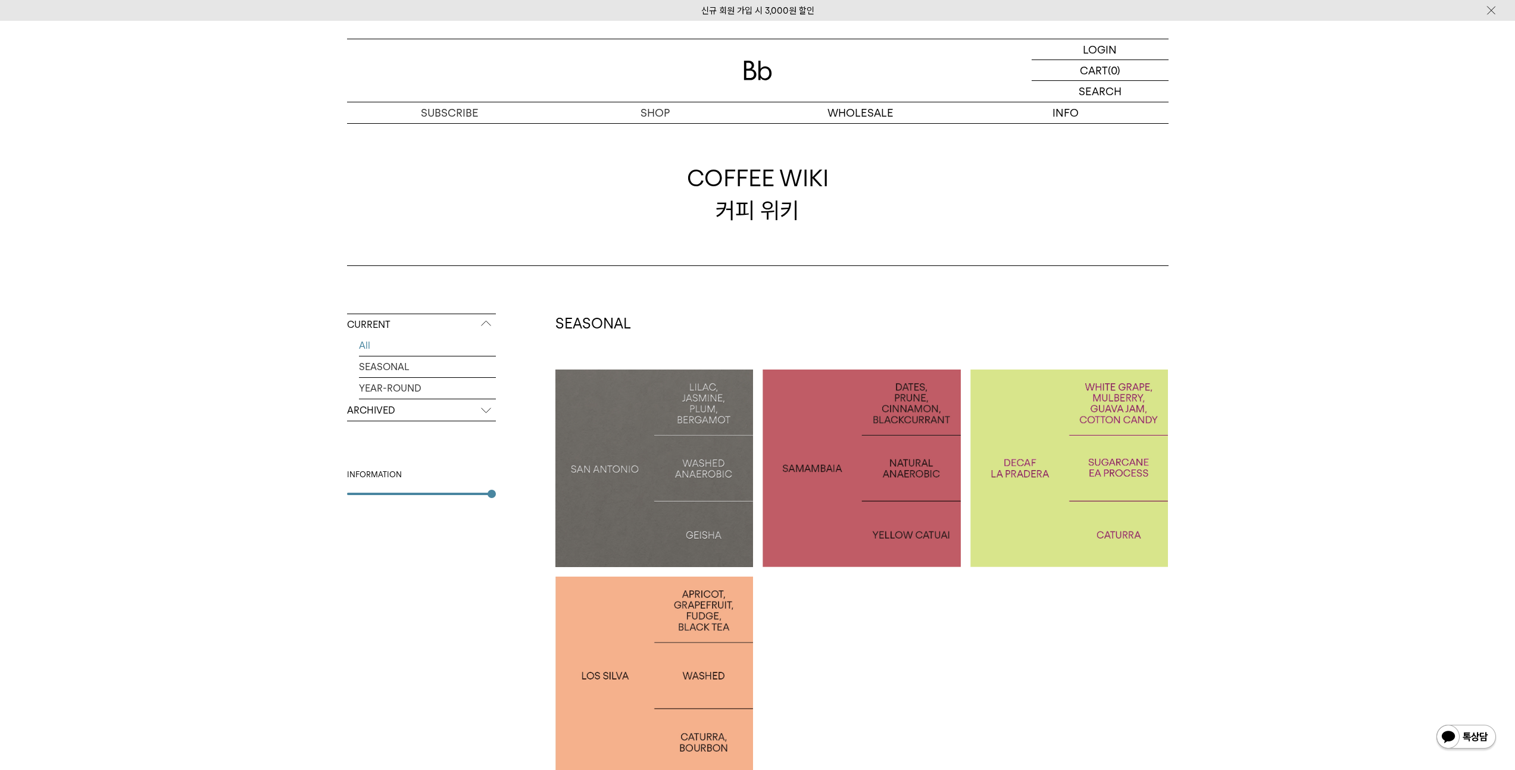
click at [1099, 467] on p "COLOMBIA LA PRADERA DECAF" at bounding box center [1069, 468] width 198 height 35
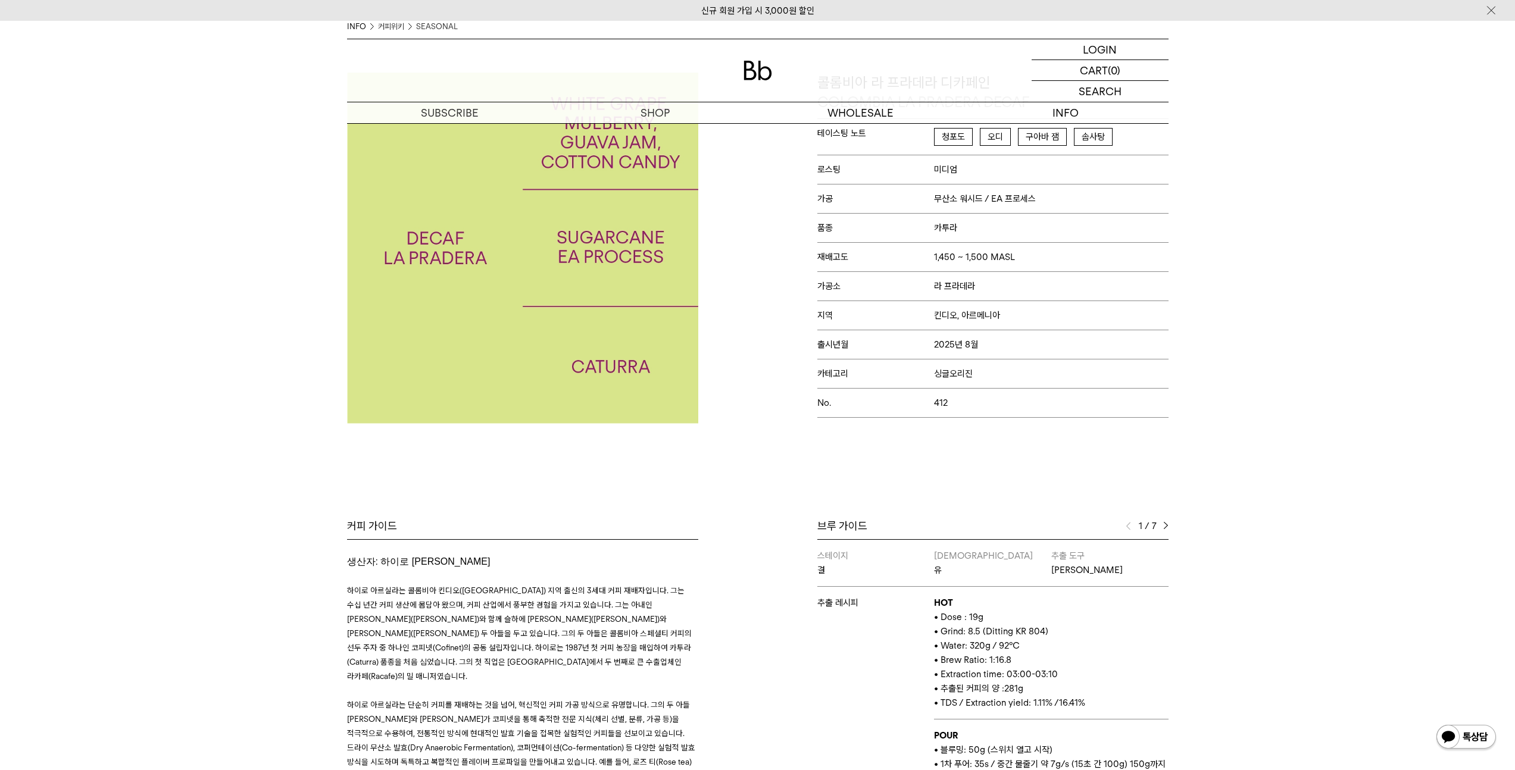
scroll to position [250, 0]
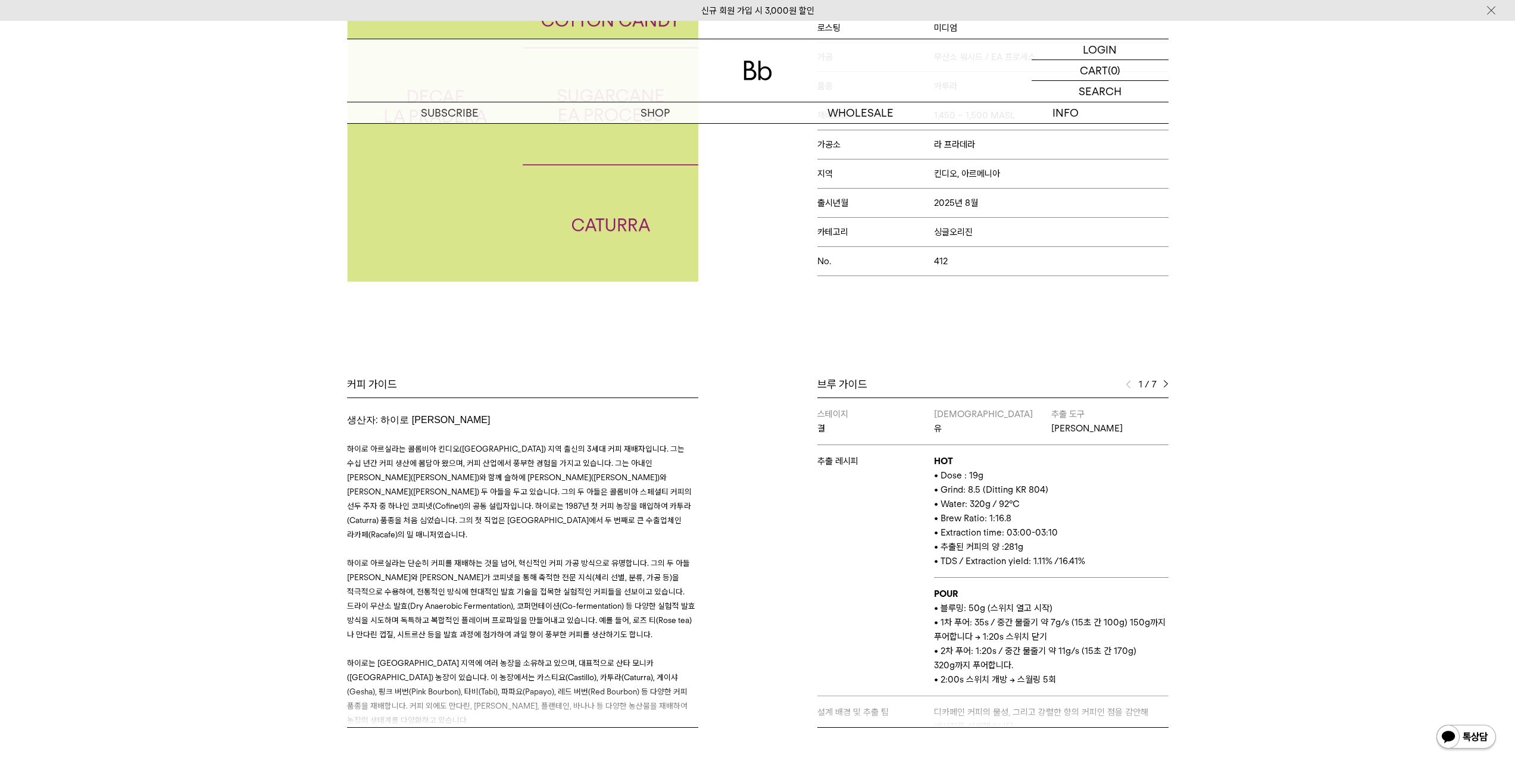
click at [1163, 387] on img at bounding box center [1165, 384] width 5 height 8
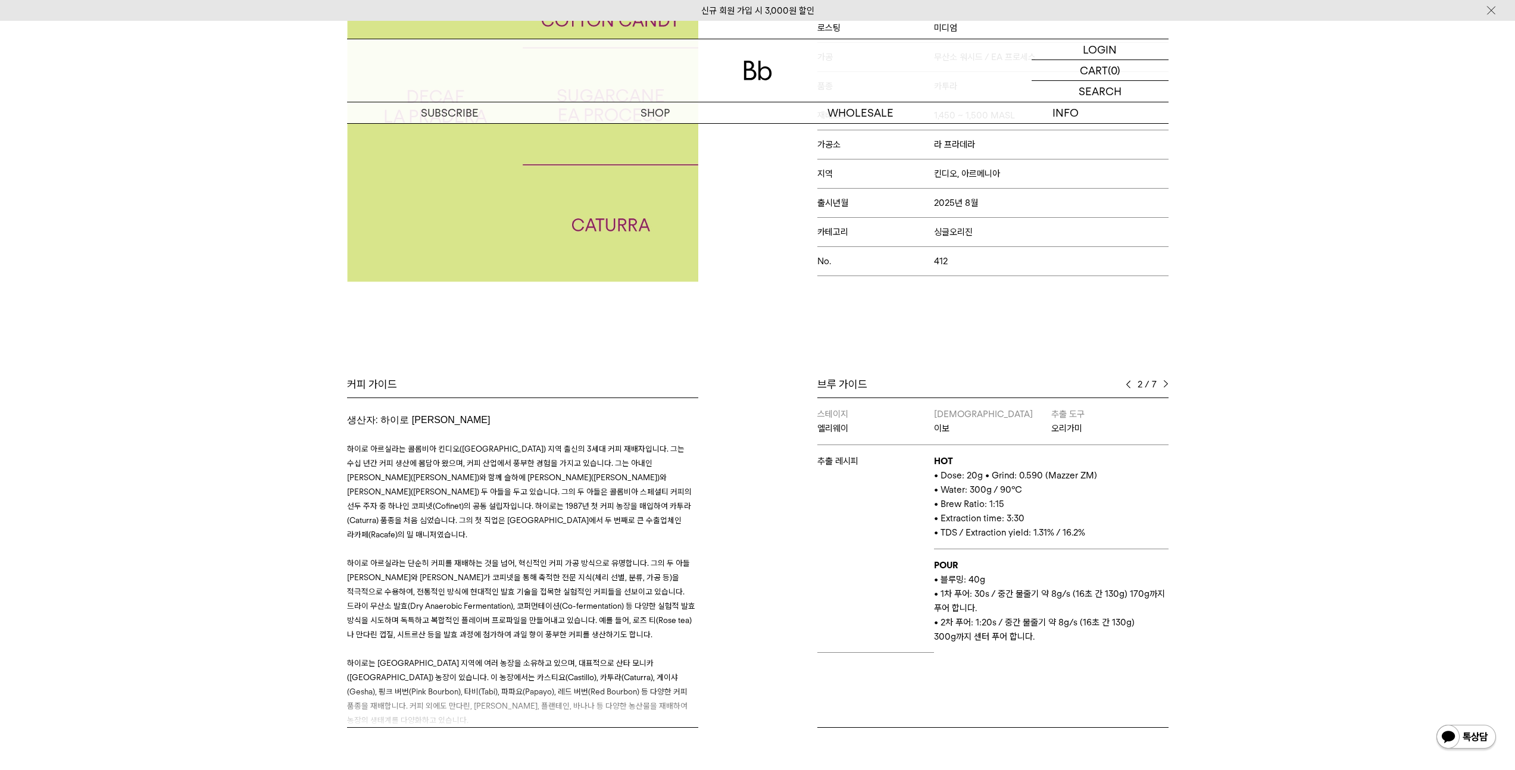
click at [1165, 387] on img at bounding box center [1165, 384] width 5 height 8
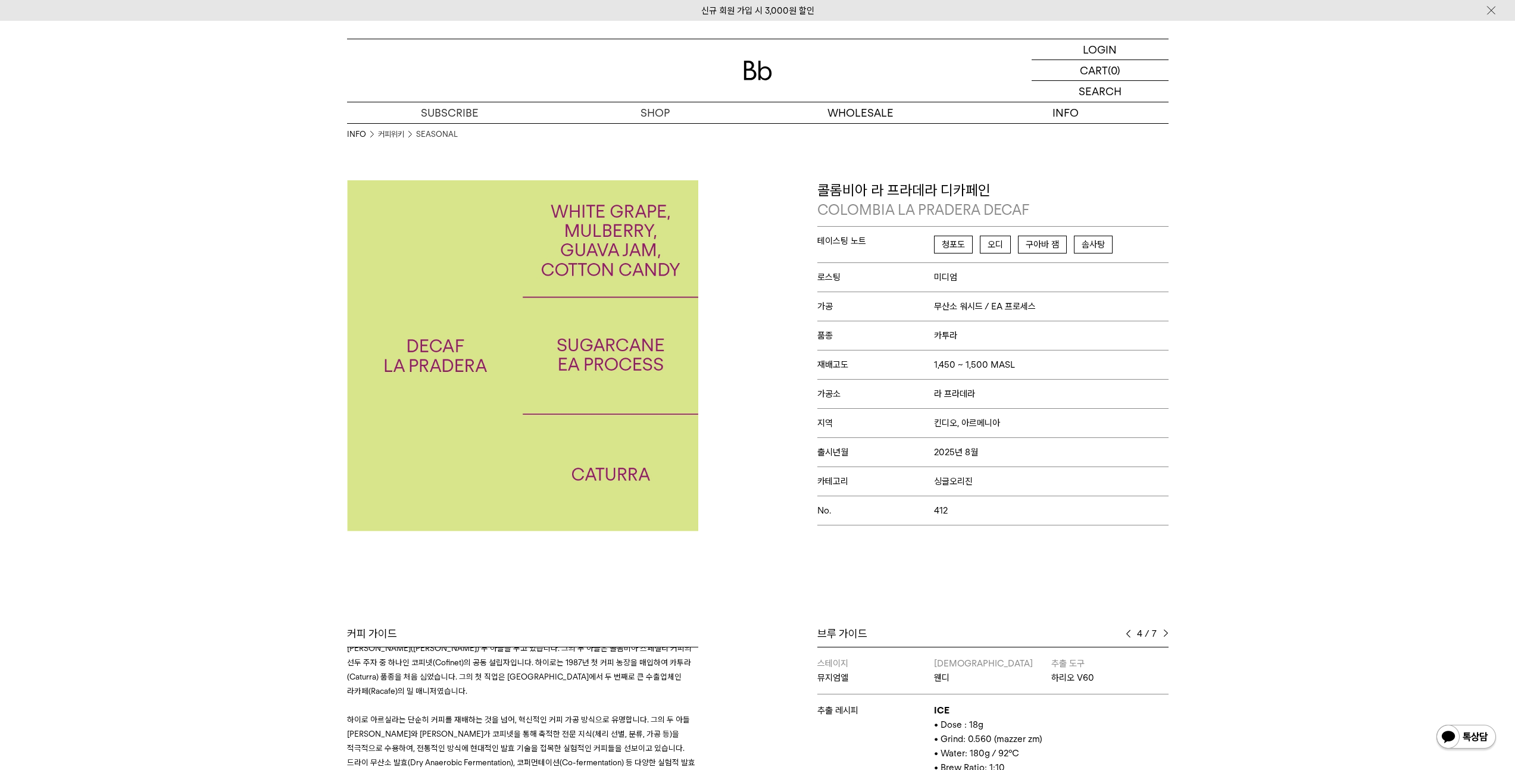
scroll to position [0, 0]
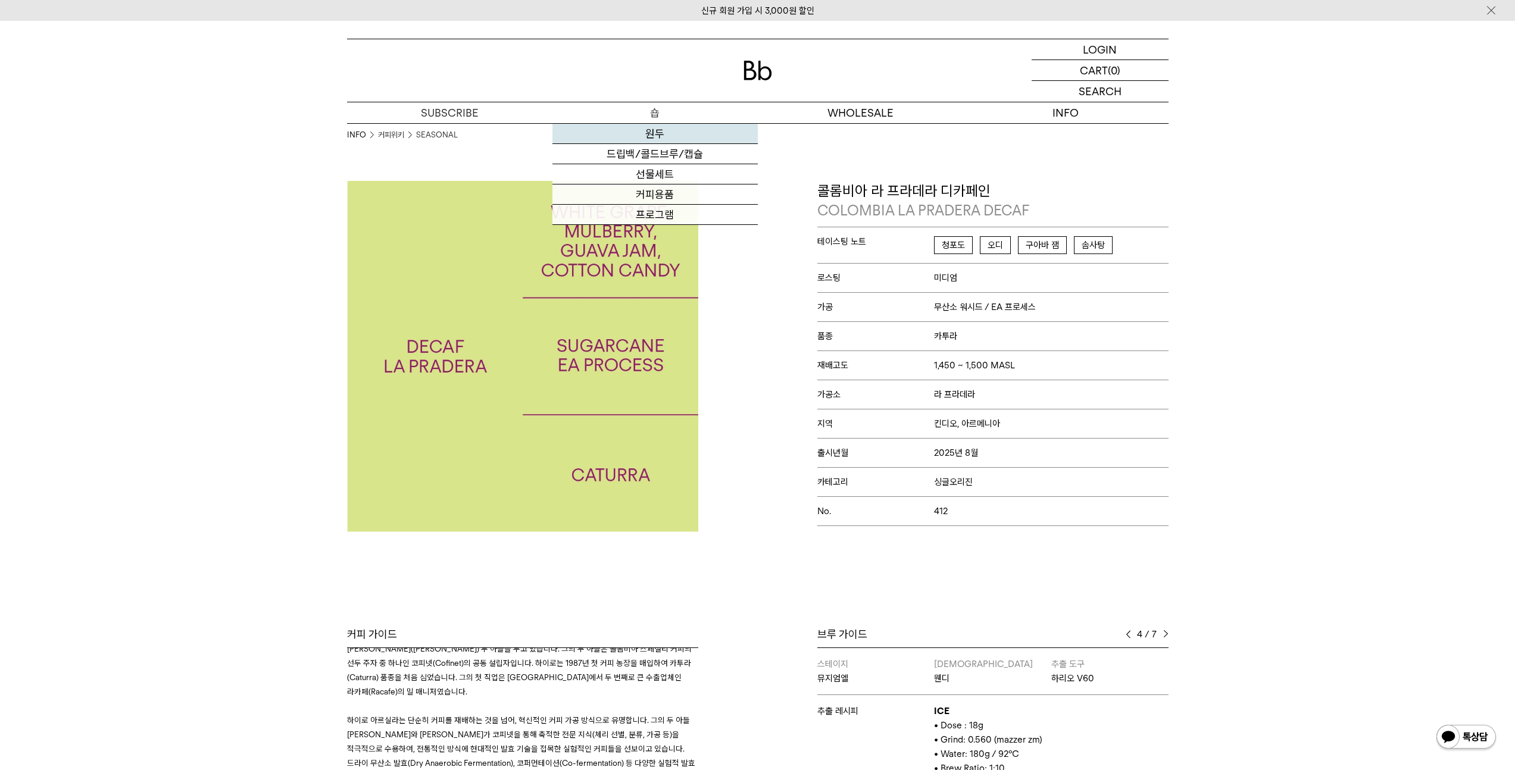
click at [639, 135] on link "원두" at bounding box center [654, 134] width 205 height 20
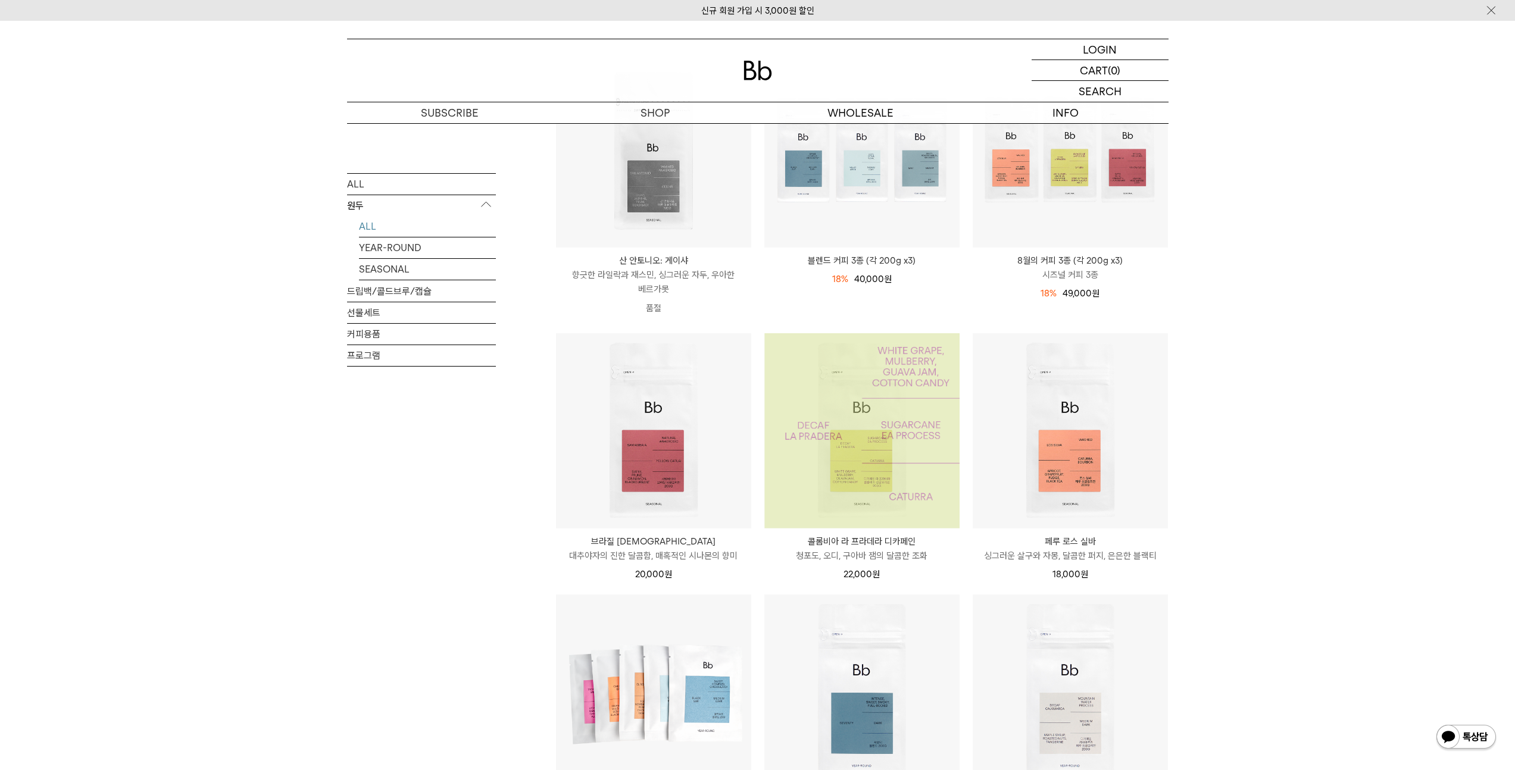
scroll to position [198, 0]
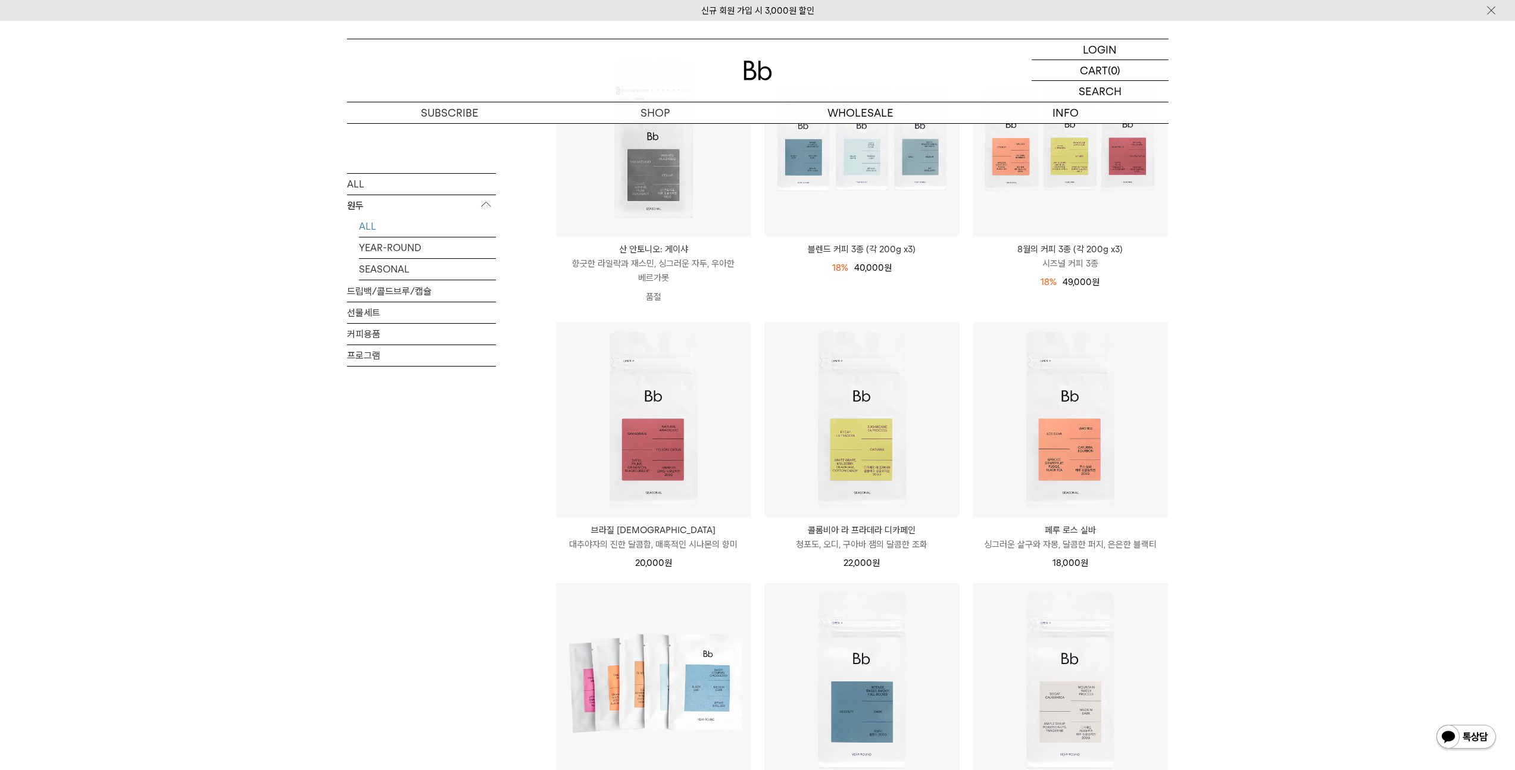
click at [889, 531] on p "콜롬비아 라 프라데라 디카페인" at bounding box center [861, 530] width 195 height 14
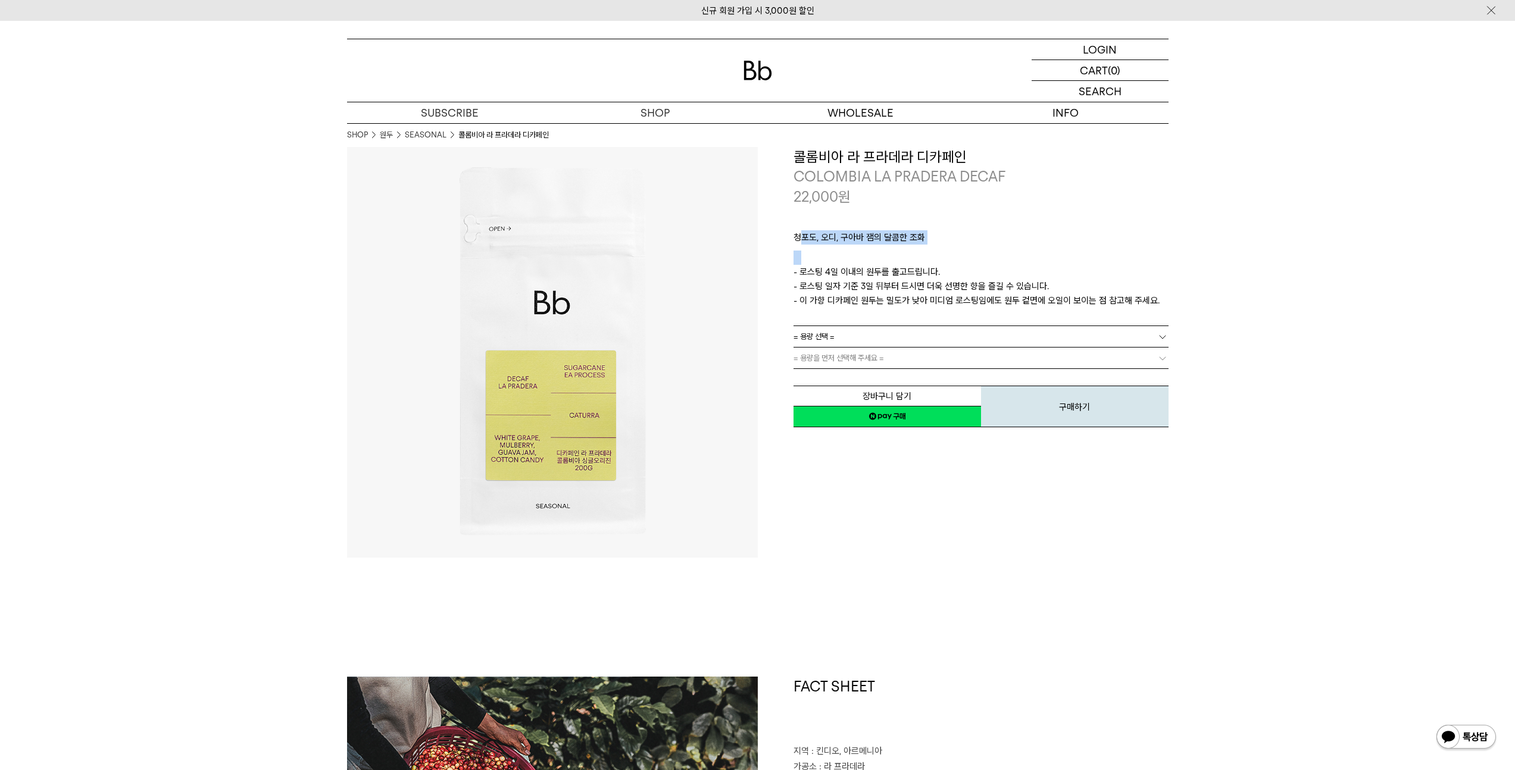
drag, startPoint x: 817, startPoint y: 246, endPoint x: 894, endPoint y: 261, distance: 78.8
click at [894, 261] on div "청포도, 오디, 구아바 잼의 달콤한 조화 ㅤ 로스팅 일자 안내 - 로스팅 4일 이내의 원두를 출고드립니다. - 로스팅 일자 기준 3일 뒤부터 …" at bounding box center [980, 266] width 375 height 119
click at [893, 261] on p "ㅤ" at bounding box center [980, 258] width 375 height 14
